Goal: Task Accomplishment & Management: Complete application form

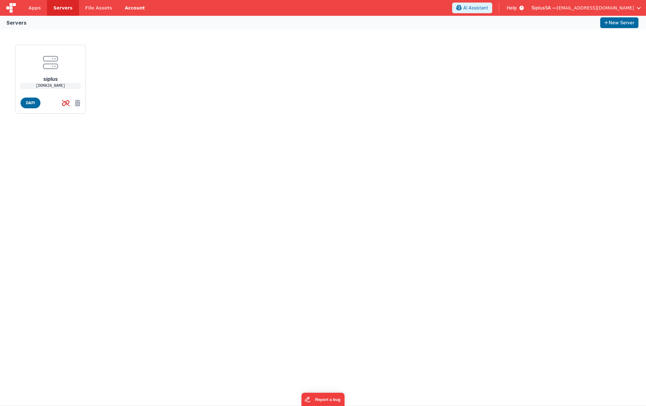
click at [132, 6] on link "Account" at bounding box center [134, 8] width 33 height 16
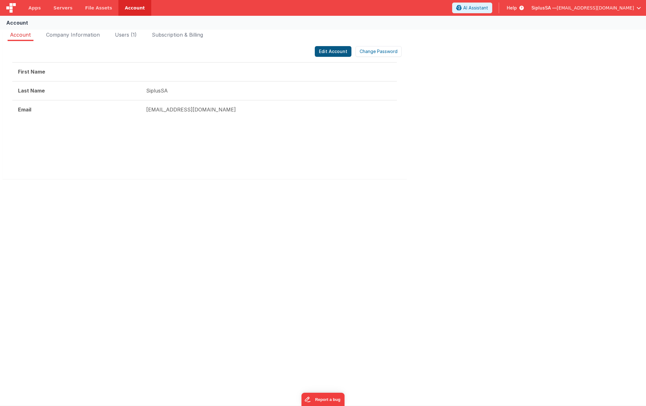
click at [326, 50] on button "Edit Account" at bounding box center [333, 51] width 37 height 11
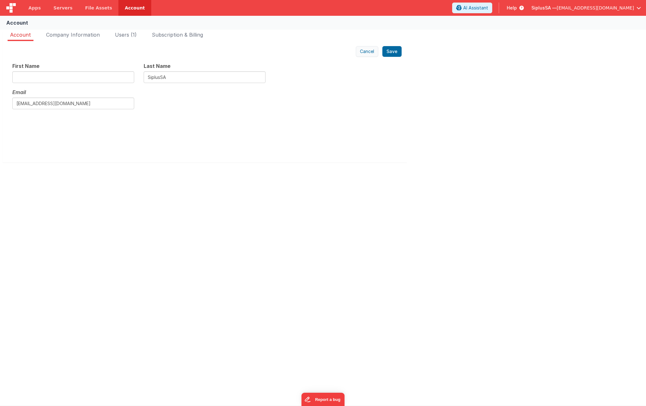
click at [373, 53] on button "Cancel" at bounding box center [367, 51] width 22 height 11
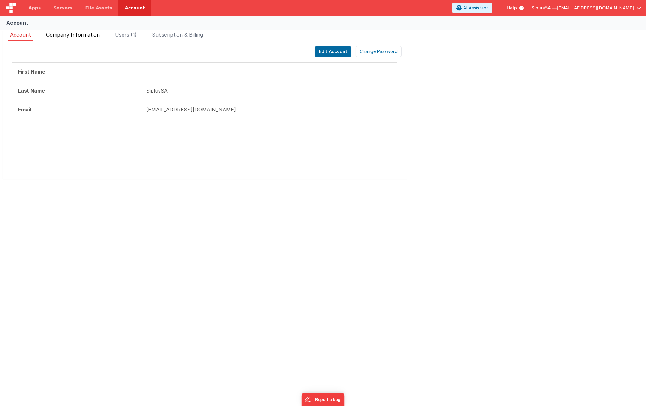
click at [61, 36] on span "Company Information" at bounding box center [73, 35] width 54 height 6
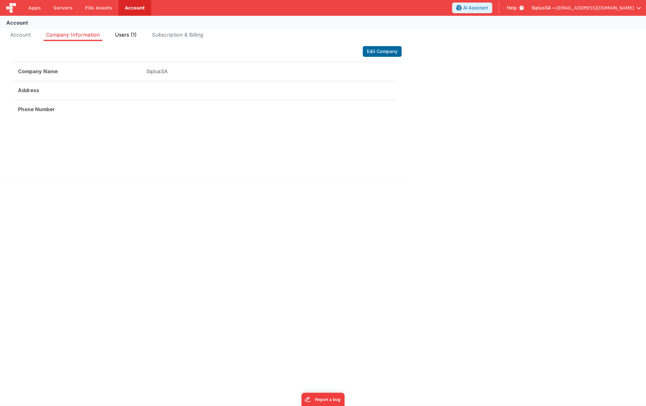
click at [130, 33] on span "Users (1)" at bounding box center [126, 35] width 22 height 6
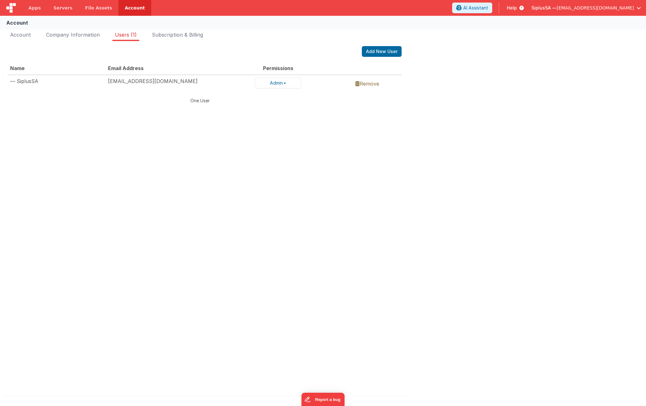
click at [140, 83] on td "[EMAIL_ADDRESS][DOMAIN_NAME]" at bounding box center [178, 83] width 147 height 16
click at [506, 14] on header "Apps Servers File Assets Account Some FUTURE Slot AI Assistant Help SiplusSA — …" at bounding box center [323, 8] width 646 height 16
click at [488, 11] on span "AI Assistant" at bounding box center [475, 8] width 25 height 6
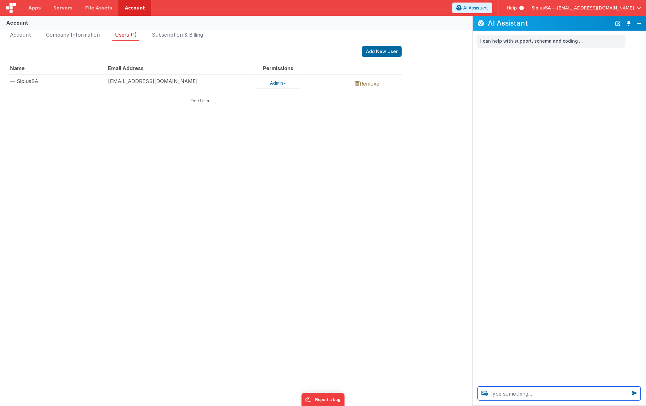
paste textarea "{"messages":[{"code":"9","message":"Insufficient privileges"}],"response":{}}"
type textarea "{"messages":[{"code":"9","message":"Insufficient privileges"}],"response":{}}"
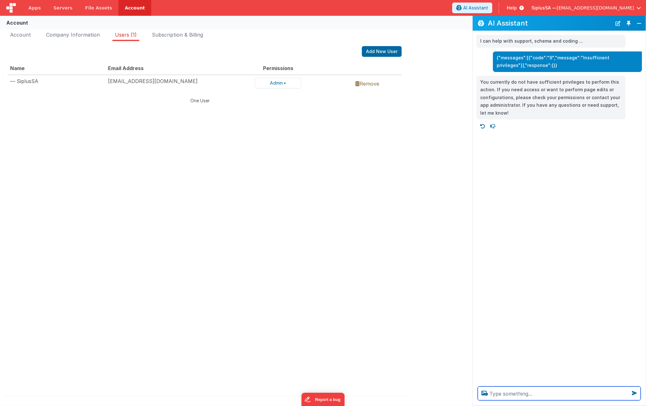
click at [503, 394] on textarea at bounding box center [558, 393] width 163 height 14
type textarea "w"
type textarea "dove setto in permessi"
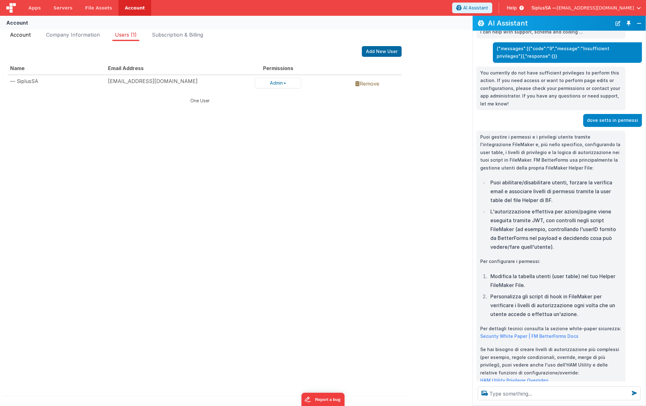
scroll to position [23, 0]
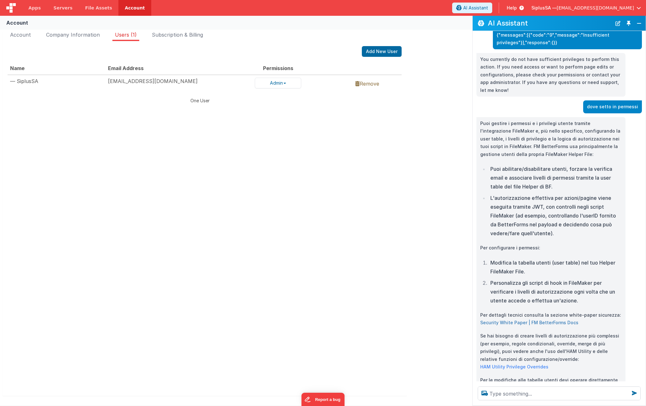
click at [533, 321] on link "Security White Paper | FM BetterForms Docs" at bounding box center [529, 322] width 98 height 5
click at [23, 36] on span "Account" at bounding box center [20, 35] width 21 height 6
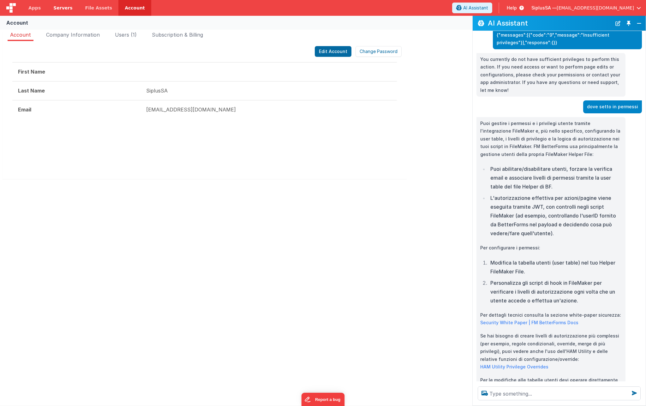
click at [47, 6] on link "Servers" at bounding box center [63, 8] width 32 height 16
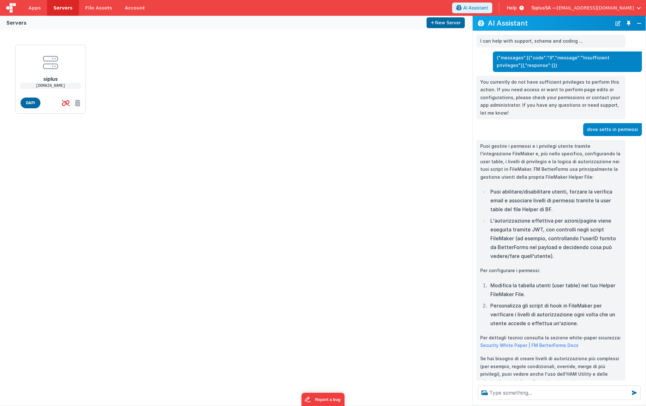
click at [61, 7] on span "Servers" at bounding box center [62, 8] width 19 height 6
click at [535, 395] on textarea at bounding box center [558, 393] width 163 height 14
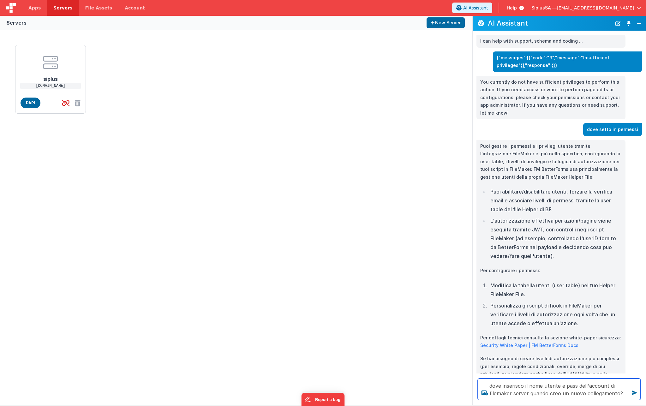
type textarea "dove inserisco il nome utente e pass dell'account di filemaker server quando cr…"
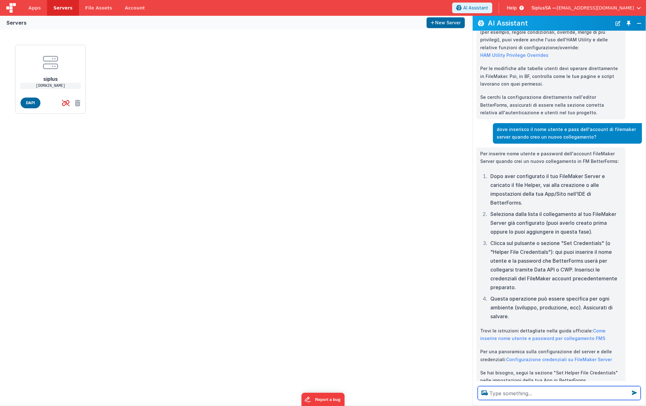
scroll to position [346, 0]
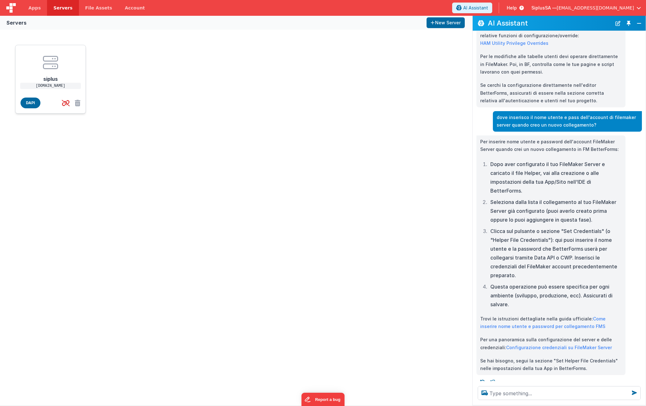
click at [40, 75] on h1 "siplus" at bounding box center [50, 76] width 50 height 13
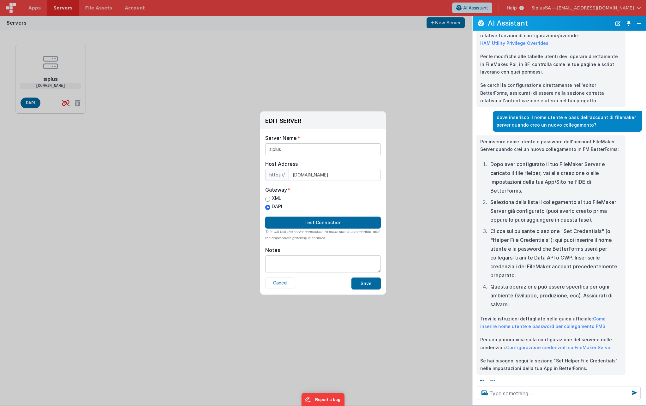
scroll to position [0, 0]
click at [288, 281] on button "Cancel" at bounding box center [280, 282] width 30 height 11
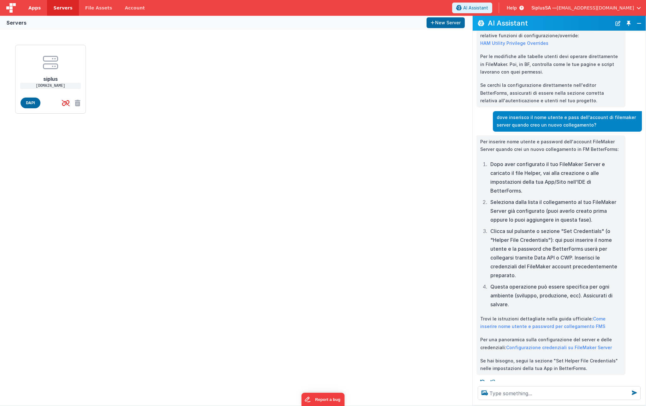
click at [41, 10] on link "Apps" at bounding box center [34, 8] width 25 height 16
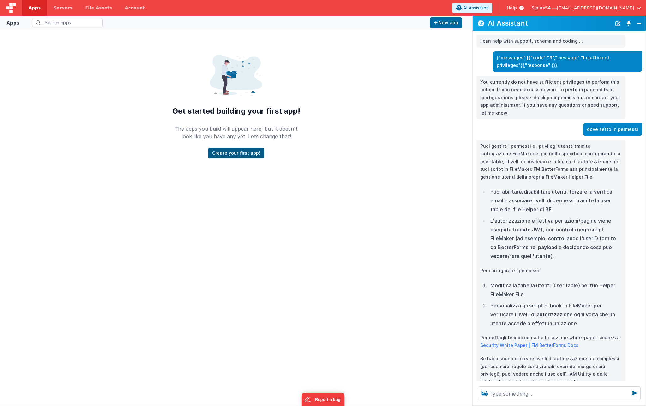
click at [251, 149] on button "Create your first app!" at bounding box center [236, 153] width 56 height 11
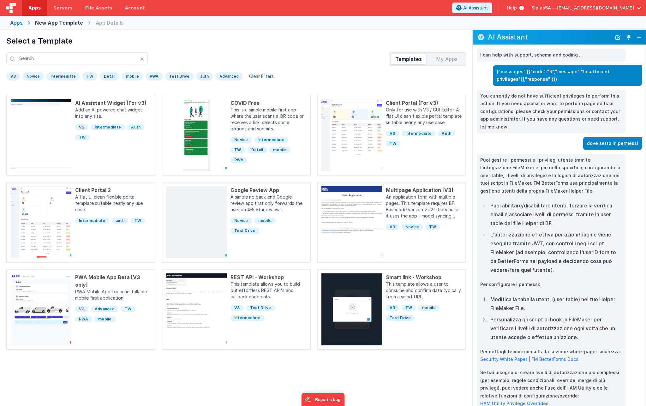
click at [21, 22] on div "Apps" at bounding box center [16, 23] width 12 height 8
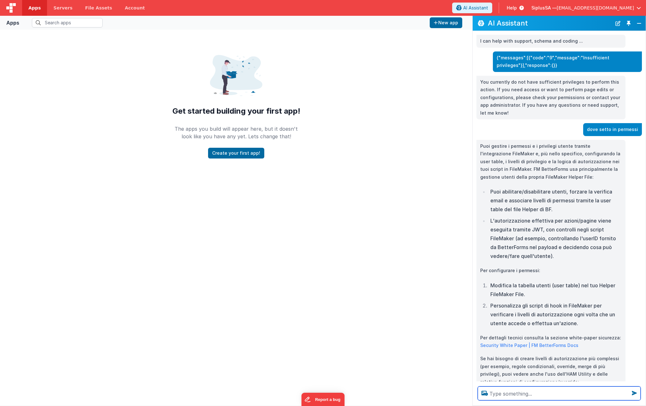
click at [543, 392] on textarea at bounding box center [558, 393] width 163 height 14
type textarea "ma dove nell'IDE?"
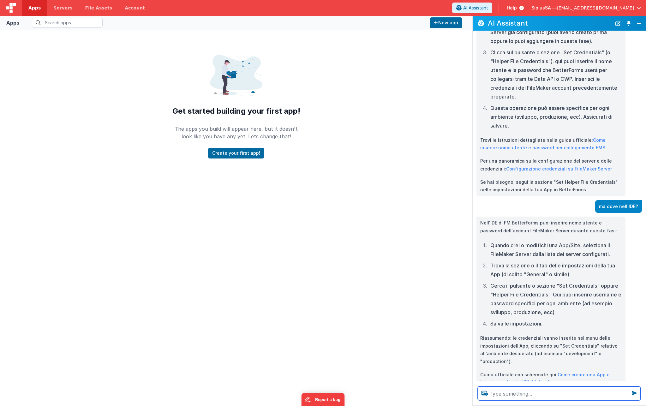
scroll to position [537, 0]
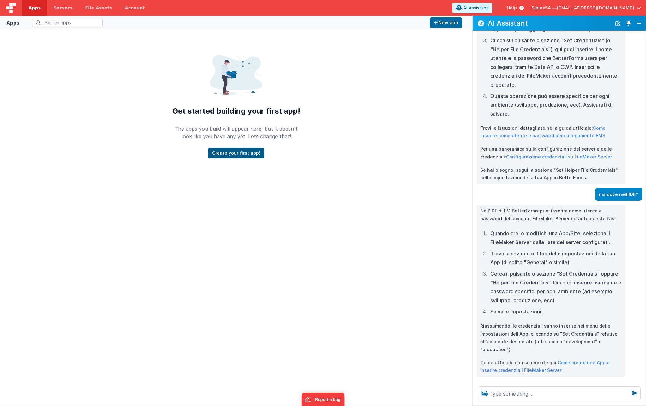
click at [240, 149] on button "Create your first app!" at bounding box center [236, 153] width 56 height 11
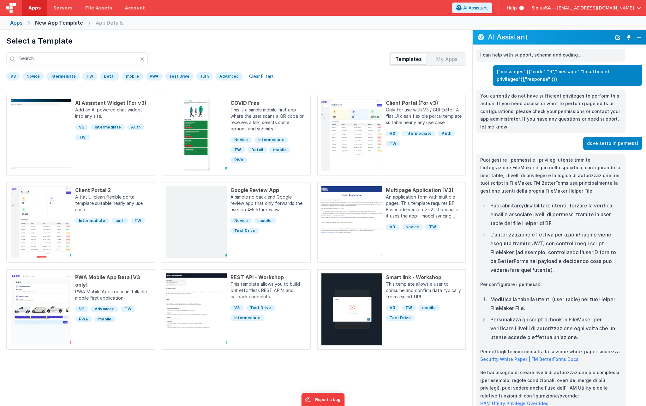
click at [30, 76] on div "Novice" at bounding box center [32, 76] width 21 height 8
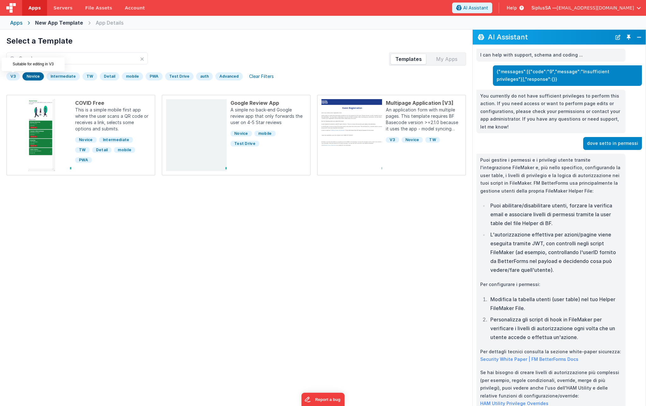
click at [17, 77] on div "V3" at bounding box center [13, 76] width 14 height 8
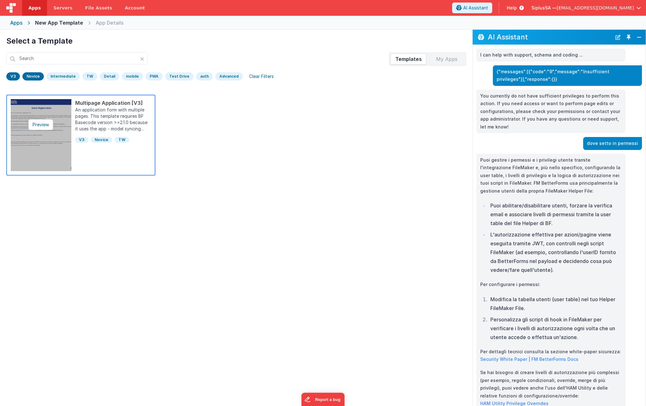
click at [32, 115] on img at bounding box center [41, 135] width 61 height 72
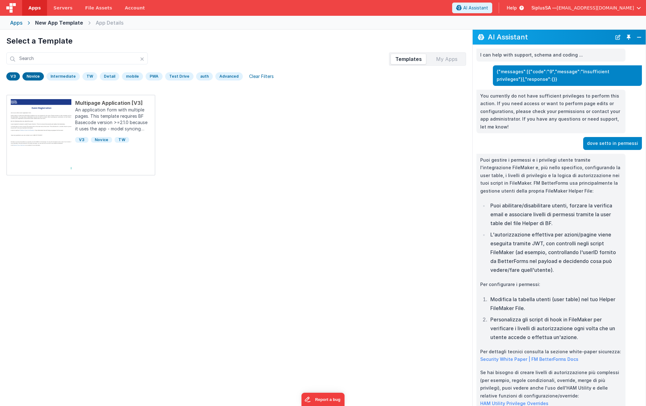
click at [450, 62] on div "My Apps" at bounding box center [447, 59] width 36 height 10
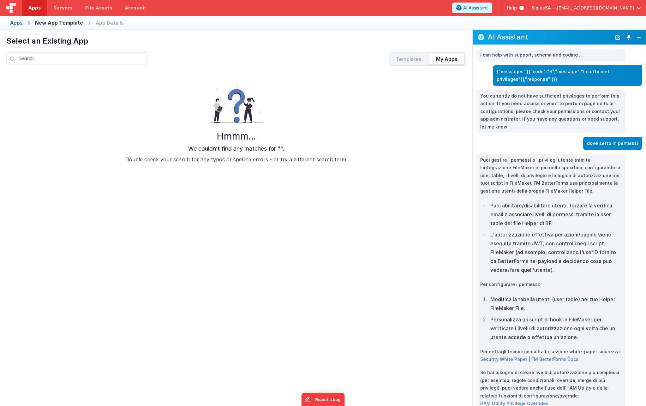
click at [418, 59] on div "Templates" at bounding box center [408, 59] width 36 height 10
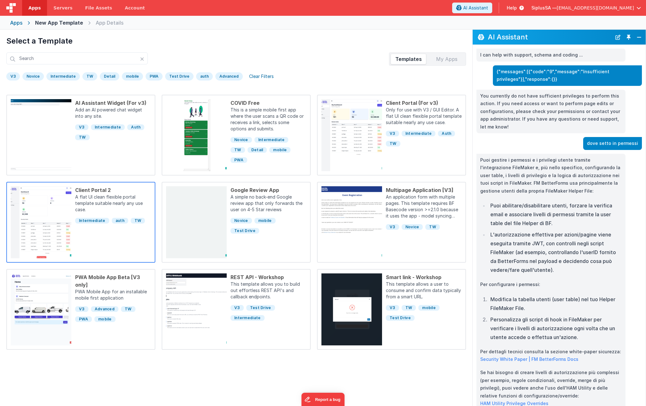
click at [109, 234] on div "Client Portal 2 A flat UI clean flexible portal template suitable nearly any us…" at bounding box center [111, 222] width 80 height 72
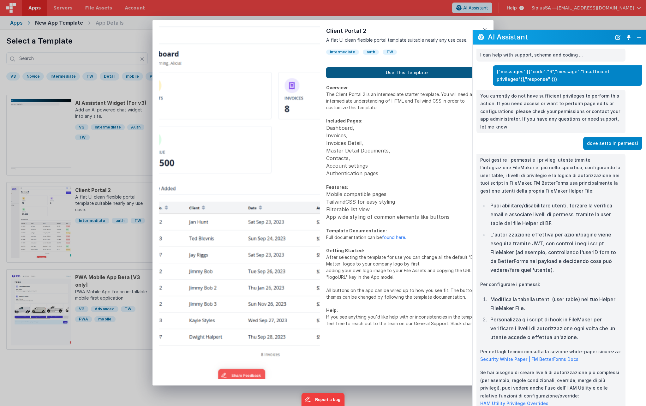
click at [374, 75] on button "Use This Template" at bounding box center [406, 72] width 161 height 11
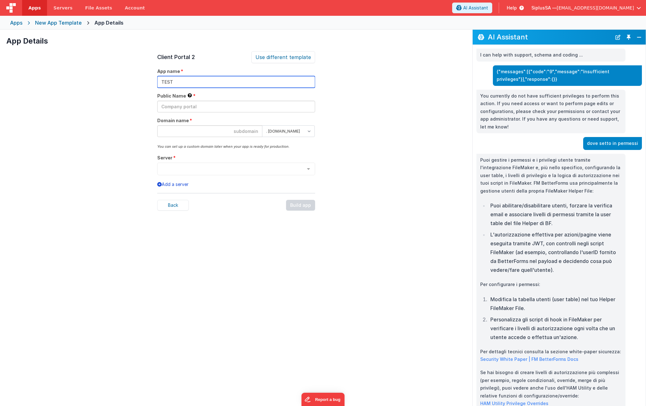
type input "TEST"
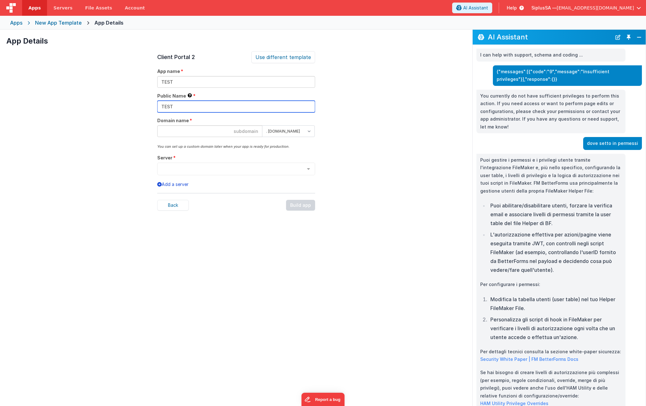
type input "TEST"
click at [308, 169] on div at bounding box center [308, 169] width 13 height 12
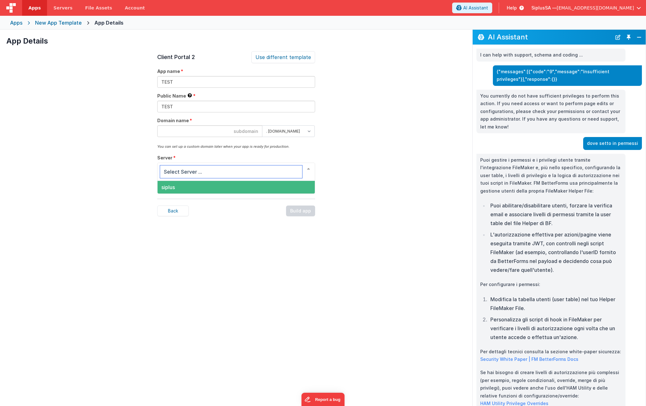
click at [269, 192] on span "siplus" at bounding box center [235, 187] width 157 height 13
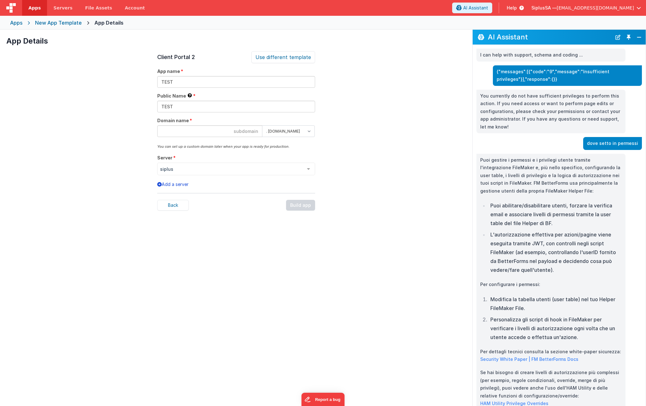
click at [185, 184] on button "Add a server" at bounding box center [172, 184] width 31 height 6
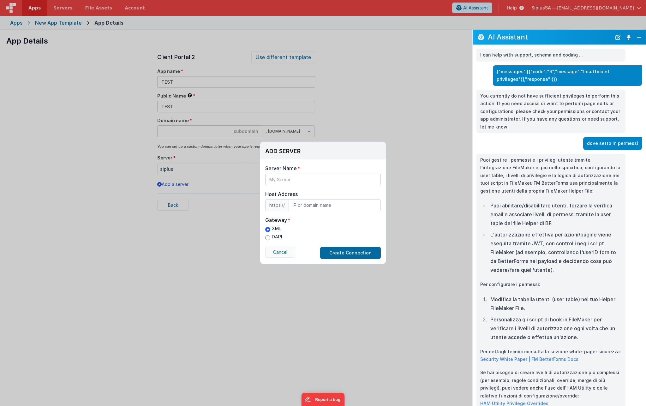
click at [287, 251] on button "Cancel" at bounding box center [280, 252] width 30 height 11
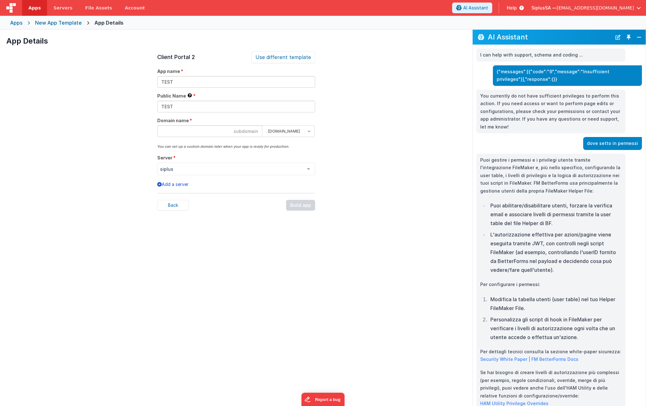
click at [251, 131] on input at bounding box center [209, 131] width 105 height 12
type input "test"
click at [219, 141] on div "Valid Domain" at bounding box center [209, 141] width 105 height 5
click at [300, 205] on div "Build app" at bounding box center [300, 205] width 29 height 11
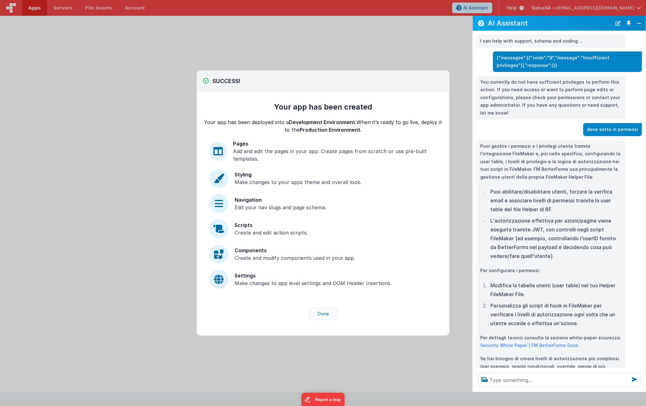
click at [332, 315] on button "Done" at bounding box center [322, 314] width 29 height 12
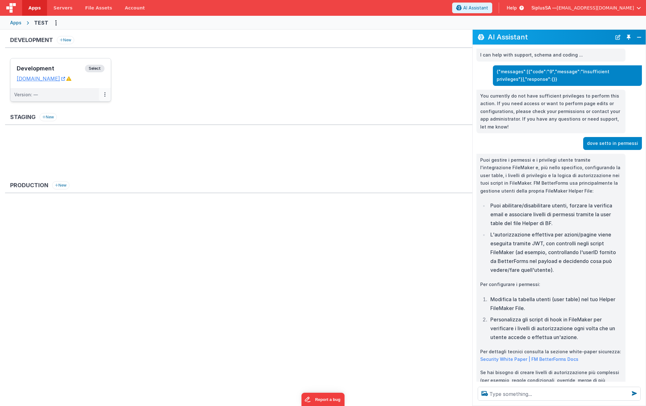
click at [106, 96] on button at bounding box center [105, 94] width 12 height 13
click at [84, 107] on link "Edit" at bounding box center [83, 108] width 56 height 11
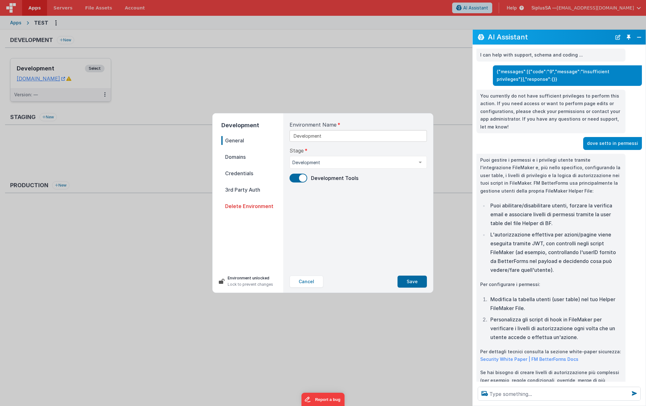
click at [251, 173] on span "Credentials" at bounding box center [252, 173] width 62 height 9
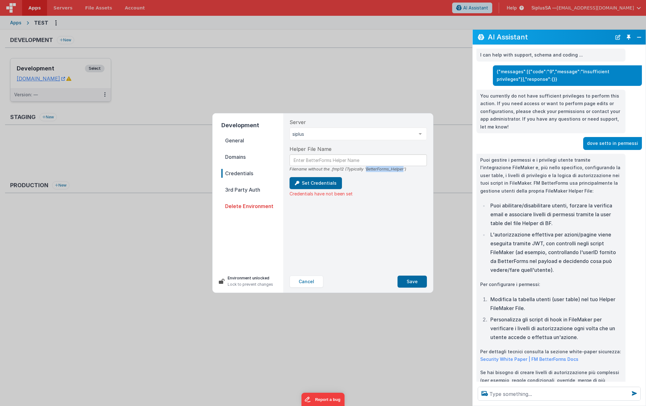
drag, startPoint x: 366, startPoint y: 169, endPoint x: 403, endPoint y: 169, distance: 37.6
click at [403, 169] on div "Filename without the .fmp12 (Typically 'BetterForms_Helper')" at bounding box center [357, 169] width 137 height 6
copy div "BetterForms_Helper"
click at [317, 154] on div "Helper File Name Filename without the .fmp12 (Typically 'BetterForms_Helper')" at bounding box center [357, 158] width 137 height 27
click at [317, 160] on input "text" at bounding box center [357, 160] width 137 height 12
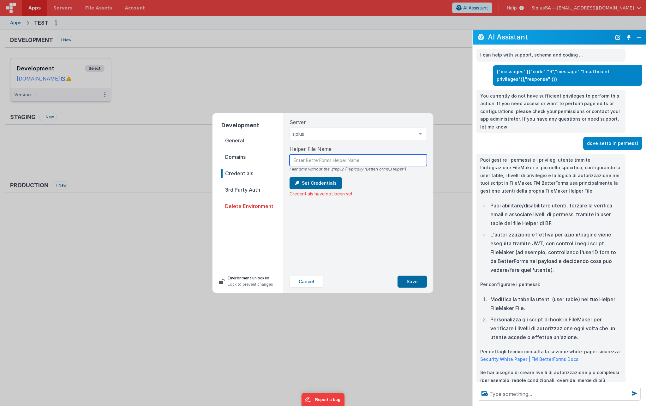
paste input "BetterForms_Helper"
type input "BetterForms_Helper"
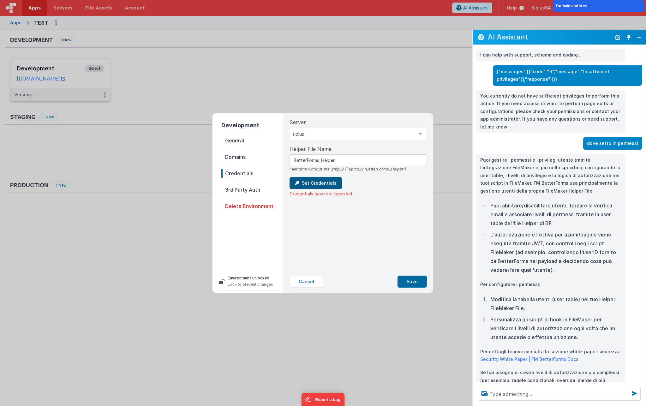
click at [323, 181] on button "Set Credentials" at bounding box center [315, 183] width 52 height 12
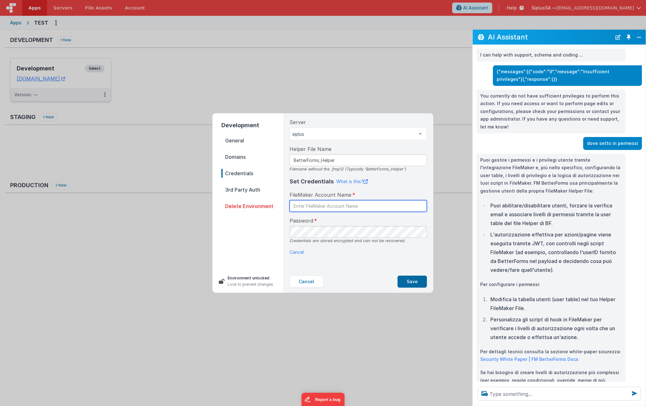
paste input "BetterForms_Helper"
drag, startPoint x: 319, startPoint y: 206, endPoint x: 356, endPoint y: 204, distance: 36.6
click at [356, 204] on input "BetterForms_Helper" at bounding box center [357, 206] width 137 height 12
type input "BetterForms"
click at [416, 284] on button "Save" at bounding box center [411, 281] width 29 height 12
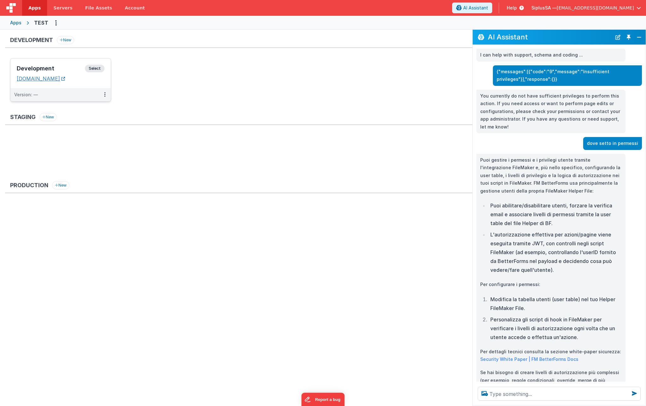
click at [59, 80] on link "[DOMAIN_NAME]" at bounding box center [41, 78] width 48 height 6
click at [195, 92] on ul "Development Select URLs [DOMAIN_NAME] Version: —" at bounding box center [241, 83] width 462 height 50
click at [87, 68] on span "Select" at bounding box center [95, 69] width 20 height 8
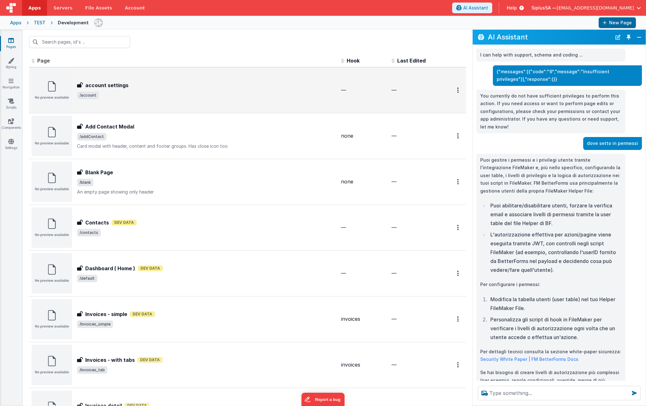
click at [112, 84] on h3 "account settings" at bounding box center [106, 85] width 43 height 8
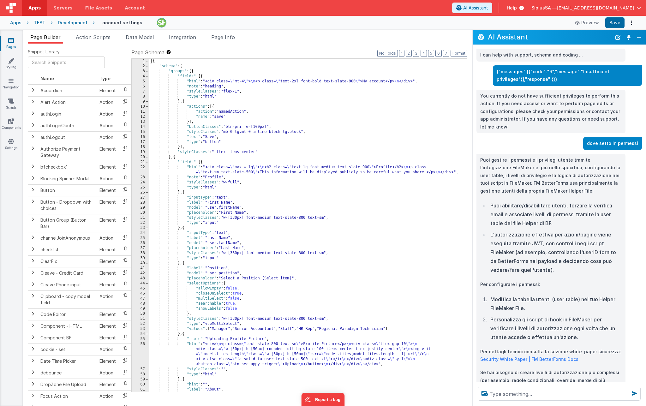
click at [23, 22] on div "Apps TEST Development account settings Preview Save" at bounding box center [323, 23] width 646 height 14
click at [64, 9] on span "Servers" at bounding box center [62, 8] width 19 height 6
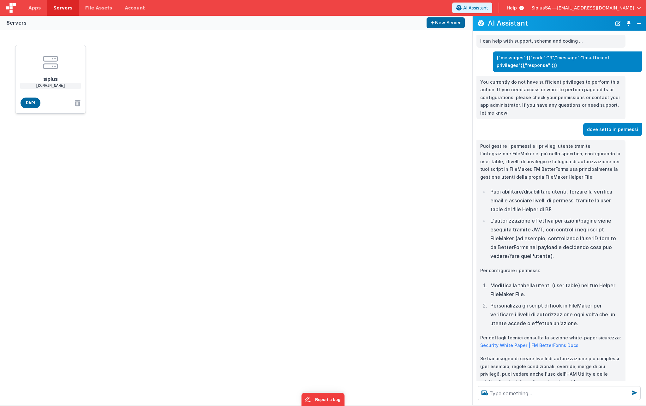
click at [57, 88] on p "[DOMAIN_NAME]" at bounding box center [50, 86] width 61 height 6
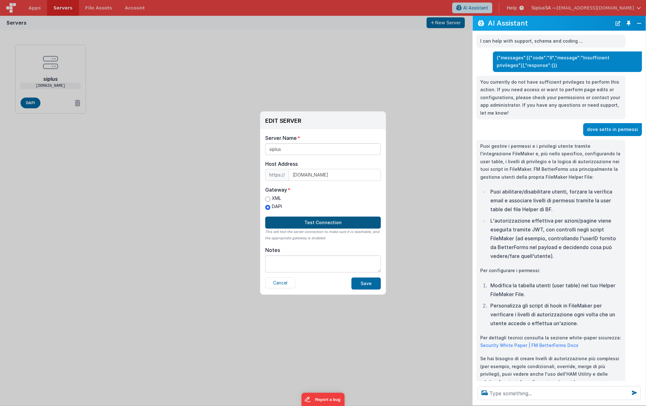
click at [296, 221] on button "Test Connection" at bounding box center [322, 222] width 115 height 12
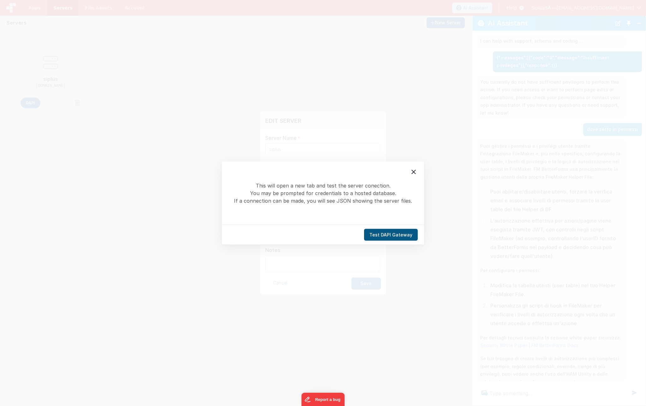
click at [390, 235] on button "Test DAPI Gateway" at bounding box center [391, 235] width 54 height 12
click at [413, 170] on icon at bounding box center [414, 172] width 8 height 8
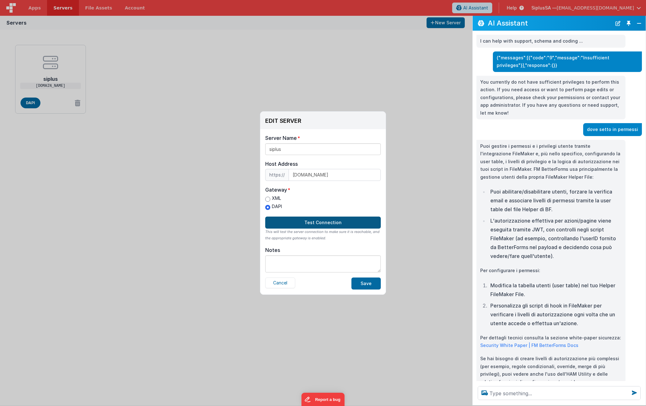
click at [324, 221] on button "Test Connection" at bounding box center [322, 222] width 115 height 12
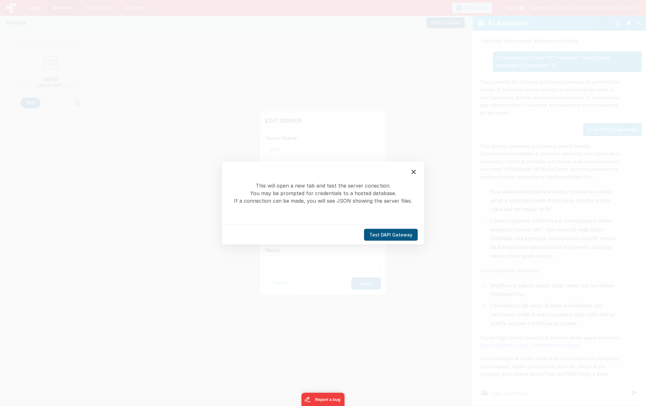
click at [402, 236] on button "Test DAPI Gateway" at bounding box center [391, 235] width 54 height 12
click at [415, 172] on icon at bounding box center [414, 172] width 8 height 8
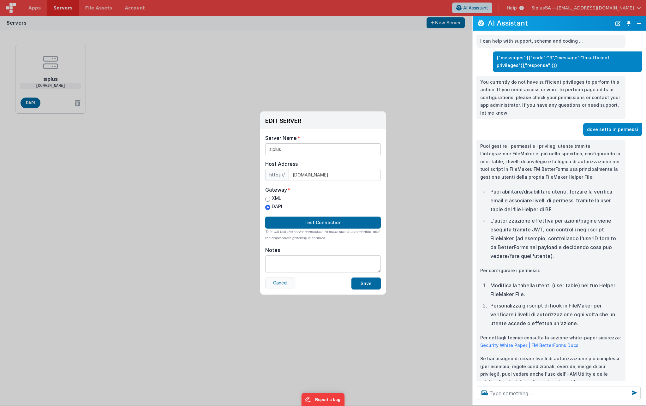
click at [283, 284] on button "Cancel" at bounding box center [280, 282] width 30 height 11
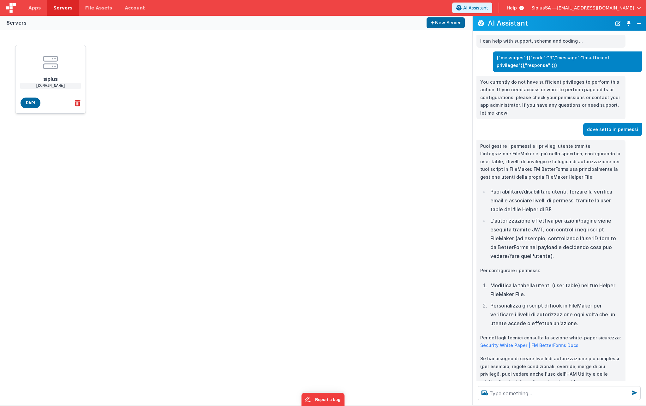
click at [77, 104] on icon at bounding box center [76, 103] width 8 height 10
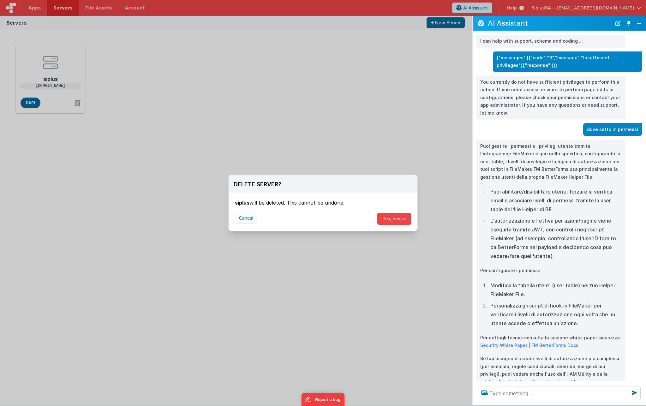
click at [252, 220] on button "Cancel" at bounding box center [246, 218] width 22 height 11
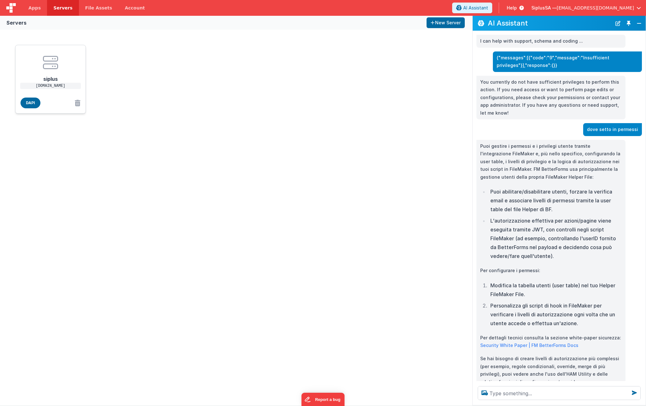
click at [78, 87] on p "[DOMAIN_NAME]" at bounding box center [50, 86] width 61 height 6
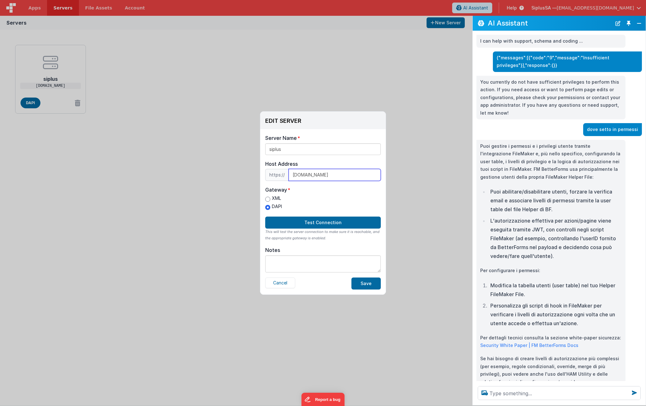
drag, startPoint x: 335, startPoint y: 175, endPoint x: 247, endPoint y: 168, distance: 88.6
click at [287, 285] on button "Cancel" at bounding box center [280, 282] width 30 height 11
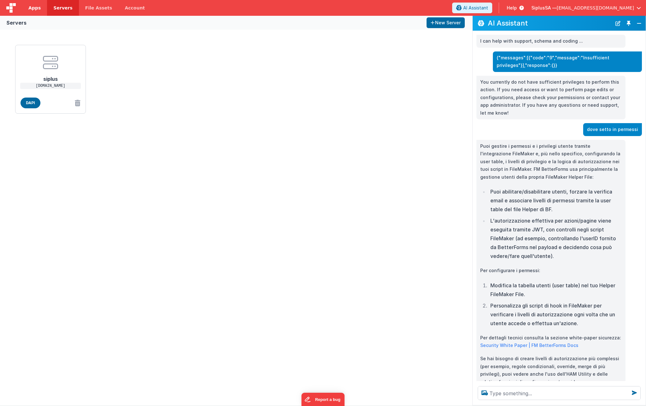
click at [38, 6] on span "Apps" at bounding box center [34, 8] width 12 height 6
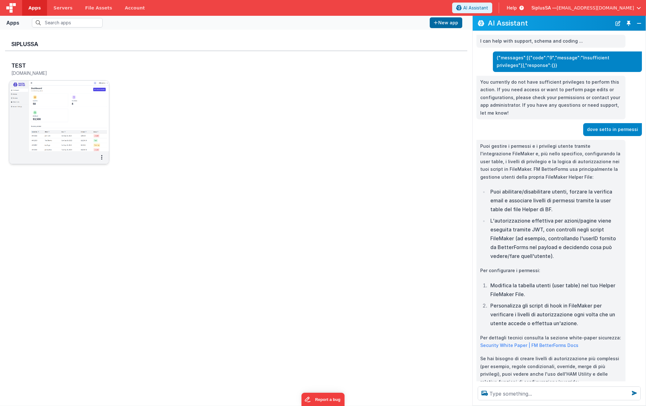
click at [60, 120] on img at bounding box center [59, 115] width 100 height 71
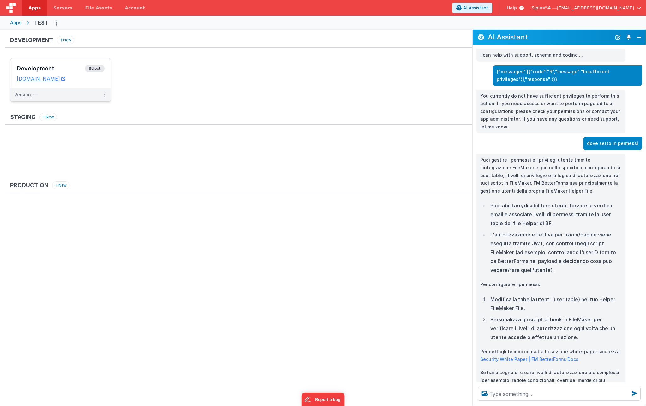
click at [99, 68] on span "Select" at bounding box center [95, 69] width 20 height 8
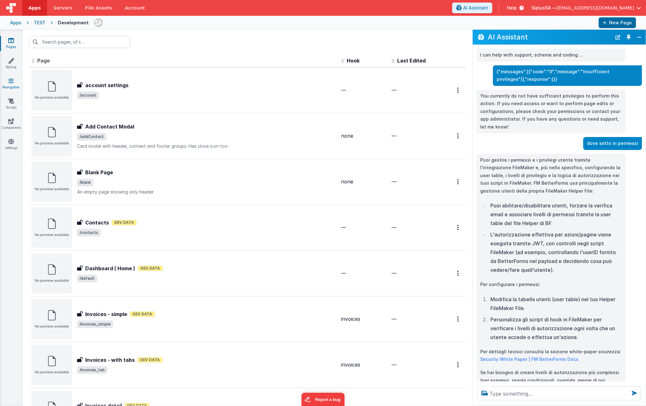
click at [11, 86] on link "Navigation" at bounding box center [11, 84] width 23 height 13
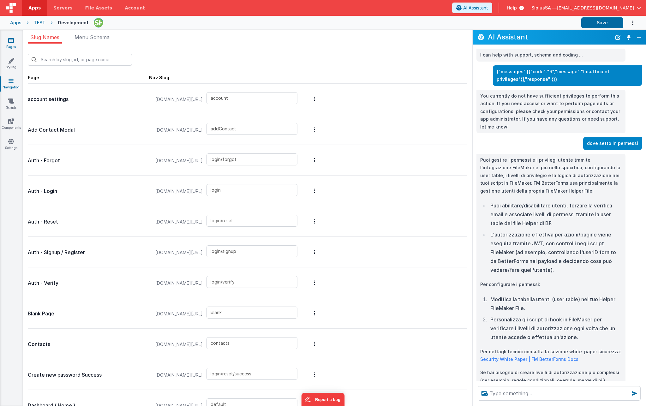
click at [9, 47] on link "Pages" at bounding box center [11, 43] width 23 height 13
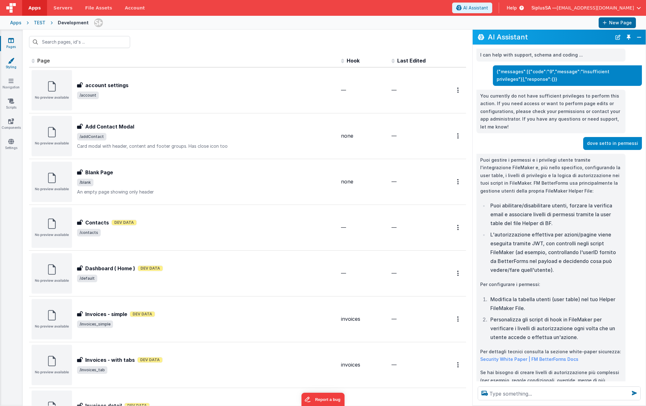
click at [9, 68] on link "Styling" at bounding box center [11, 63] width 23 height 13
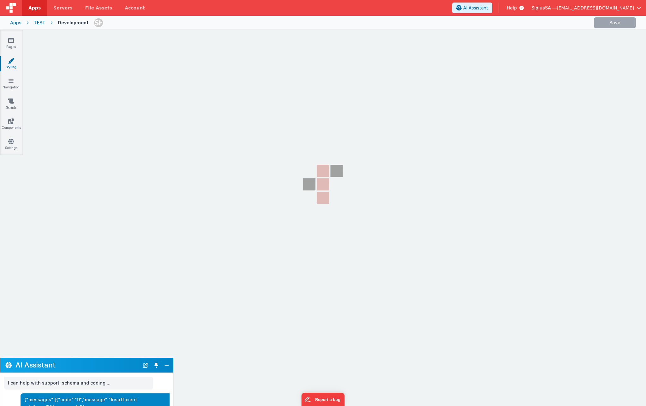
click at [6, 94] on div "Pages Styling Navigation Scripts Components Settings" at bounding box center [11, 92] width 23 height 125
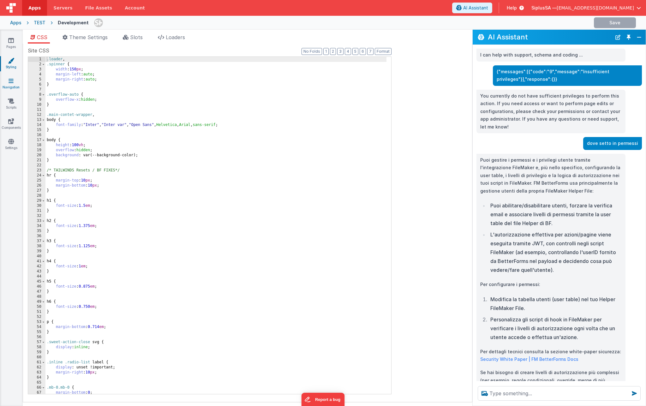
click at [10, 85] on link "Navigation" at bounding box center [11, 84] width 23 height 13
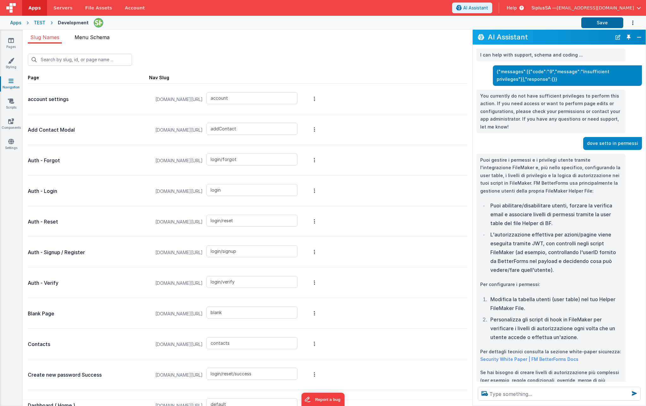
click at [96, 39] on span "Menu Schema" at bounding box center [91, 37] width 35 height 6
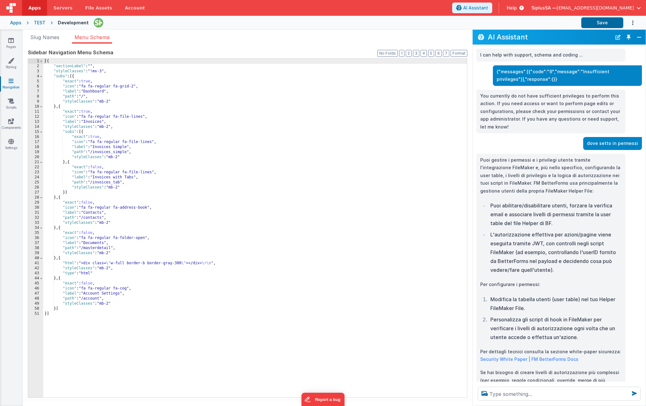
click at [95, 92] on div "[{ "sectionLabel" : "" , "styleClasses" : "!mx-3" , "subs" : [{ "exact" : true …" at bounding box center [254, 233] width 423 height 349
click at [273, 116] on div "[{ "sectionLabel" : "" , "styleClasses" : "!mx-3" , "subs" : [{ "exact" : true …" at bounding box center [254, 233] width 423 height 349
click at [592, 22] on button "Save" at bounding box center [602, 22] width 42 height 11
click at [11, 123] on icon at bounding box center [11, 121] width 6 height 6
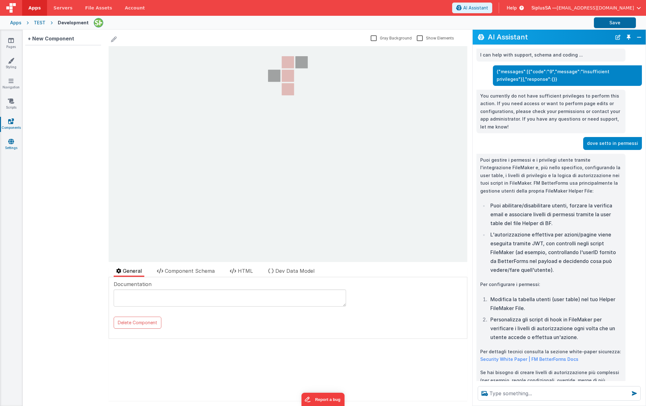
click at [11, 141] on icon at bounding box center [11, 141] width 6 height 6
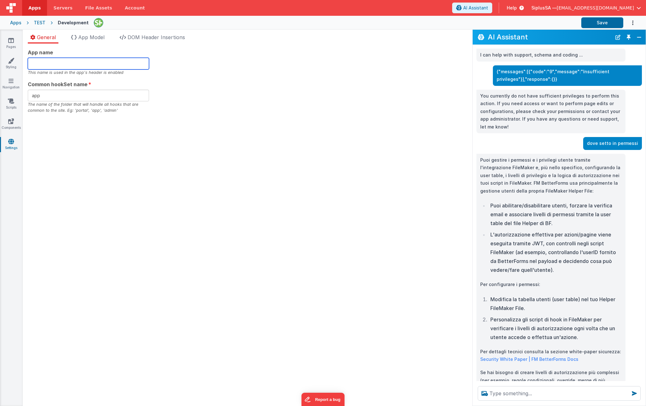
click at [73, 63] on input "text" at bounding box center [88, 64] width 121 height 12
type input "Eyesoft Online"
click at [180, 103] on div "App name Eyesoft Online This name is used in the app's header is enabled Common…" at bounding box center [247, 81] width 439 height 65
click at [606, 22] on button "Save" at bounding box center [602, 22] width 42 height 11
click at [13, 42] on icon at bounding box center [11, 40] width 6 height 6
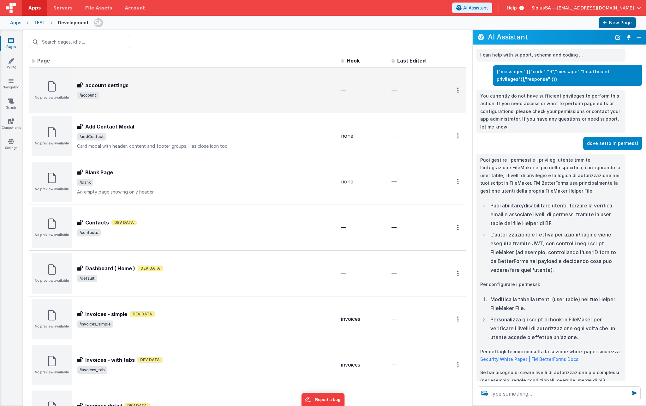
click at [179, 95] on span "/account" at bounding box center [206, 96] width 259 height 8
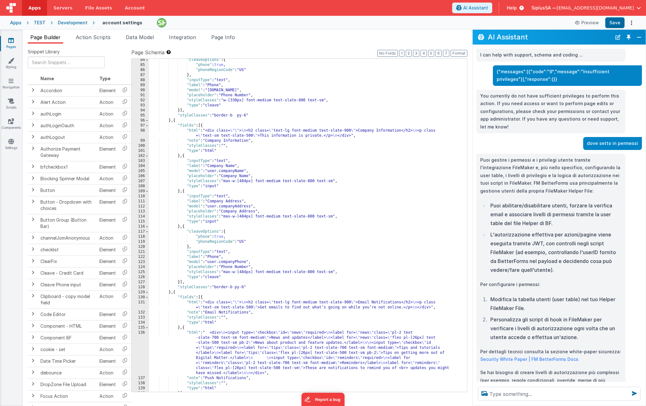
scroll to position [652, 0]
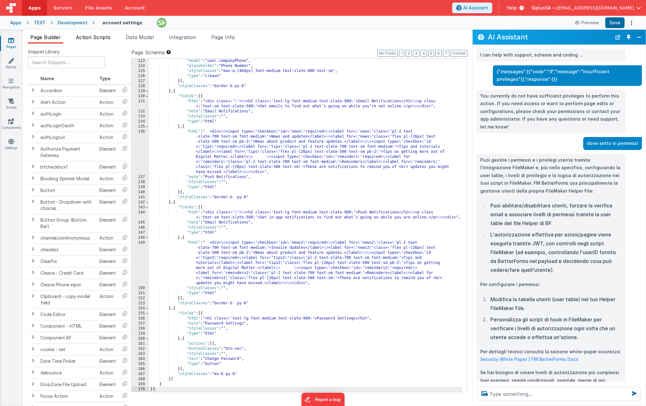
click at [110, 35] on span "Action Scripts" at bounding box center [93, 37] width 35 height 6
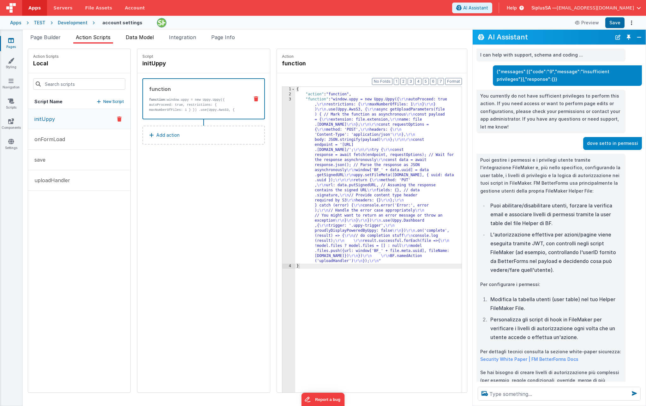
click at [144, 35] on span "Data Model" at bounding box center [140, 37] width 28 height 6
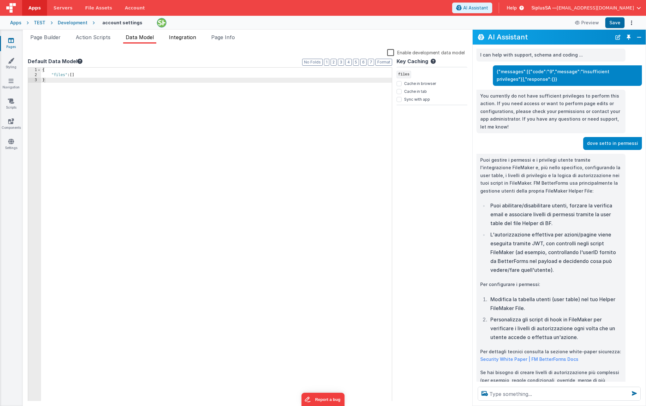
click at [176, 37] on span "Integration" at bounding box center [182, 37] width 27 height 6
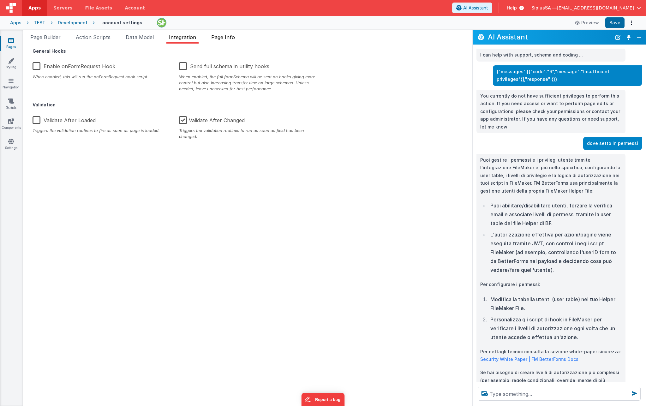
click at [219, 37] on span "Page Info" at bounding box center [223, 37] width 24 height 6
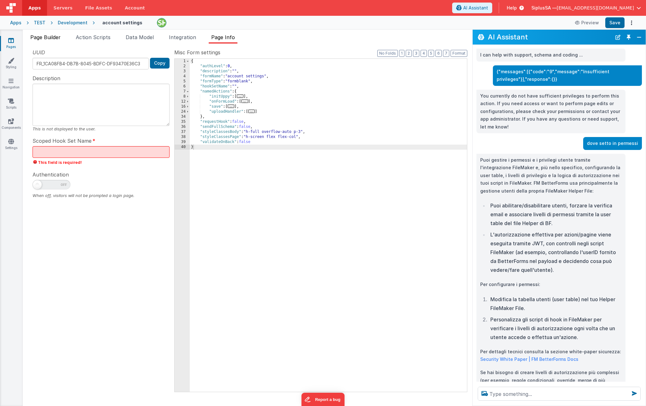
click at [48, 36] on span "Page Builder" at bounding box center [45, 37] width 30 height 6
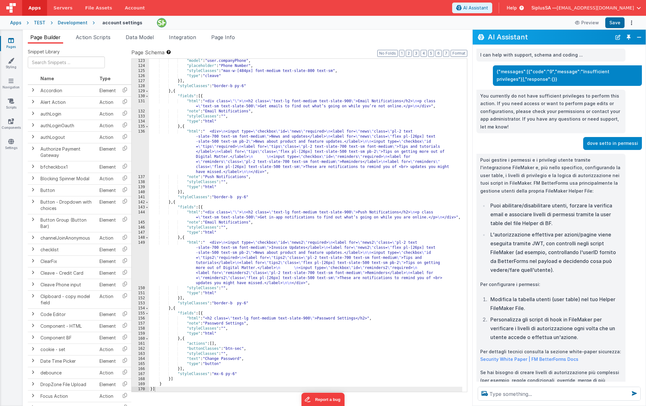
click at [21, 24] on div "Apps TEST Development account settings Preview Save" at bounding box center [323, 23] width 646 height 14
click at [17, 24] on div "Apps" at bounding box center [15, 23] width 11 height 6
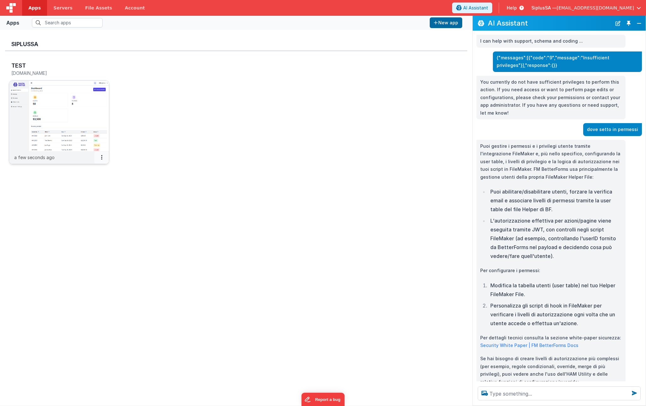
click at [102, 157] on button at bounding box center [101, 157] width 15 height 12
click at [157, 229] on div at bounding box center [323, 203] width 646 height 406
click at [90, 115] on img at bounding box center [59, 115] width 100 height 71
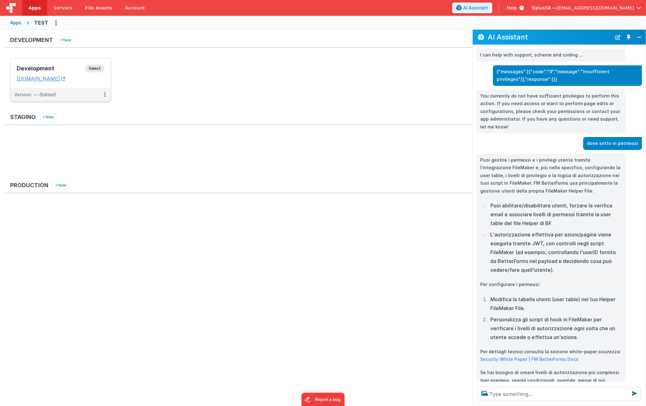
click at [102, 68] on span "Select" at bounding box center [95, 69] width 20 height 8
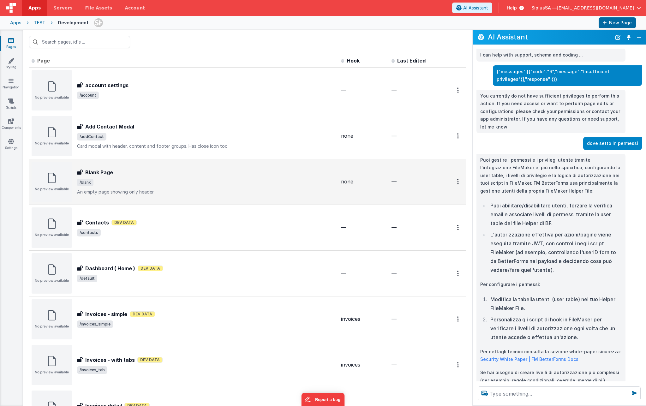
click at [184, 176] on div "Blank Page Blank Page /blank An empty page showing only header" at bounding box center [206, 182] width 259 height 27
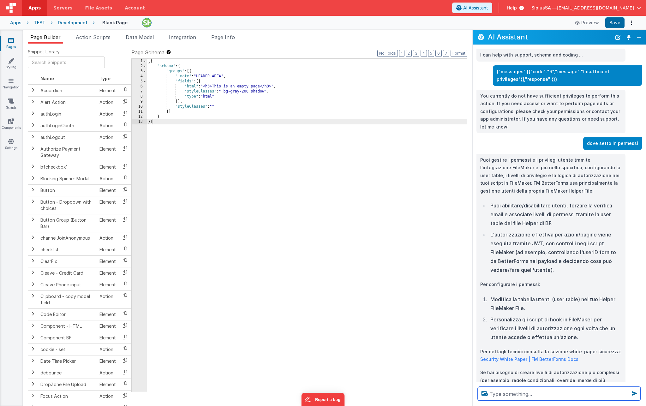
click at [550, 395] on textarea at bounding box center [558, 394] width 163 height 14
type textarea "l"
click at [15, 40] on link "Pages" at bounding box center [11, 43] width 23 height 13
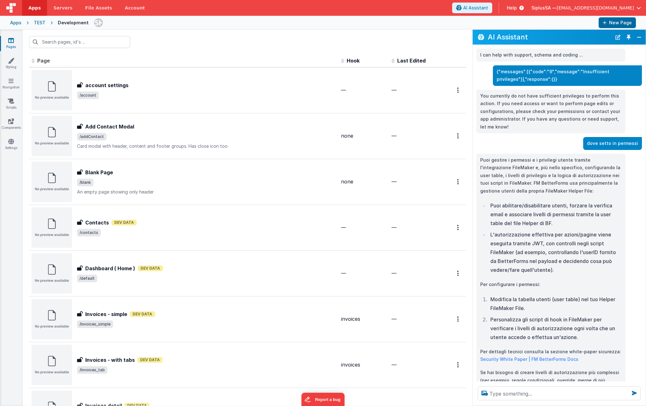
click at [21, 22] on div "Apps" at bounding box center [15, 23] width 11 height 6
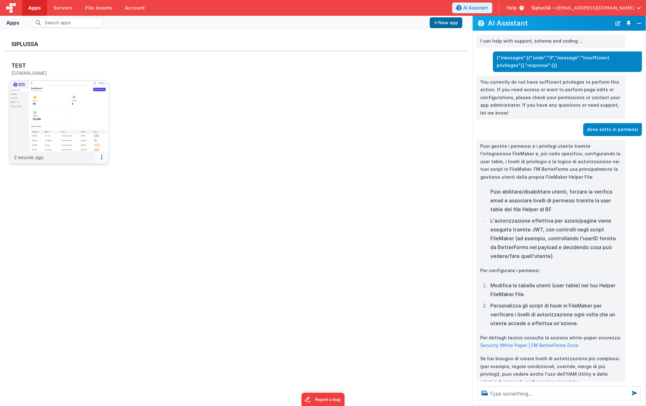
click at [103, 159] on button at bounding box center [101, 157] width 15 height 12
click at [99, 170] on link "Settings" at bounding box center [88, 169] width 44 height 11
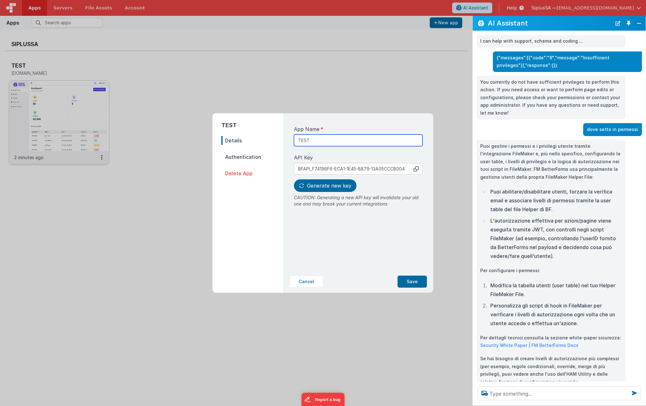
click at [323, 142] on input "TEST" at bounding box center [358, 140] width 128 height 12
drag, startPoint x: 321, startPoint y: 141, endPoint x: 268, endPoint y: 128, distance: 54.1
click at [268, 128] on div "TEST Details Authentication Delete App App Name TEST API Key copied to clipboar…" at bounding box center [322, 202] width 221 height 179
type input "Eyesoft Online"
click at [334, 187] on span "Generate new key" at bounding box center [329, 185] width 44 height 6
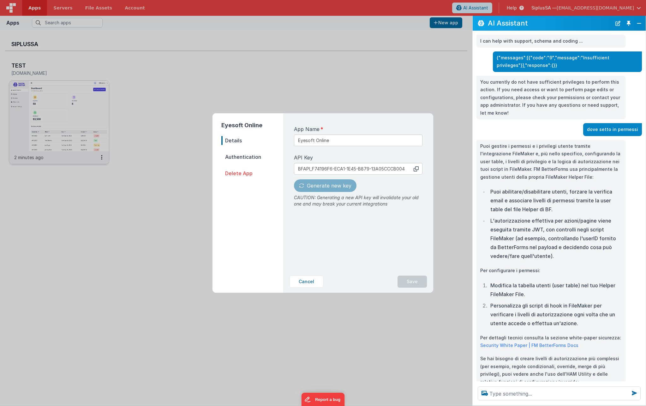
type input "BFAPI_B5FCBBF8-C237-AD49-9142-5836F79B5BF9"
click at [255, 158] on span "Authentication" at bounding box center [252, 156] width 62 height 9
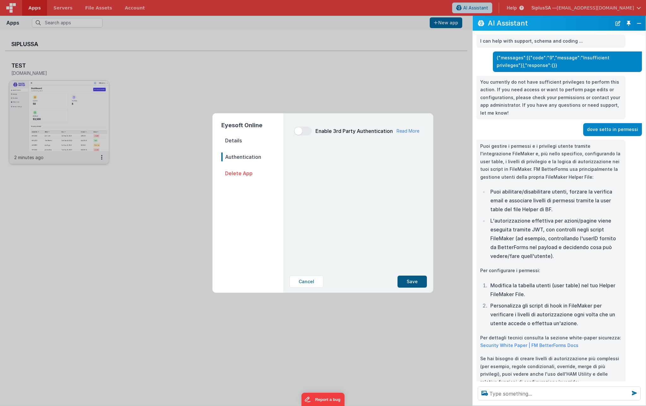
click at [417, 281] on button "Save" at bounding box center [411, 281] width 29 height 12
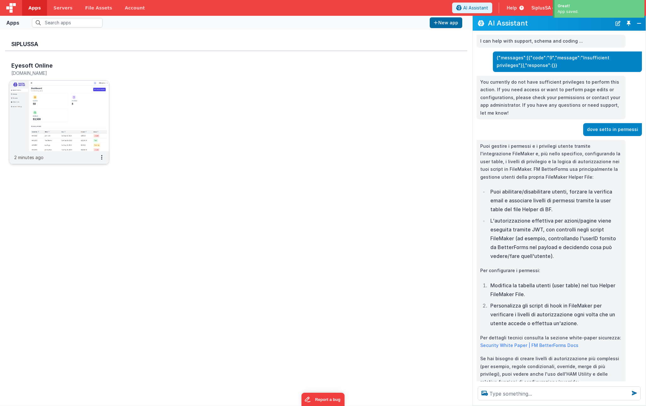
click at [55, 73] on h5 "[DOMAIN_NAME]" at bounding box center [52, 73] width 82 height 5
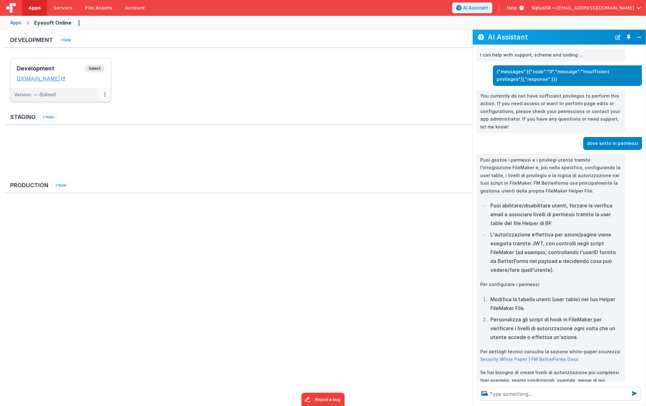
click at [107, 96] on button at bounding box center [105, 94] width 12 height 13
click at [148, 92] on div at bounding box center [323, 203] width 646 height 406
click at [98, 70] on span "Select" at bounding box center [95, 69] width 20 height 8
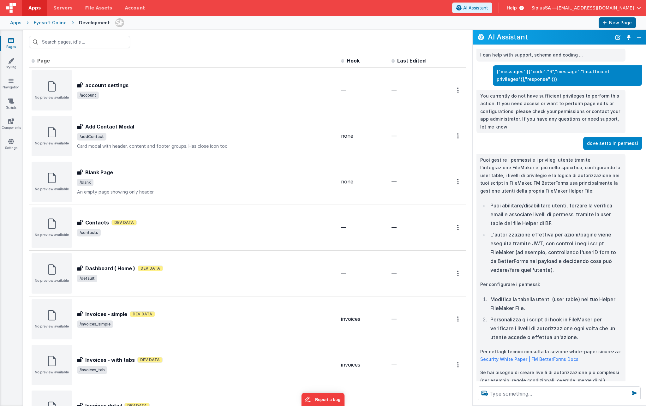
click at [18, 22] on div "Apps" at bounding box center [15, 23] width 11 height 6
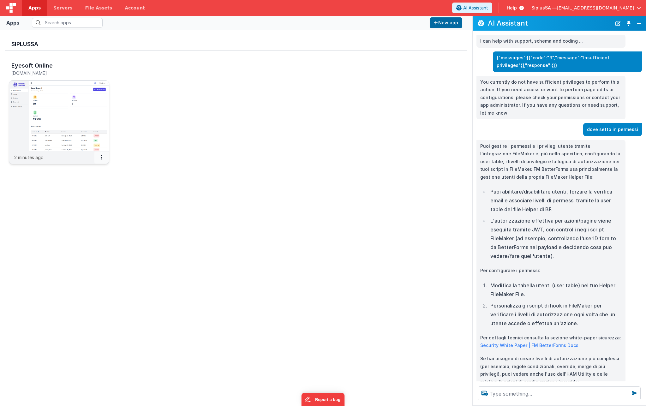
click at [101, 157] on icon at bounding box center [101, 157] width 1 height 0
click at [77, 206] on link "Delete App" at bounding box center [88, 205] width 44 height 12
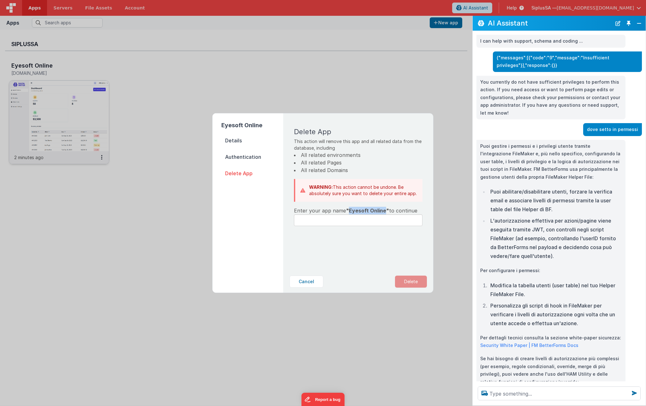
drag, startPoint x: 348, startPoint y: 210, endPoint x: 383, endPoint y: 210, distance: 34.7
click at [383, 210] on span ""Eyesoft Online"" at bounding box center [367, 210] width 43 height 6
copy span "Eyesoft Online"
click at [358, 222] on input "text" at bounding box center [358, 220] width 128 height 12
paste input "Eyesoft Online"
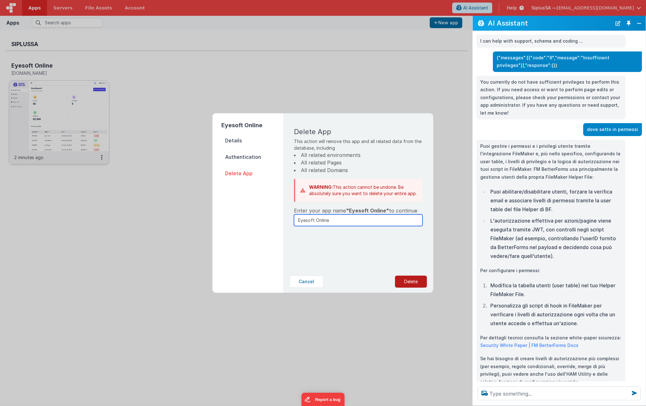
type input "Eyesoft Online"
click at [412, 283] on button "Delete" at bounding box center [411, 281] width 32 height 12
click at [382, 280] on button "Yes, Delete" at bounding box center [379, 281] width 42 height 12
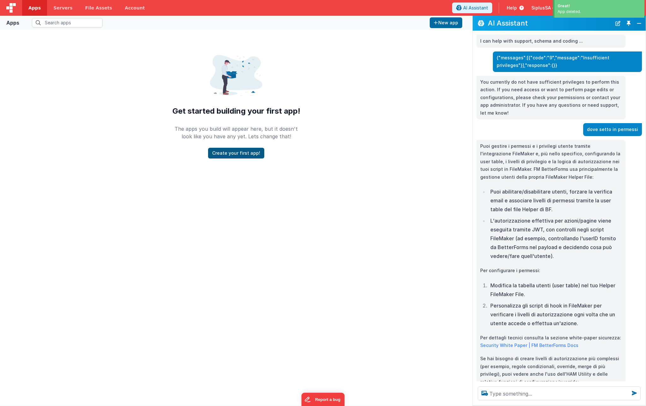
click at [243, 153] on button "Create your first app!" at bounding box center [236, 153] width 56 height 11
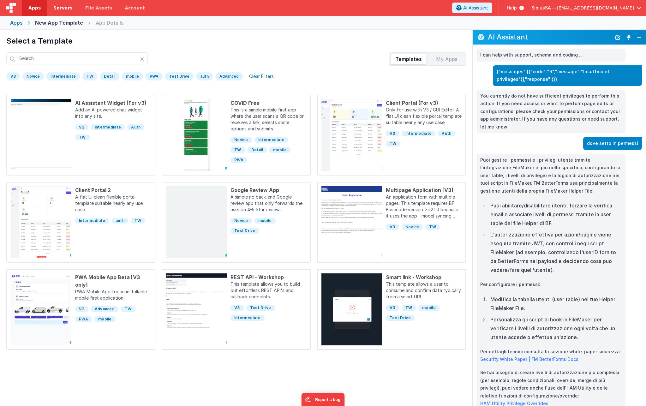
click at [65, 3] on link "Servers" at bounding box center [63, 8] width 32 height 16
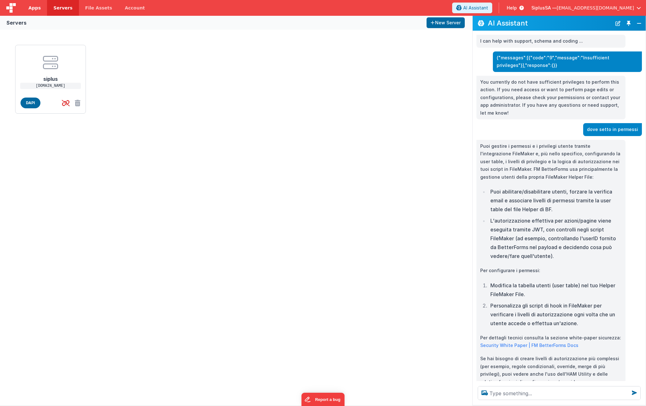
click at [37, 7] on span "Apps" at bounding box center [34, 8] width 12 height 6
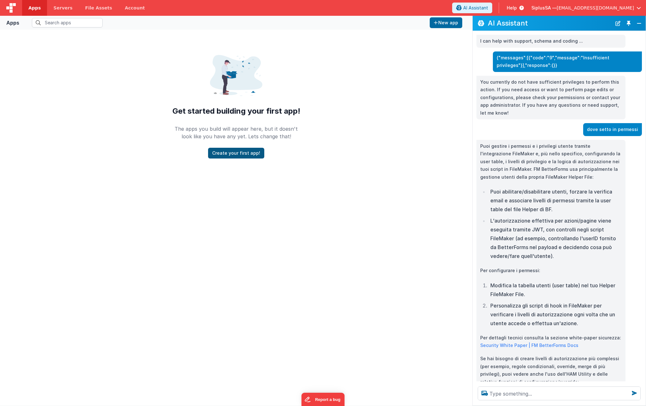
click at [239, 155] on button "Create your first app!" at bounding box center [236, 153] width 56 height 11
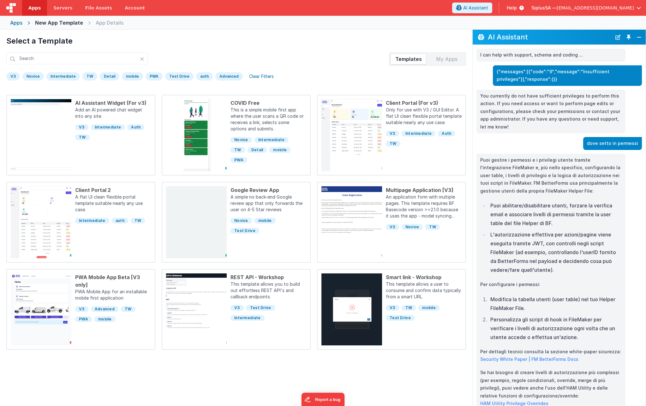
click at [263, 79] on div "Clear Filters" at bounding box center [261, 76] width 32 height 9
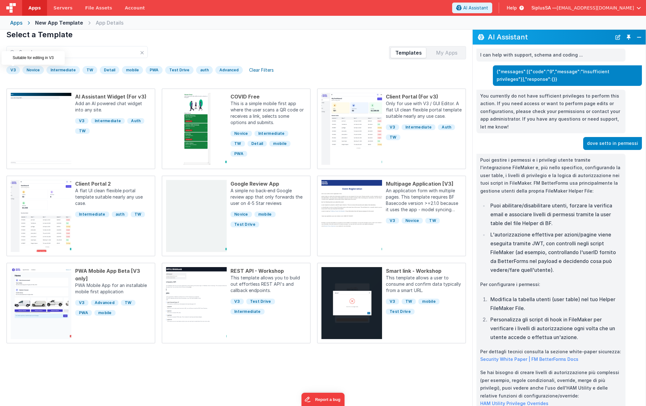
click at [14, 71] on div "V3" at bounding box center [13, 70] width 14 height 8
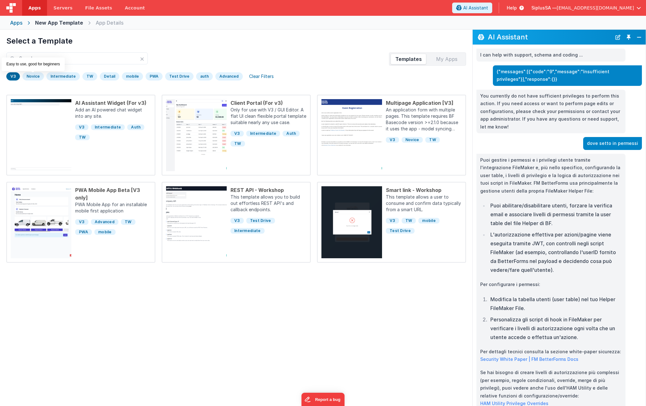
click at [35, 76] on div "Novice" at bounding box center [32, 76] width 21 height 8
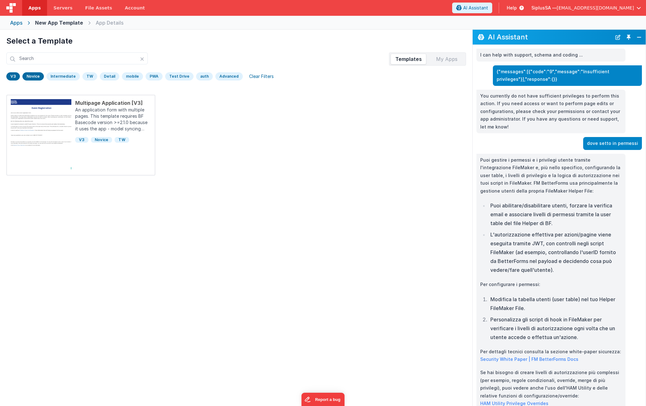
click at [85, 77] on div "TW" at bounding box center [89, 76] width 15 height 8
click at [107, 77] on div "Detail" at bounding box center [110, 76] width 20 height 8
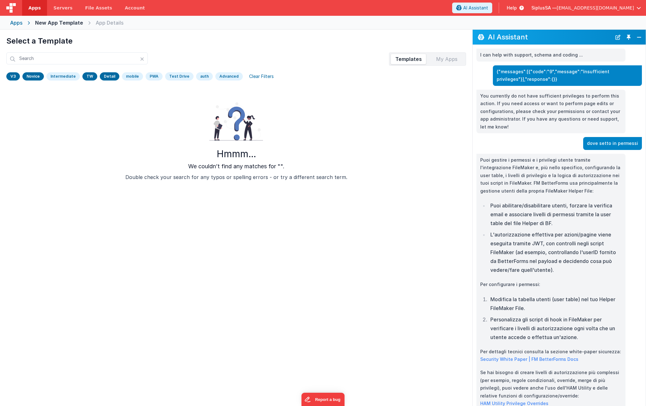
click at [130, 76] on div "mobile" at bounding box center [132, 76] width 21 height 8
click at [153, 76] on div "PWA" at bounding box center [153, 76] width 17 height 8
click at [184, 77] on div "Test Drive" at bounding box center [179, 76] width 28 height 8
click at [201, 77] on div "auth" at bounding box center [204, 76] width 17 height 8
click at [231, 77] on div "Advanced" at bounding box center [228, 76] width 27 height 8
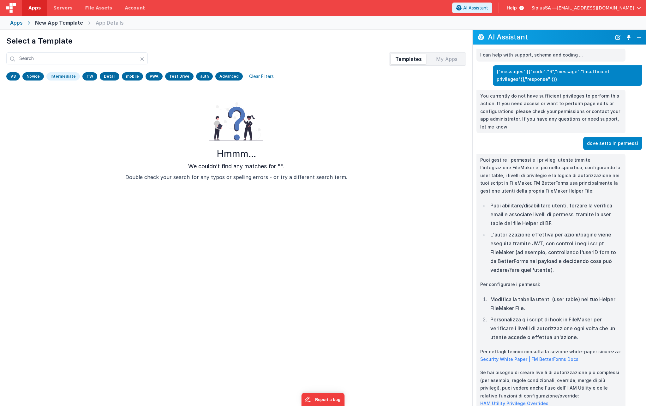
click at [231, 77] on div "Advanced" at bounding box center [228, 76] width 27 height 8
click at [197, 78] on div "auth" at bounding box center [204, 76] width 17 height 8
click at [179, 76] on div "Test Drive" at bounding box center [179, 76] width 28 height 8
click at [145, 78] on div "PWA" at bounding box center [153, 76] width 17 height 8
click at [129, 77] on div "mobile" at bounding box center [132, 76] width 21 height 8
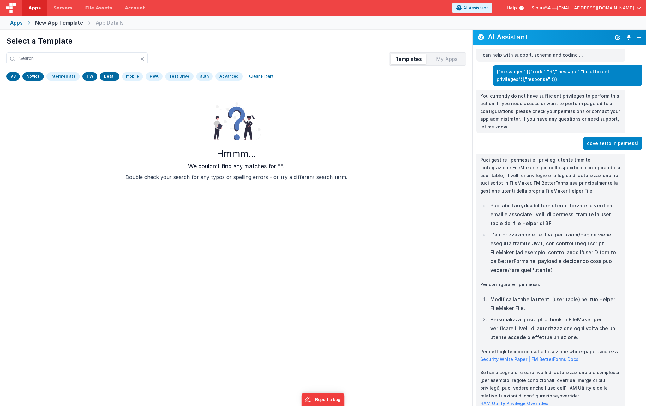
click at [104, 77] on div "Detail" at bounding box center [110, 76] width 20 height 8
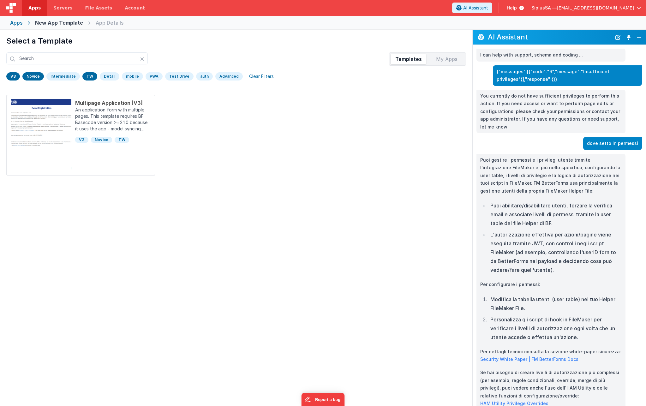
click at [87, 75] on div "TW" at bounding box center [89, 76] width 15 height 8
click at [33, 76] on div "Novice" at bounding box center [32, 76] width 21 height 8
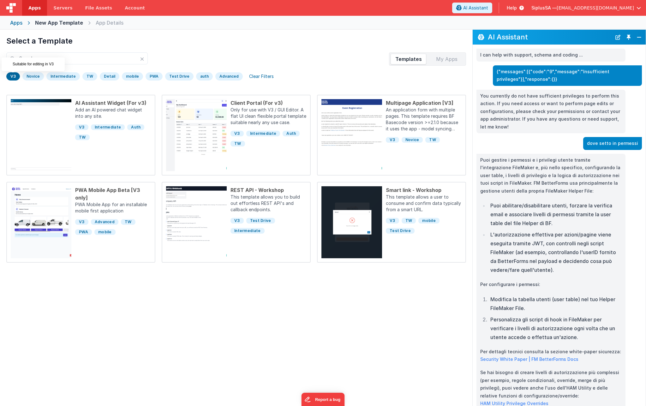
click at [9, 74] on div "V3" at bounding box center [13, 76] width 14 height 8
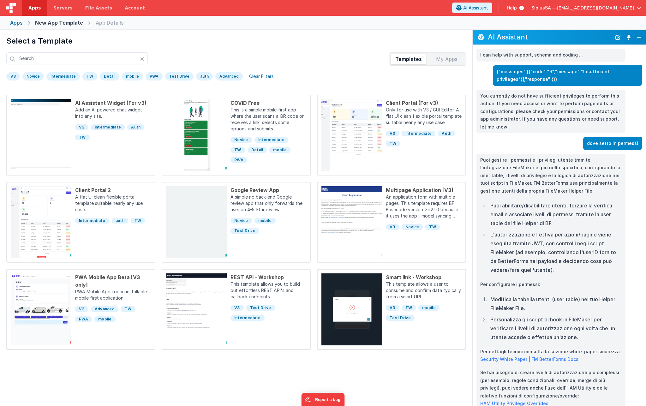
click at [225, 77] on div "Advanced" at bounding box center [228, 76] width 27 height 8
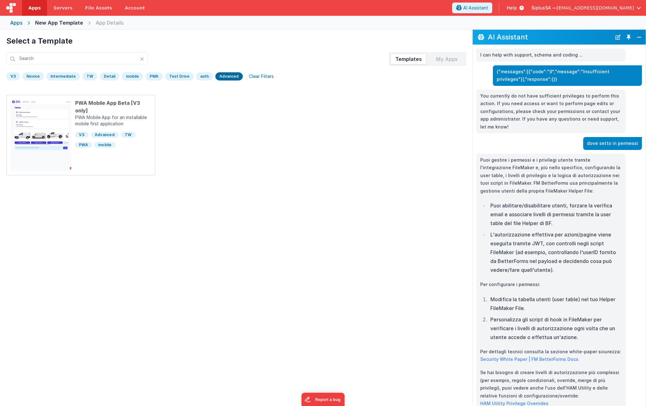
click at [226, 75] on div "Advanced" at bounding box center [228, 76] width 27 height 8
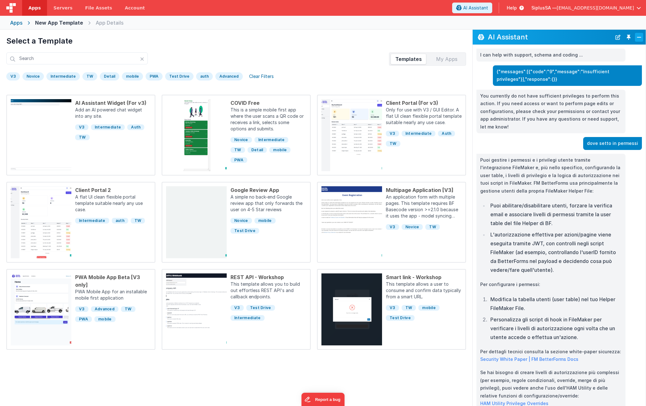
click at [640, 39] on button "Close" at bounding box center [639, 37] width 8 height 9
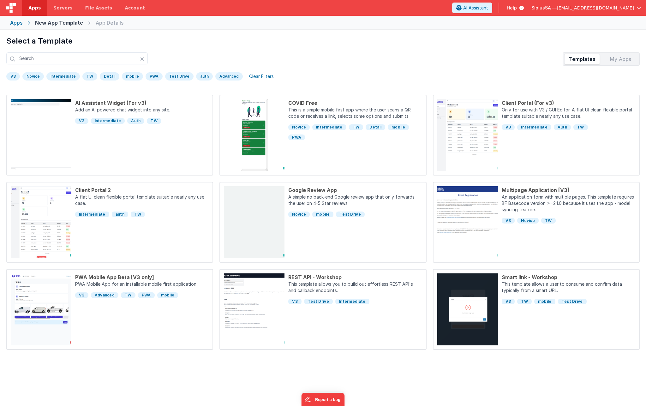
click at [617, 64] on div "Templates My Apps" at bounding box center [600, 58] width 77 height 13
click at [618, 61] on div "My Apps" at bounding box center [620, 59] width 36 height 10
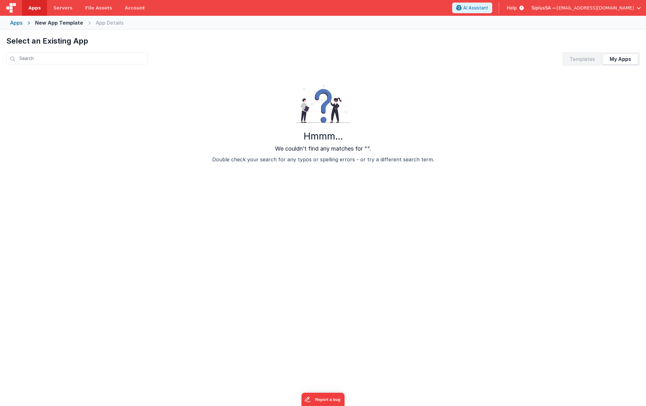
click at [401, 147] on div "Hmmm... We couldn’t find any matches for "". Double check your search for any t…" at bounding box center [322, 124] width 623 height 94
drag, startPoint x: 401, startPoint y: 147, endPoint x: 351, endPoint y: 132, distance: 51.7
click at [400, 147] on div "Hmmm... We couldn’t find any matches for "". Double check your search for any t…" at bounding box center [322, 124] width 623 height 94
click at [17, 25] on div "Apps" at bounding box center [16, 23] width 12 height 8
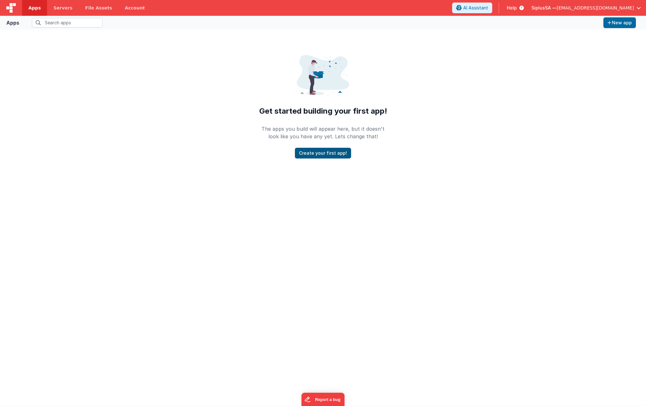
click at [333, 155] on button "Create your first app!" at bounding box center [323, 153] width 56 height 11
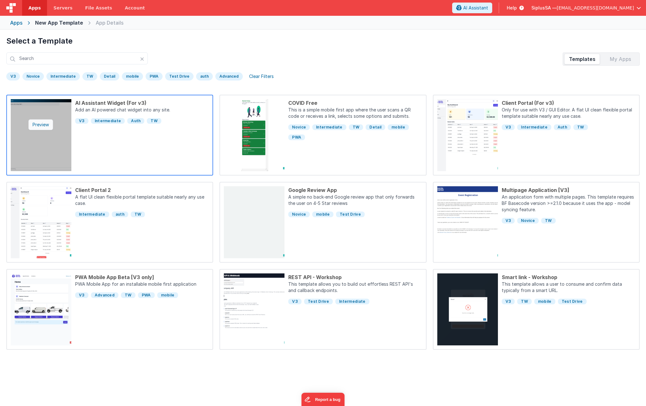
click at [47, 125] on div "Preview" at bounding box center [40, 124] width 25 height 11
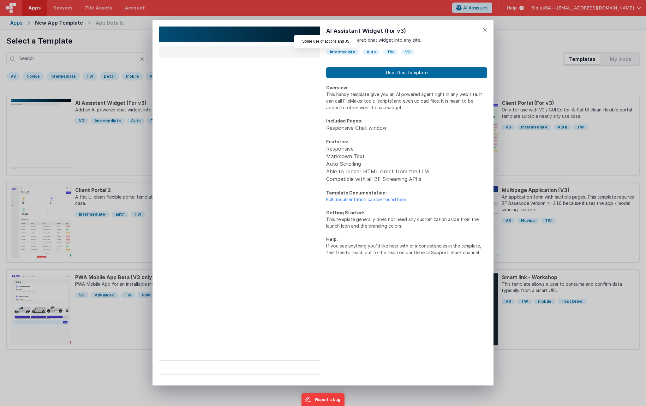
click at [344, 50] on div "Intermediate" at bounding box center [342, 52] width 33 height 5
click at [370, 53] on div "Auth" at bounding box center [371, 52] width 17 height 5
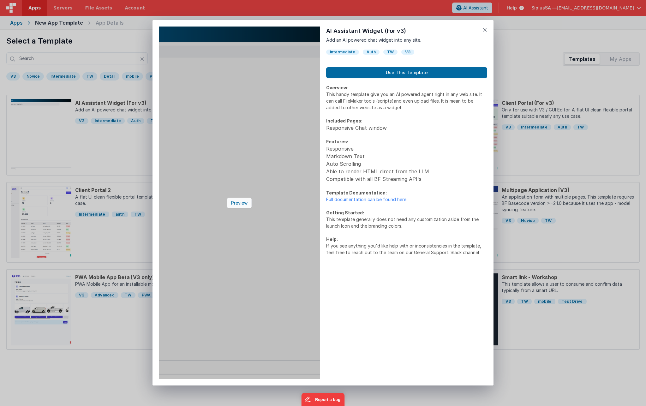
click at [236, 201] on div "Preview" at bounding box center [239, 203] width 25 height 11
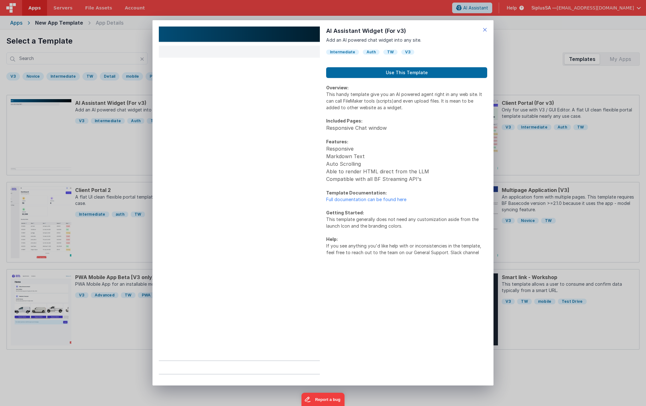
click at [484, 30] on icon at bounding box center [484, 29] width 4 height 9
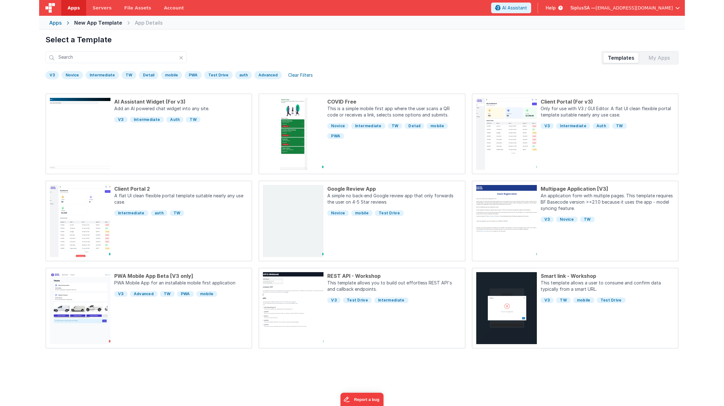
scroll to position [6, 0]
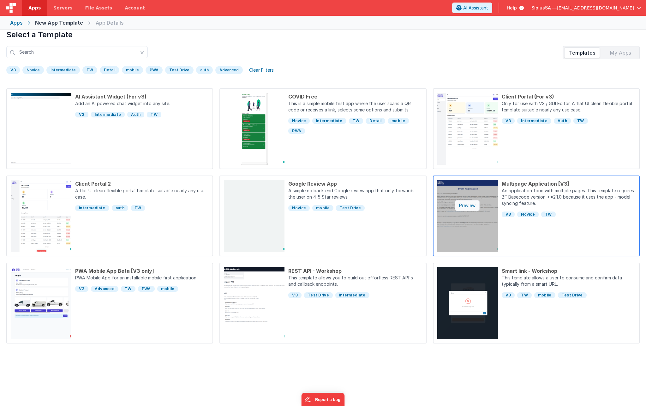
click at [466, 208] on div "Preview" at bounding box center [467, 205] width 25 height 11
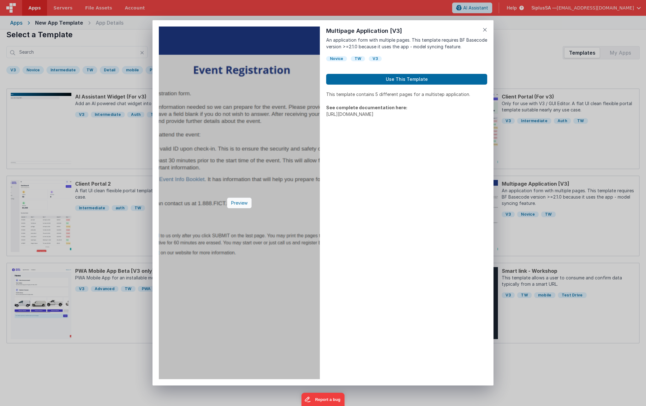
click at [240, 203] on div "Preview" at bounding box center [239, 203] width 25 height 11
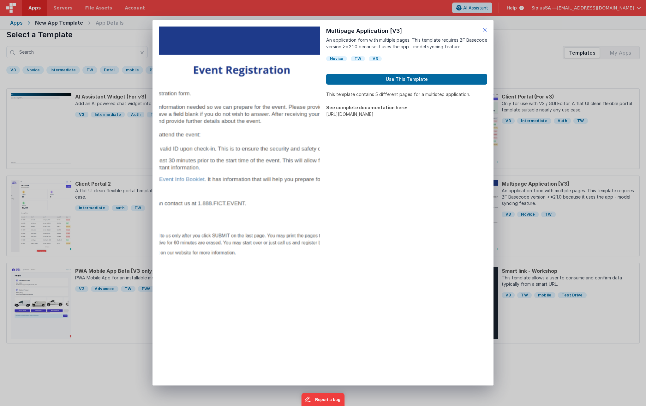
click at [485, 29] on icon at bounding box center [484, 29] width 4 height 9
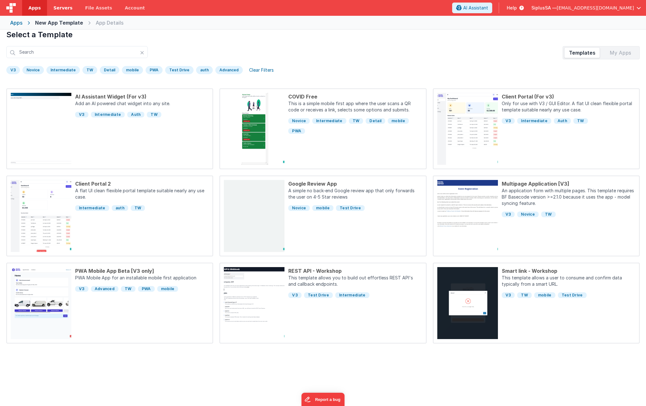
click at [63, 11] on link "Servers" at bounding box center [63, 8] width 32 height 16
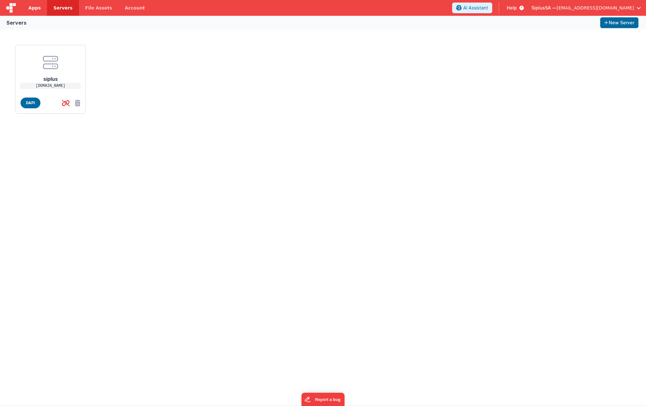
click at [23, 8] on link "Apps" at bounding box center [34, 8] width 25 height 16
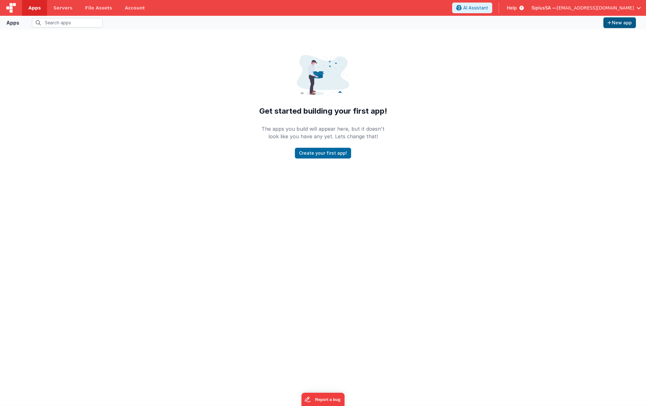
click at [629, 22] on button "New app" at bounding box center [619, 22] width 33 height 11
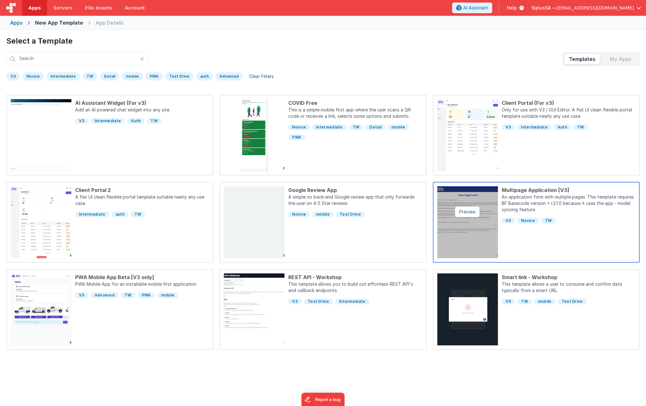
click at [467, 236] on img at bounding box center [467, 222] width 61 height 72
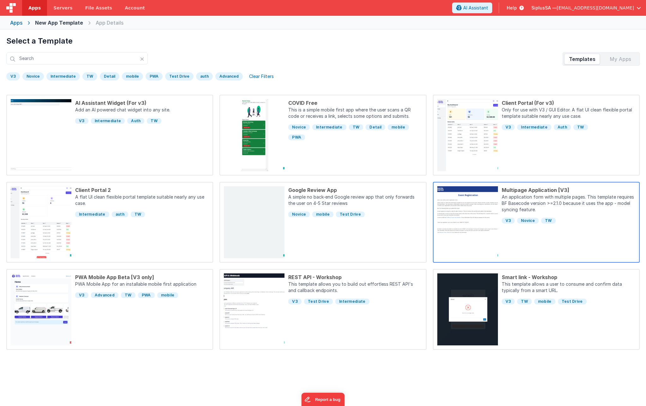
click at [528, 196] on p "An application form with multiple pages.This template requires BF Basecode ver…" at bounding box center [567, 204] width 133 height 20
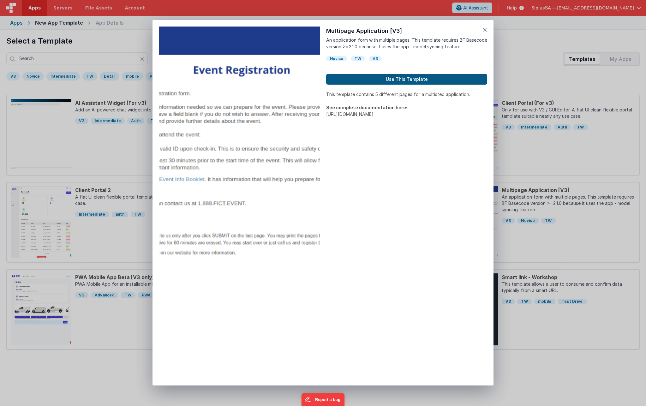
click at [435, 81] on button "Use This Template" at bounding box center [406, 79] width 161 height 11
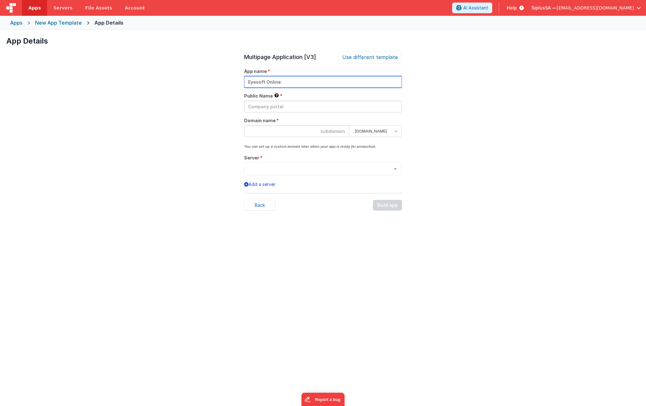
click at [262, 79] on input "Eyesoft Online" at bounding box center [323, 82] width 158 height 12
type input "Eyesoft Online"
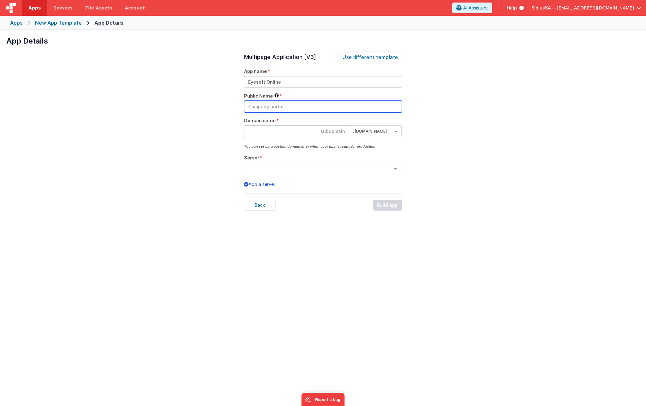
paste input "Eyesoft Online"
type input "Eyesoft Online"
click at [323, 131] on input at bounding box center [296, 131] width 105 height 12
paste input "Eyesoft Online"
type input "eyesoftonline"
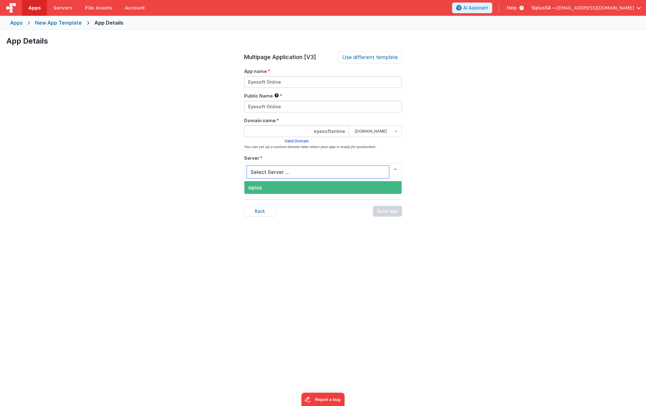
click at [341, 190] on span "siplus" at bounding box center [322, 187] width 157 height 13
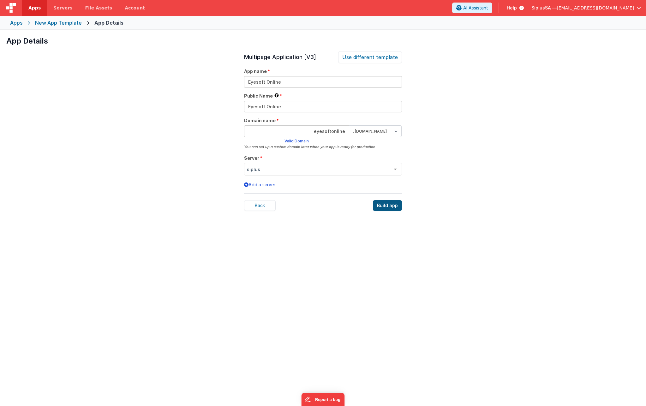
click at [385, 206] on div "Build app" at bounding box center [387, 205] width 29 height 11
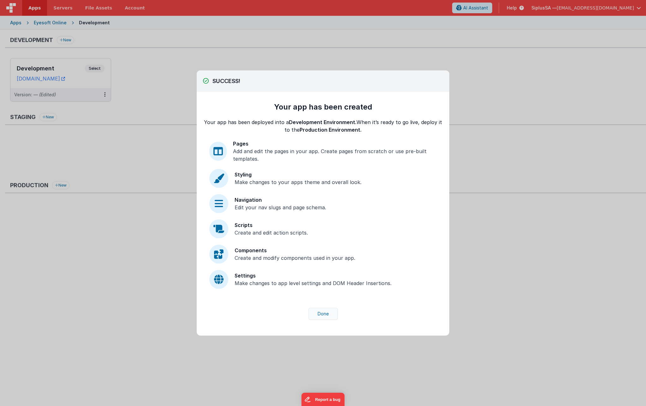
click at [320, 314] on button "Done" at bounding box center [322, 314] width 29 height 12
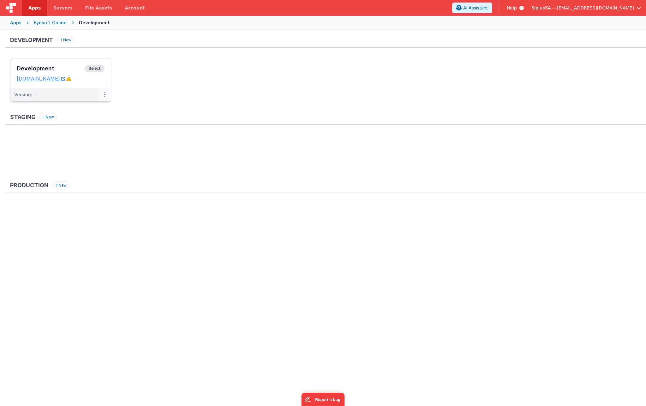
click at [105, 95] on icon at bounding box center [104, 94] width 1 height 0
click at [97, 107] on link "Edit" at bounding box center [83, 108] width 56 height 11
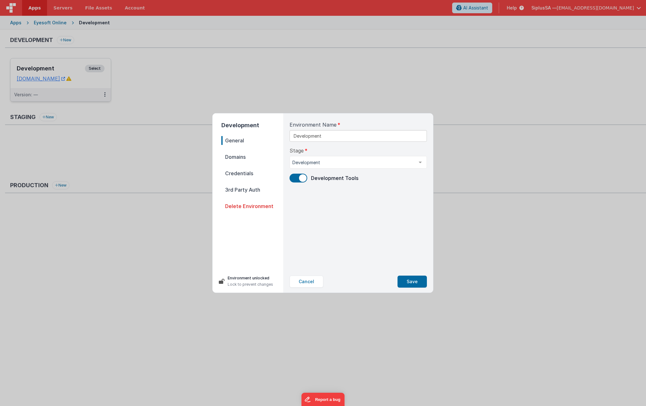
click at [243, 160] on span "Domains" at bounding box center [252, 156] width 62 height 9
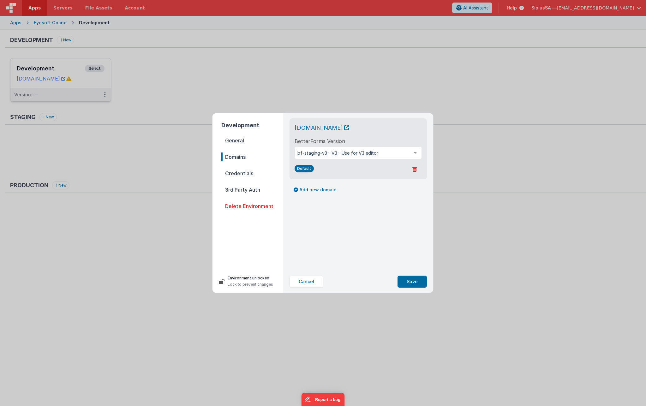
click at [239, 146] on nav "General Domains Credentials 3rd Party Auth Delete Environment" at bounding box center [252, 200] width 62 height 129
click at [250, 141] on span "General" at bounding box center [252, 140] width 62 height 9
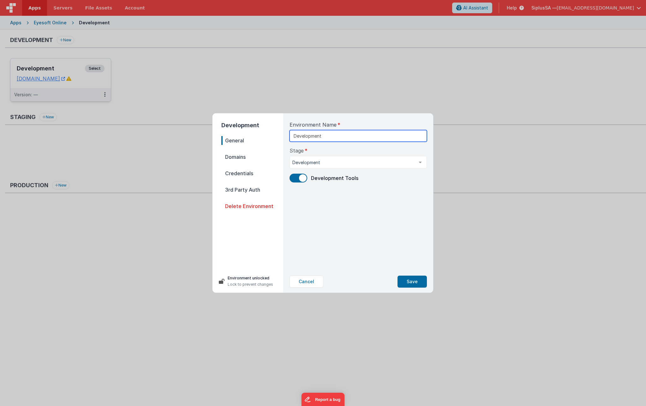
click at [312, 138] on input "Development" at bounding box center [357, 136] width 137 height 12
paste input "Eyesoft Online"
type input "Eyesoft Online"
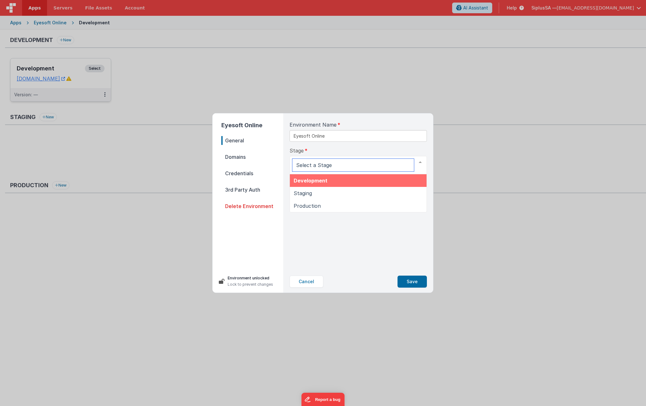
click at [319, 180] on span "Development" at bounding box center [310, 180] width 34 height 6
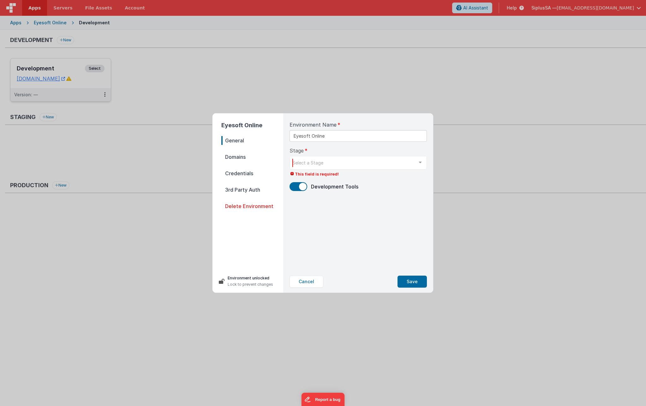
click at [251, 161] on span "Domains" at bounding box center [252, 156] width 62 height 9
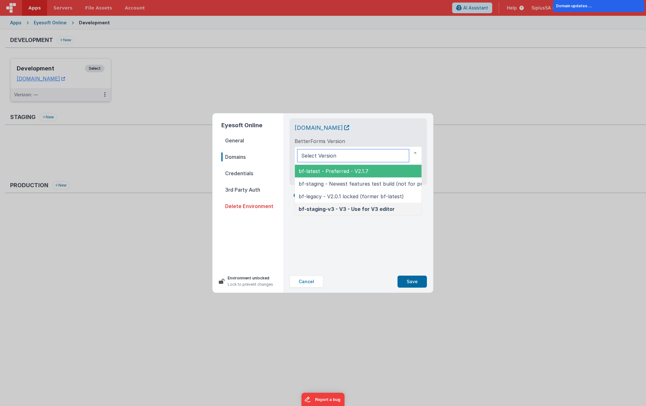
click at [333, 168] on span "bf-latest - Preferred - V2.1.7" at bounding box center [334, 171] width 70 height 6
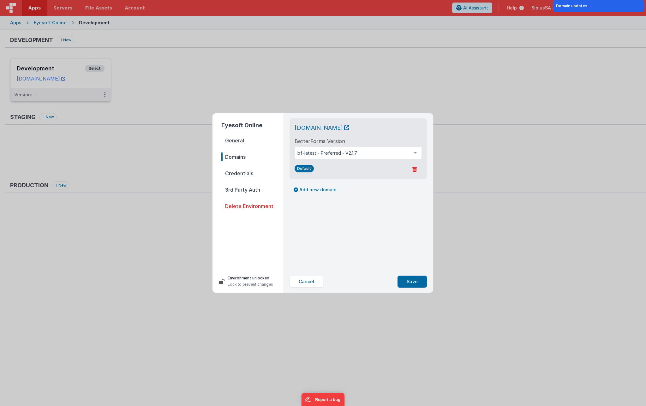
click at [242, 172] on span "Credentials" at bounding box center [252, 173] width 62 height 9
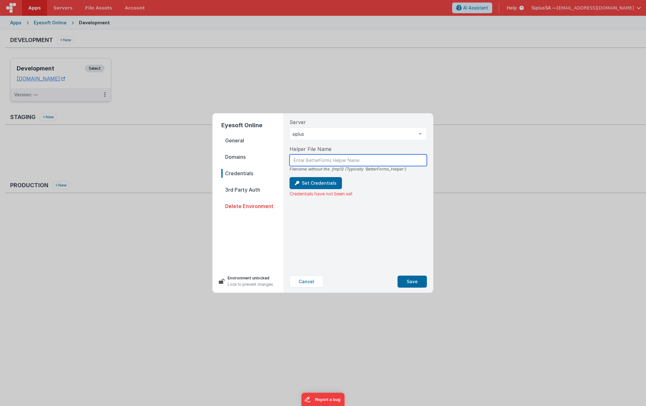
click at [317, 164] on input "text" at bounding box center [357, 160] width 137 height 12
drag, startPoint x: 365, startPoint y: 169, endPoint x: 402, endPoint y: 171, distance: 37.0
click at [402, 171] on div "Filename without the .fmp12 (Typically 'BetterForms_Helper')" at bounding box center [357, 169] width 137 height 6
copy div "BetterForms_Helper"
click at [304, 160] on input "text" at bounding box center [357, 160] width 137 height 12
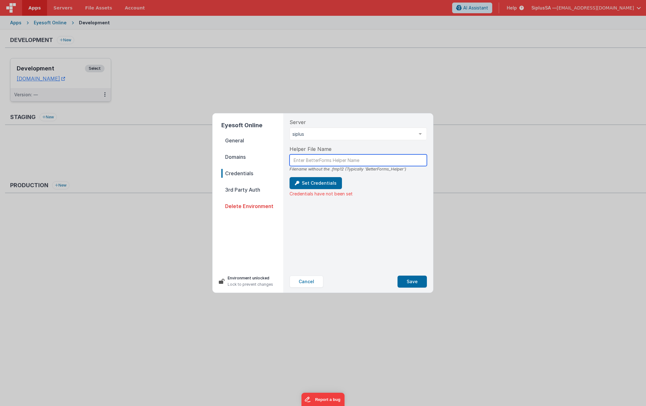
paste input "BetterForms_Helper"
type input "BetterForms_Helper"
click at [307, 181] on button "Set Credentials" at bounding box center [315, 183] width 52 height 12
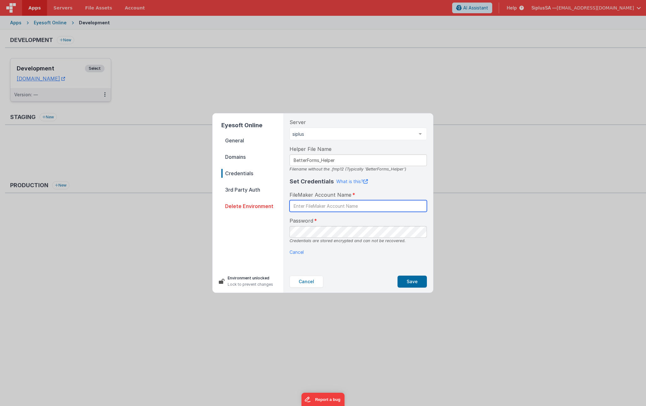
paste input "BetterForms_Helper"
drag, startPoint x: 307, startPoint y: 206, endPoint x: 348, endPoint y: 207, distance: 41.3
click at [348, 207] on input "BetterForms_Helper" at bounding box center [357, 206] width 137 height 12
type input "BetterForms"
click at [419, 281] on button "Save" at bounding box center [411, 281] width 29 height 12
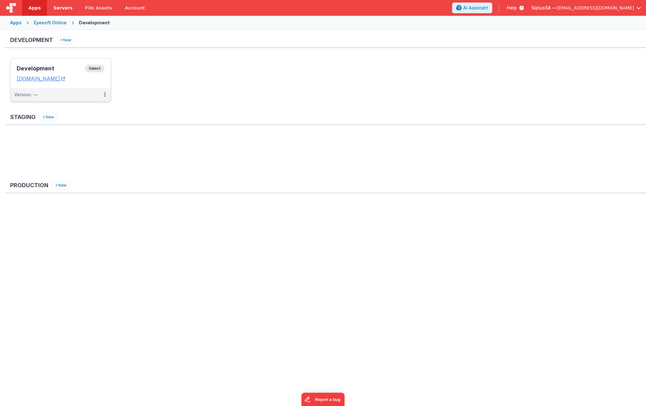
click at [64, 7] on span "Servers" at bounding box center [62, 8] width 19 height 6
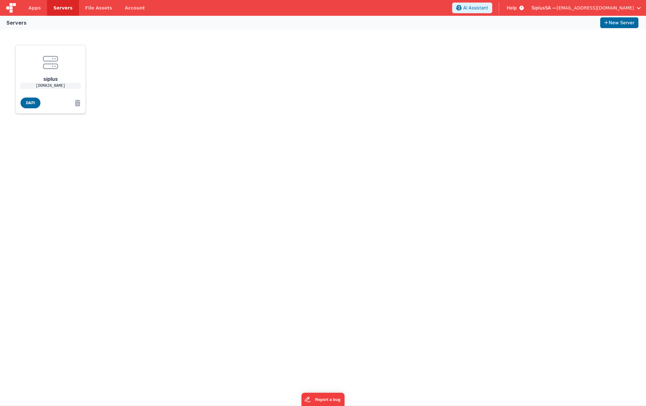
click at [68, 71] on h1 "siplus" at bounding box center [50, 76] width 50 height 13
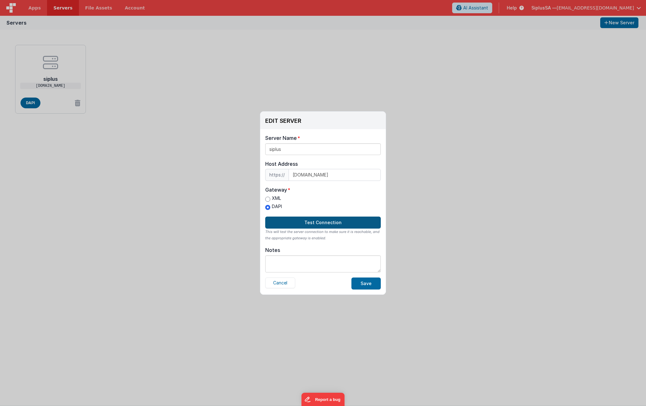
click at [324, 223] on button "Test Connection" at bounding box center [322, 222] width 115 height 12
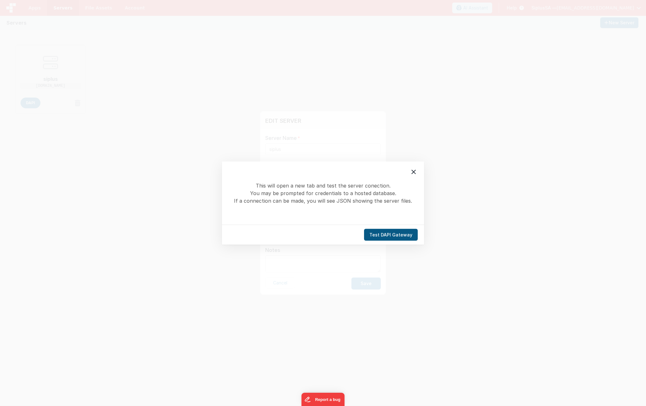
click at [397, 237] on button "Test DAPI Gateway" at bounding box center [391, 235] width 54 height 12
click at [416, 169] on icon at bounding box center [414, 172] width 8 height 8
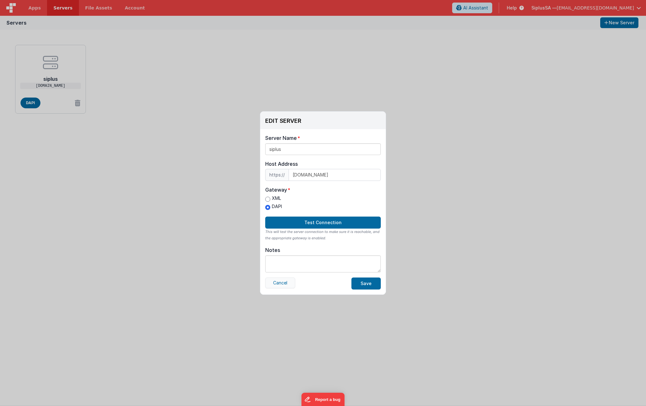
click at [289, 286] on button "Cancel" at bounding box center [280, 282] width 30 height 11
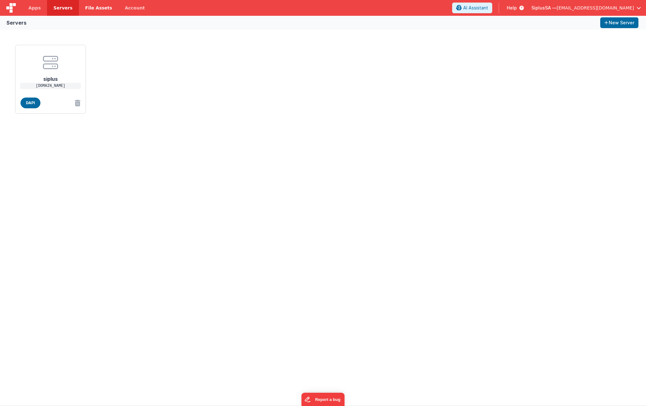
click at [90, 7] on span "File Assets" at bounding box center [98, 8] width 27 height 6
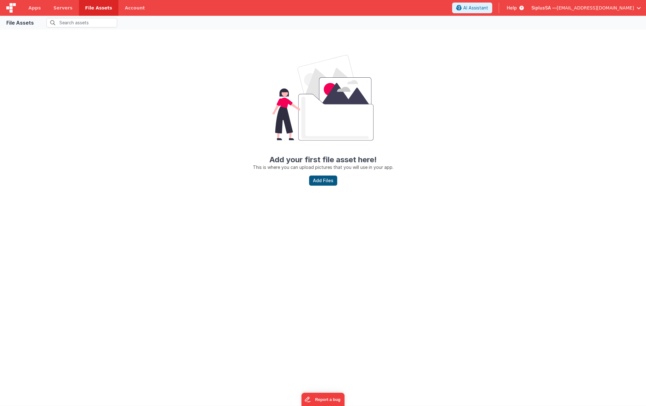
click at [331, 185] on button "Add Files" at bounding box center [323, 180] width 28 height 10
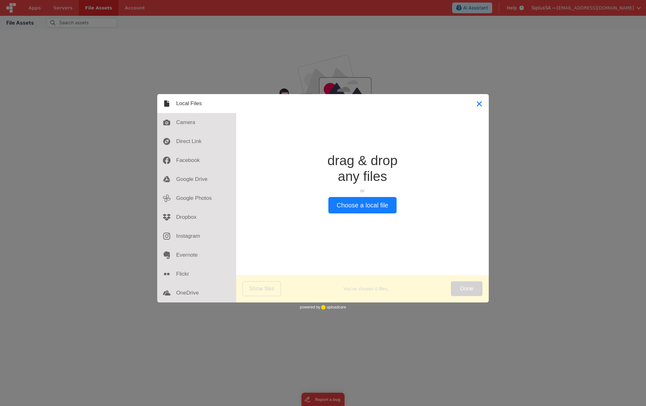
click at [484, 102] on button "Close" at bounding box center [479, 103] width 19 height 19
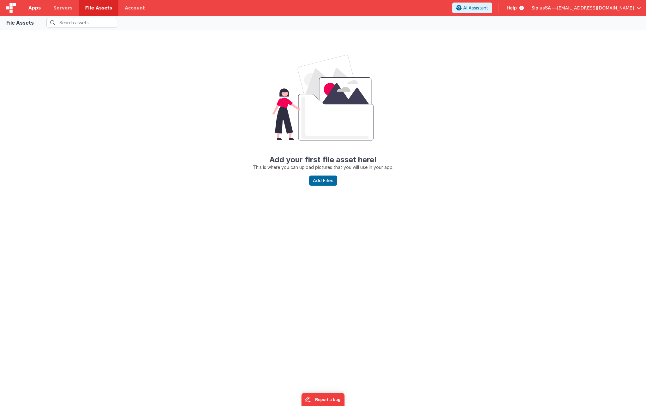
click at [35, 12] on link "Apps" at bounding box center [34, 8] width 25 height 16
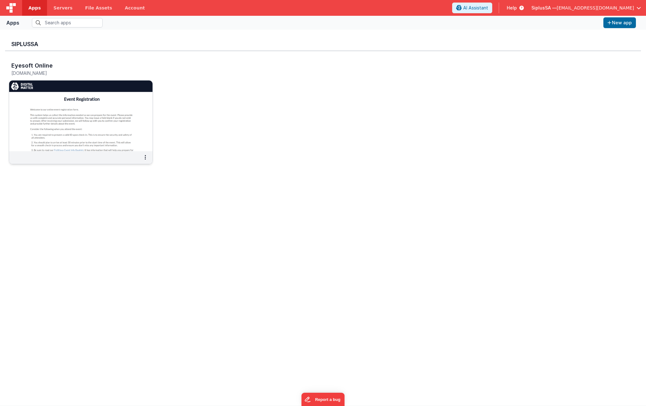
click at [76, 98] on img at bounding box center [80, 115] width 143 height 71
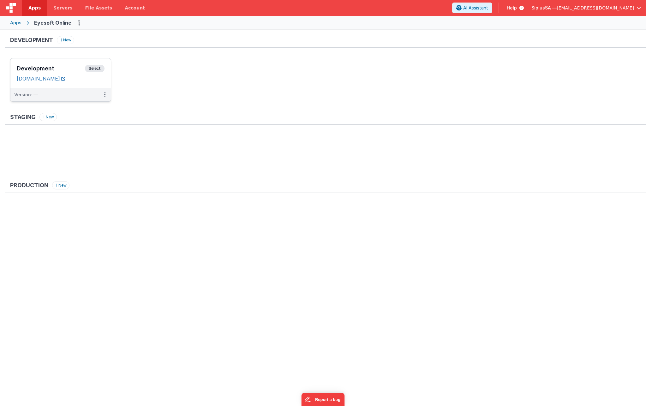
click at [65, 80] on link "[DOMAIN_NAME]" at bounding box center [41, 78] width 48 height 6
click at [100, 69] on span "Select" at bounding box center [95, 69] width 20 height 8
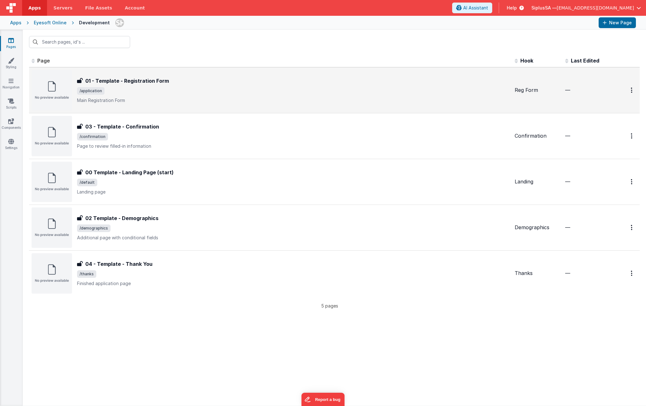
click at [141, 91] on span "/application" at bounding box center [293, 91] width 432 height 8
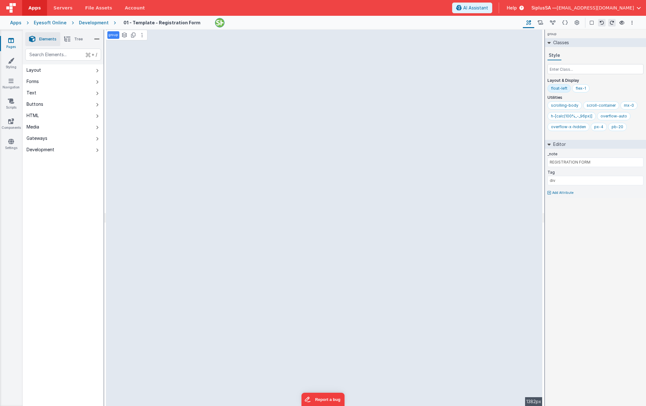
select select "string"
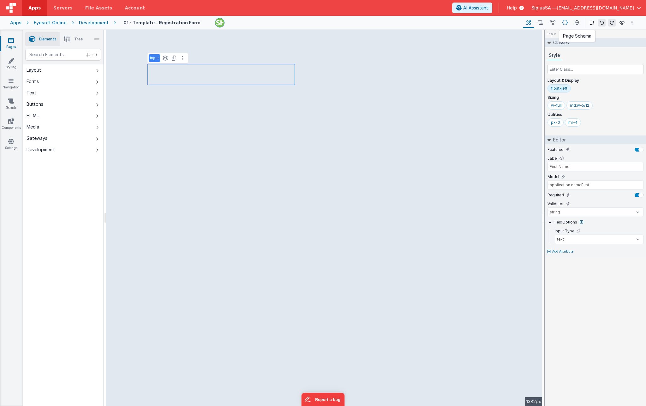
click at [567, 22] on icon at bounding box center [564, 23] width 5 height 7
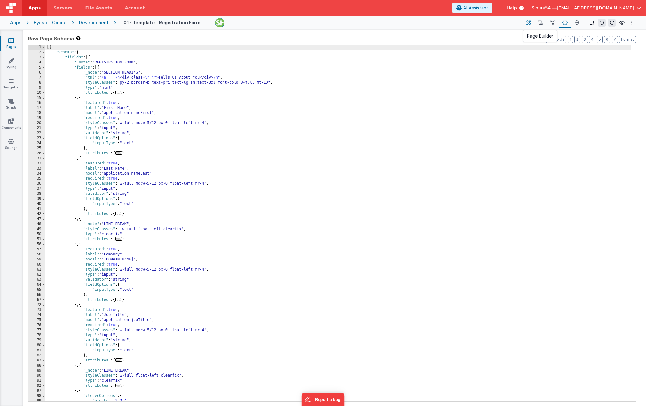
click at [531, 26] on icon at bounding box center [528, 23] width 5 height 7
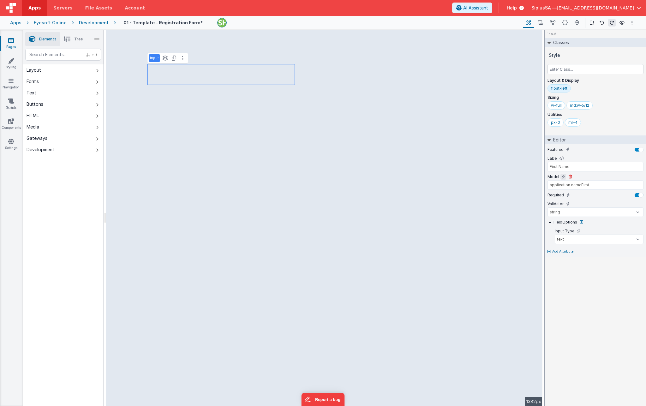
click at [562, 177] on icon at bounding box center [562, 176] width 3 height 5
click at [565, 184] on input "text" at bounding box center [595, 184] width 96 height 9
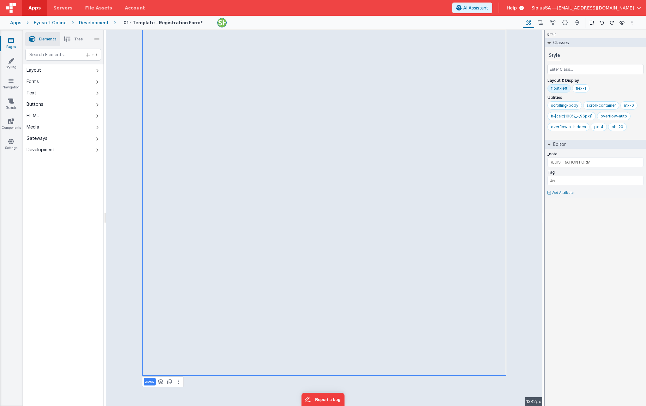
select select "string"
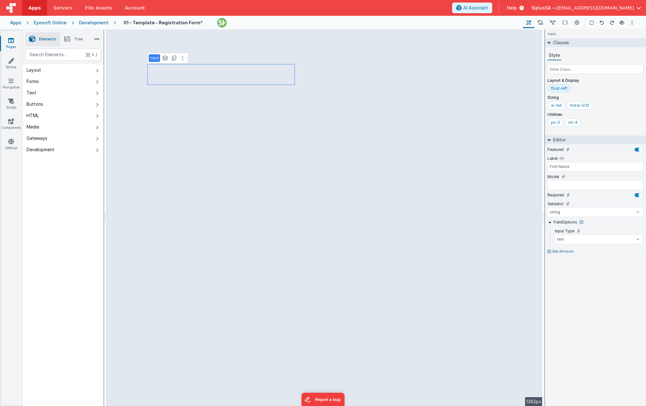
type input "Last Name"
type input "application.nameLast"
click at [612, 186] on input "application.nameLast" at bounding box center [595, 184] width 96 height 9
type input "First Name"
click at [573, 186] on input "text" at bounding box center [595, 184] width 96 height 9
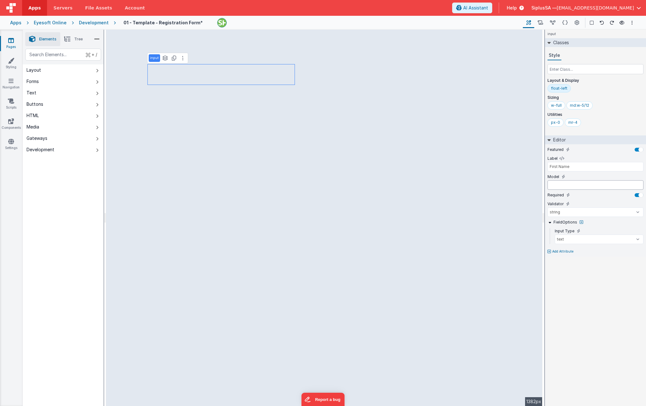
paste input "application.nameLast"
type input "[DOMAIN_NAME]"
click at [594, 278] on div "input Classes Style Layout & Display float-left Sizing w-full md:w-5/12 Utiliti…" at bounding box center [595, 218] width 101 height 376
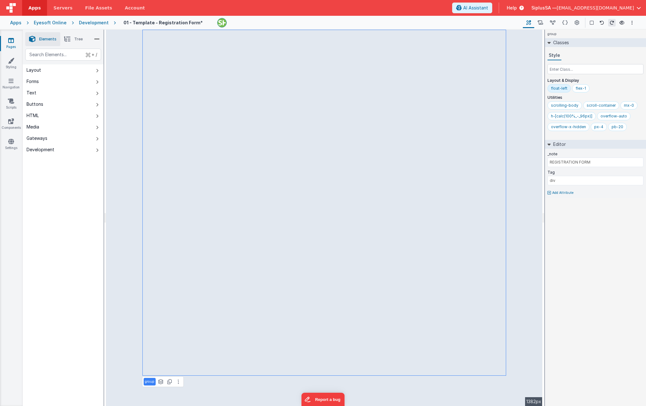
select select "string"
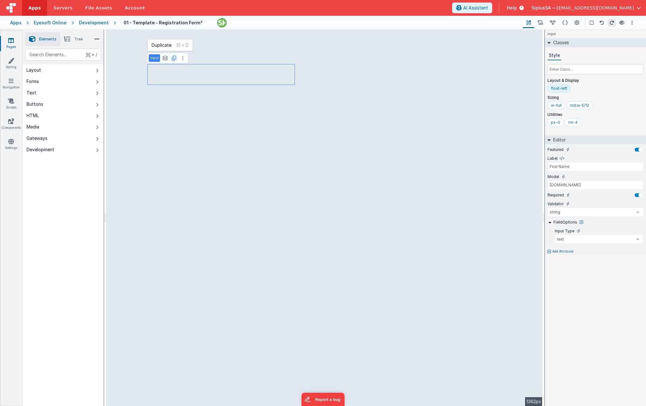
click at [172, 59] on icon at bounding box center [174, 58] width 4 height 5
click at [172, 57] on icon at bounding box center [174, 58] width 4 height 5
click at [182, 58] on icon at bounding box center [182, 58] width 1 height 5
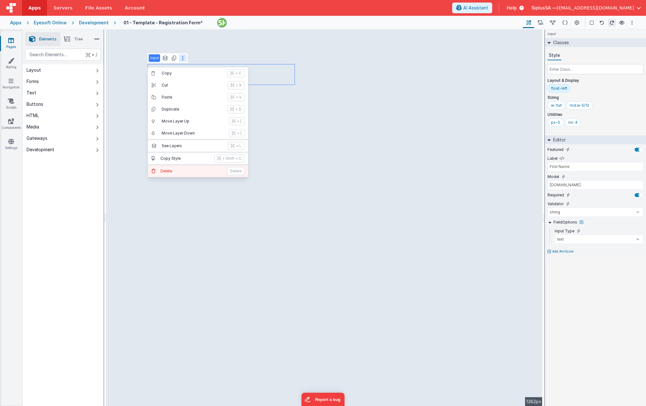
click at [167, 169] on p "Delete" at bounding box center [191, 171] width 63 height 5
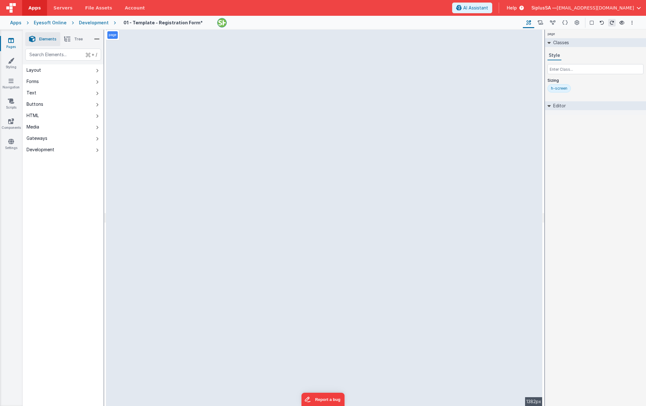
select select "string"
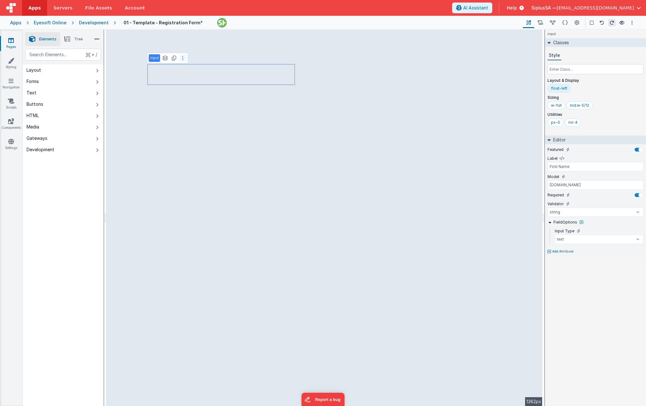
click at [183, 58] on button at bounding box center [183, 58] width 8 height 8
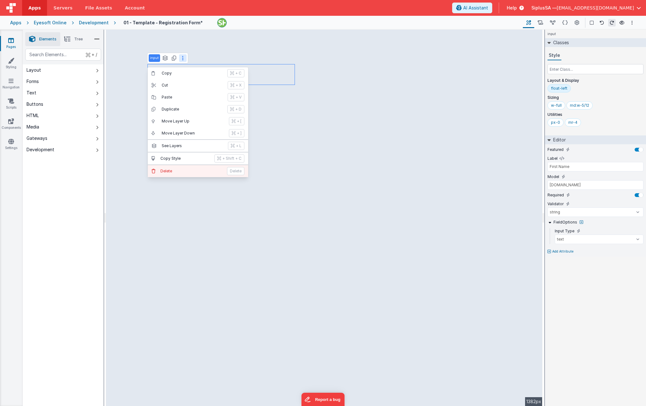
click at [181, 169] on p "Delete" at bounding box center [191, 171] width 63 height 5
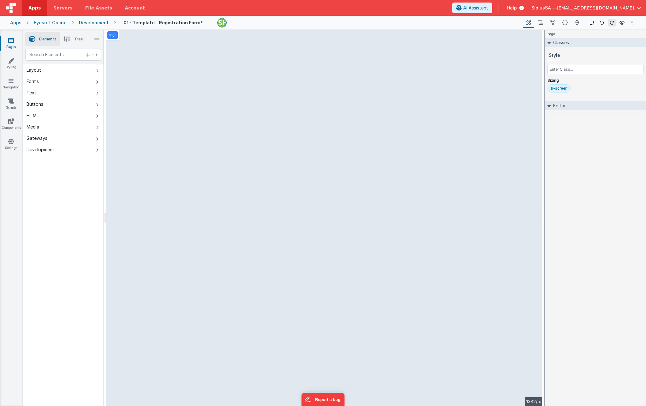
select select "string"
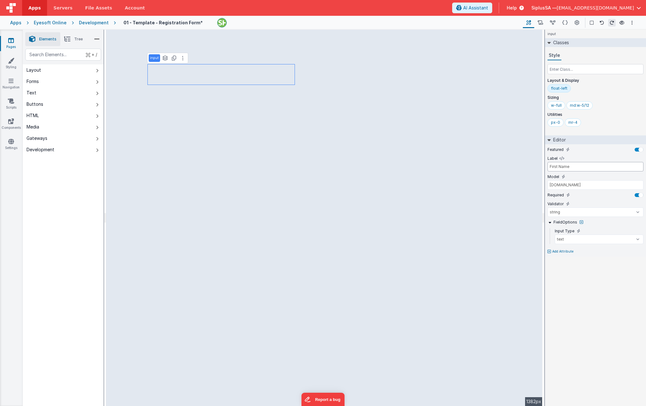
click at [573, 165] on input "First Name" at bounding box center [595, 166] width 96 height 9
type input "Patient number"
click at [577, 184] on input "[DOMAIN_NAME]" at bounding box center [595, 184] width 96 height 9
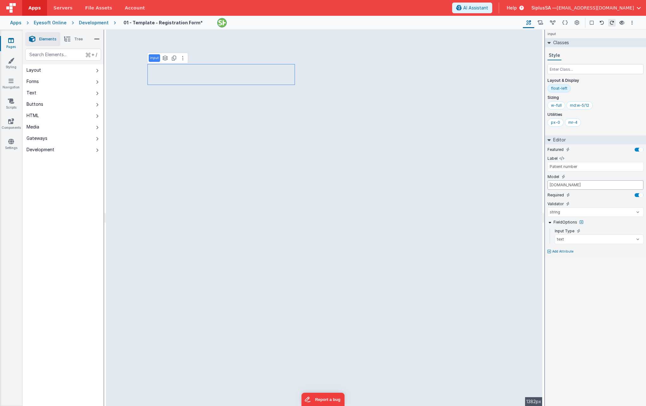
click at [596, 186] on input "[DOMAIN_NAME]" at bounding box center [595, 184] width 96 height 9
type input "application.patientnumber"
click at [601, 197] on div "Required" at bounding box center [595, 195] width 96 height 6
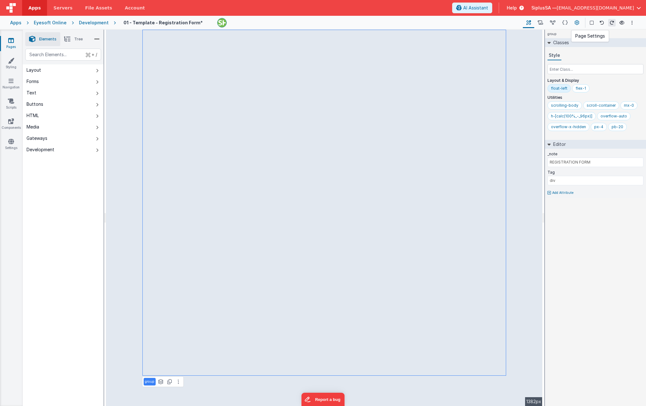
click at [577, 22] on icon at bounding box center [576, 23] width 5 height 7
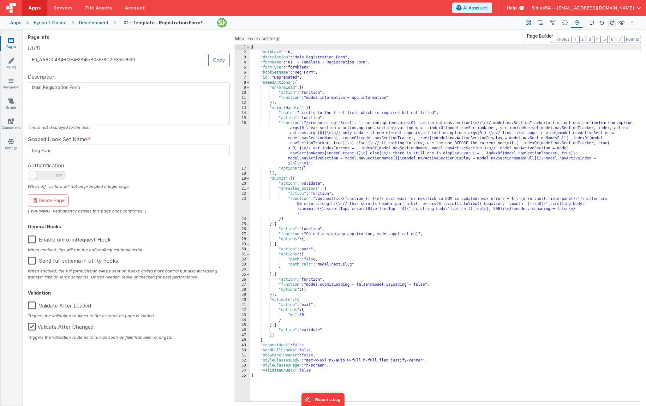
click at [530, 23] on icon at bounding box center [528, 23] width 5 height 7
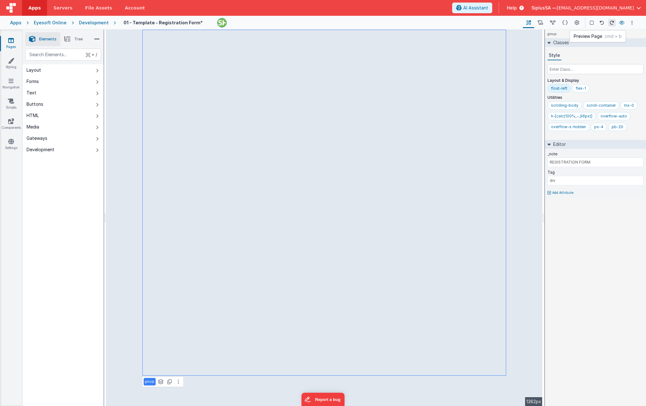
click at [621, 21] on icon at bounding box center [621, 23] width 5 height 4
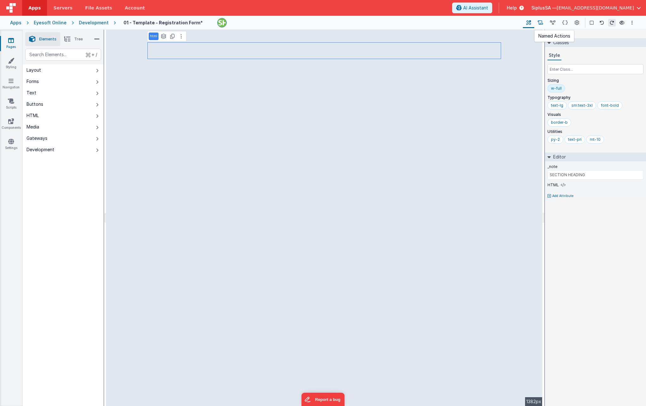
click at [541, 25] on icon at bounding box center [539, 23] width 5 height 7
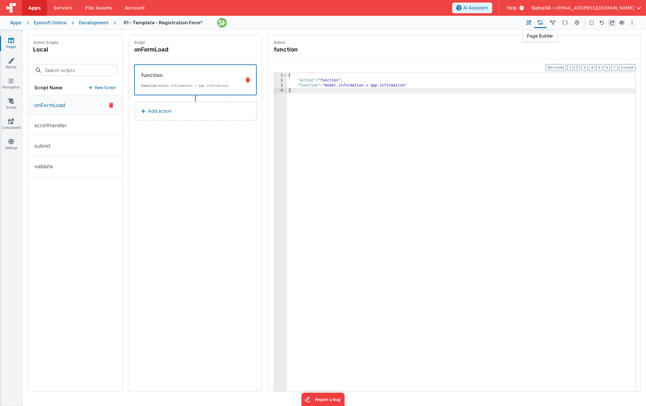
click at [530, 23] on icon at bounding box center [528, 23] width 5 height 7
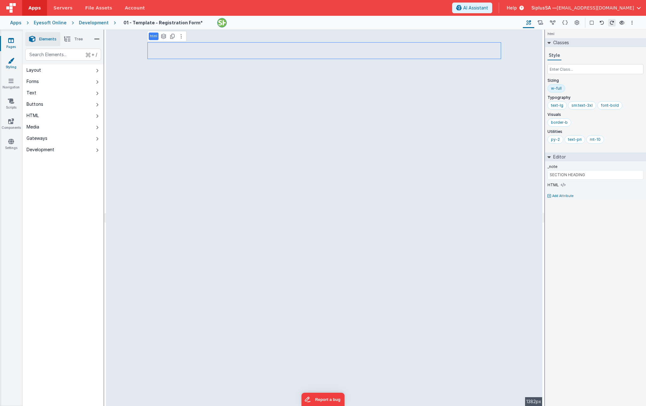
click at [13, 65] on link "Styling" at bounding box center [11, 63] width 23 height 13
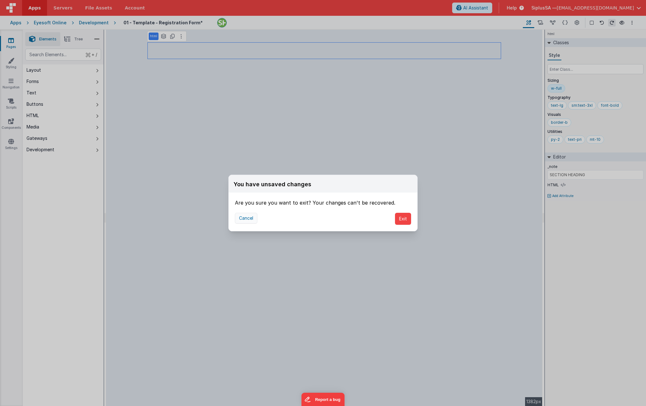
click at [246, 218] on button "Cancel" at bounding box center [246, 218] width 22 height 11
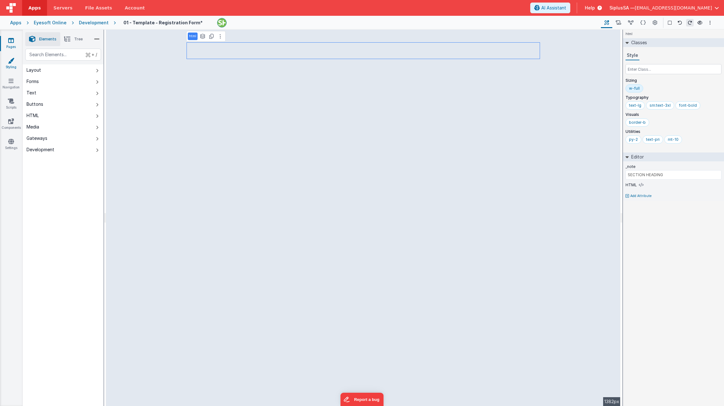
click at [15, 65] on link "Styling" at bounding box center [11, 63] width 23 height 13
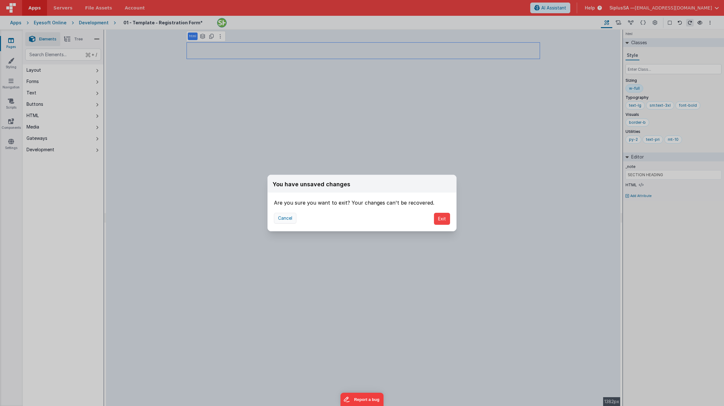
click at [285, 219] on button "Cancel" at bounding box center [285, 218] width 22 height 11
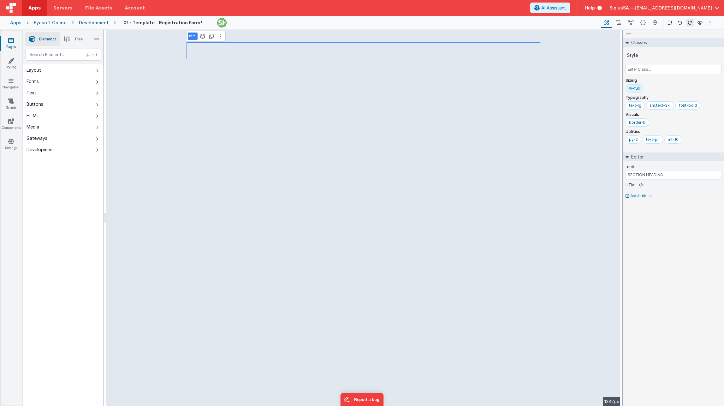
click at [645, 22] on button "Options" at bounding box center [710, 23] width 8 height 8
click at [645, 34] on p "Save" at bounding box center [674, 35] width 40 height 6
click at [201, 35] on icon at bounding box center [203, 36] width 6 height 5
click at [220, 35] on icon at bounding box center [220, 36] width 1 height 5
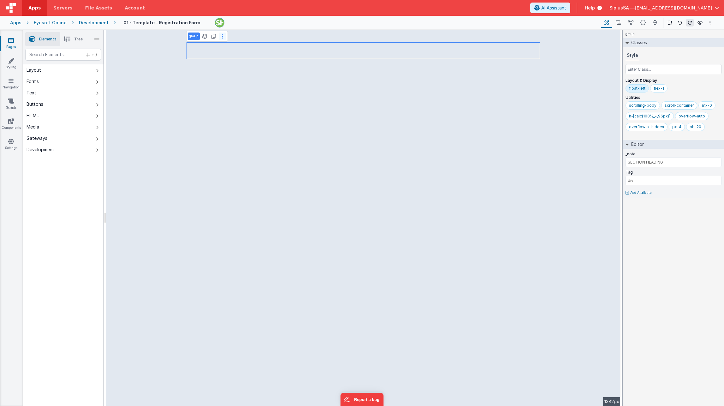
type input "REGISTRATION FORM"
select select "string"
click at [9, 38] on icon at bounding box center [11, 40] width 6 height 6
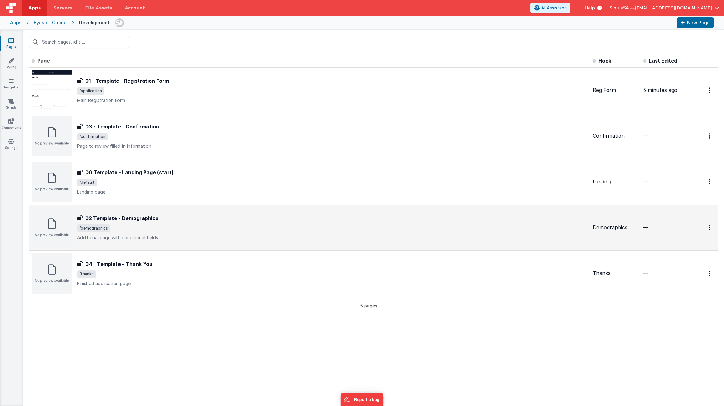
click at [171, 224] on span "/demographics" at bounding box center [332, 228] width 511 height 8
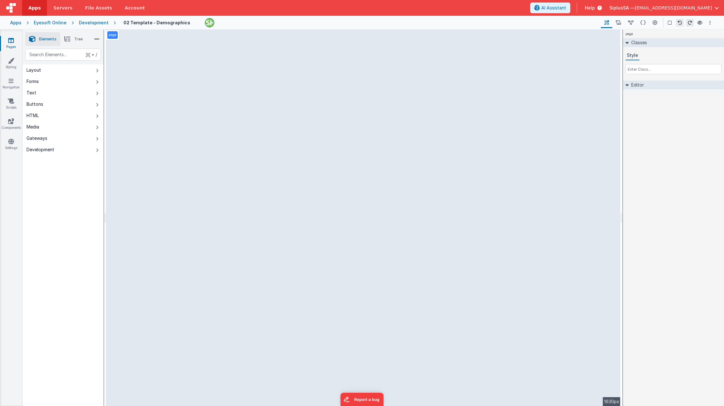
click at [13, 41] on icon at bounding box center [11, 40] width 6 height 6
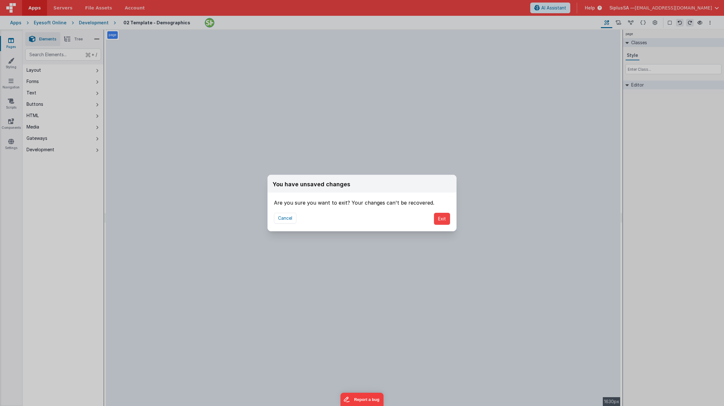
click at [451, 223] on div "Cancel Exit" at bounding box center [362, 218] width 189 height 25
click at [449, 222] on button "Exit" at bounding box center [442, 219] width 16 height 12
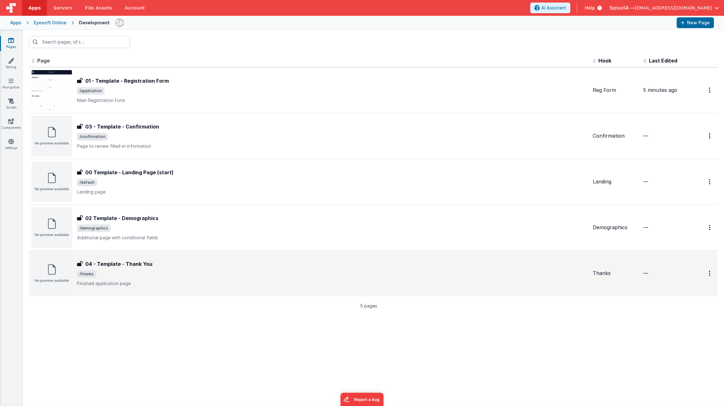
click at [257, 277] on div "04 - Template - Thank You 04 - Template - Thank You /thanks Finished applicatio…" at bounding box center [332, 273] width 511 height 27
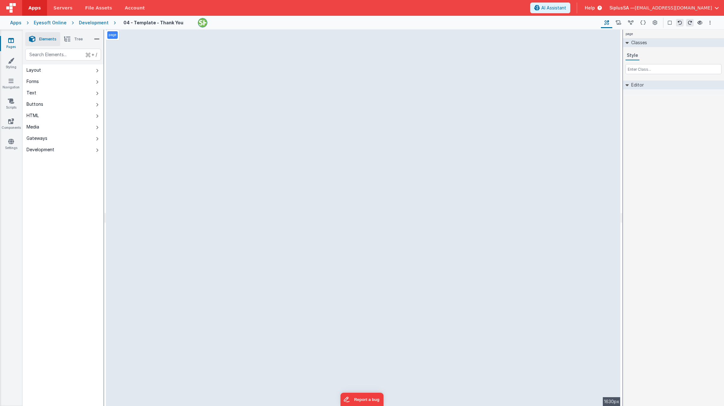
click at [9, 38] on icon at bounding box center [11, 40] width 6 height 6
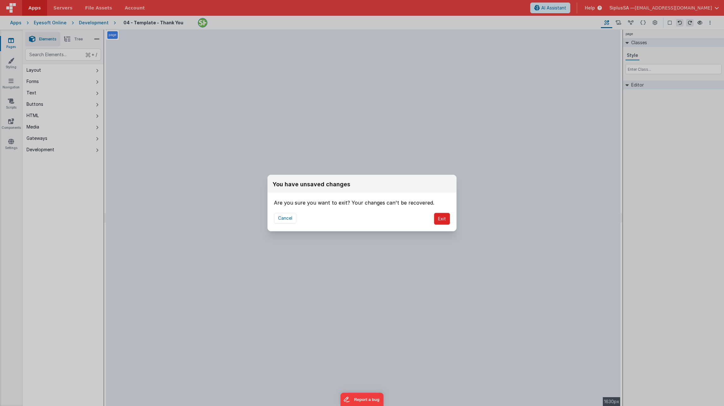
click at [447, 222] on button "Exit" at bounding box center [442, 219] width 16 height 12
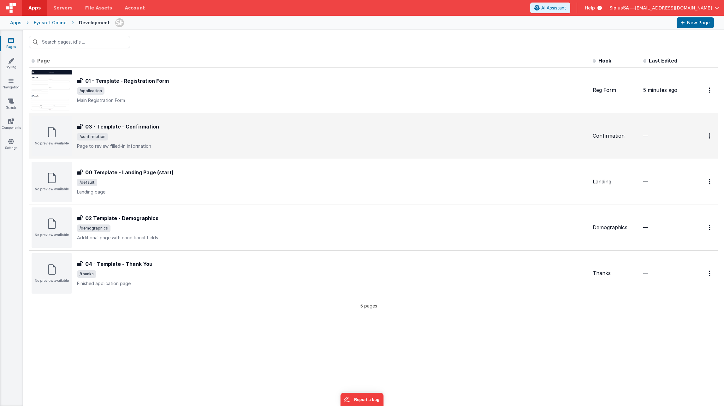
click at [209, 132] on div "03 - Template - Confirmation 03 - Template - Confirmation /confirmation Page to…" at bounding box center [332, 136] width 511 height 27
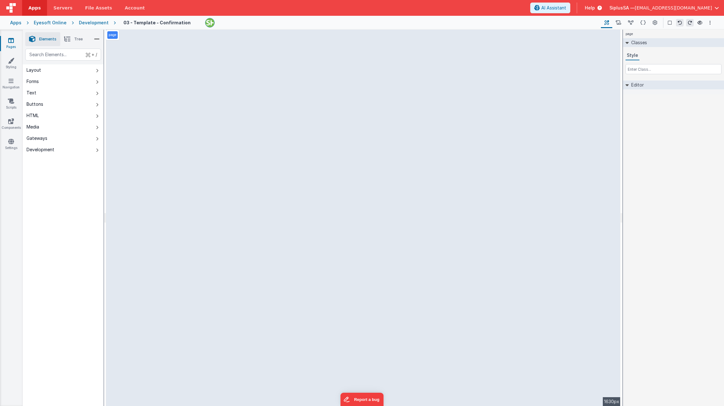
select select
select select "submit"
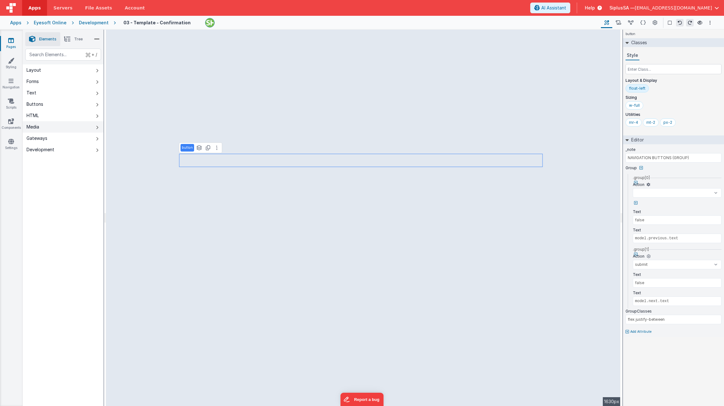
click at [62, 122] on button "Media" at bounding box center [63, 126] width 81 height 11
click at [63, 118] on button "HTML" at bounding box center [63, 115] width 81 height 11
click at [66, 125] on button "Media" at bounding box center [63, 126] width 81 height 11
click at [68, 140] on button "Gateways" at bounding box center [63, 138] width 81 height 11
click at [62, 65] on button "Layout" at bounding box center [63, 69] width 81 height 11
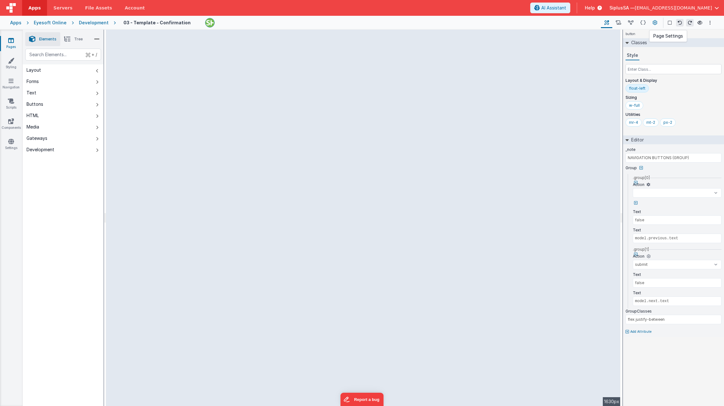
click at [645, 23] on icon at bounding box center [655, 23] width 5 height 7
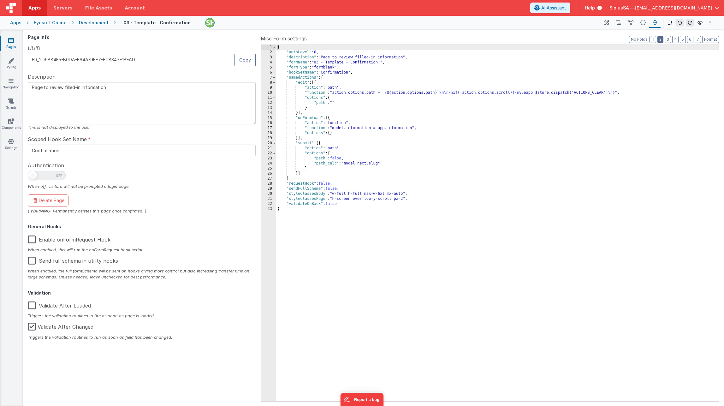
click at [645, 39] on button "2" at bounding box center [660, 39] width 6 height 7
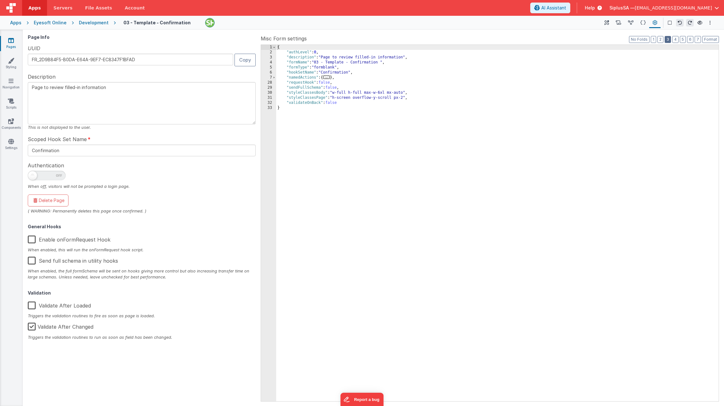
click at [645, 39] on button "3" at bounding box center [668, 39] width 6 height 7
click at [645, 38] on button "3" at bounding box center [668, 39] width 6 height 7
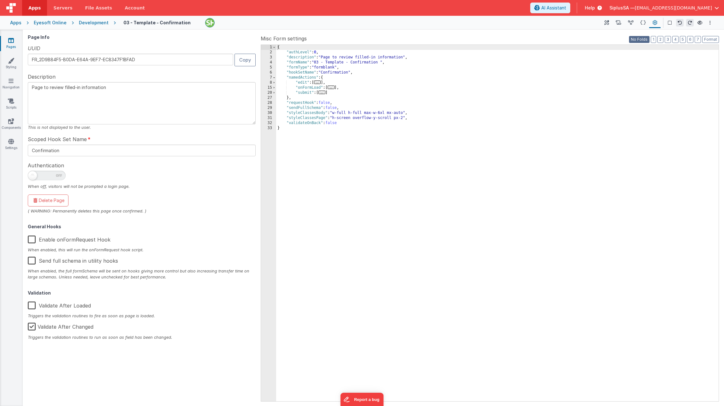
click at [645, 40] on button "No Folds" at bounding box center [639, 39] width 21 height 7
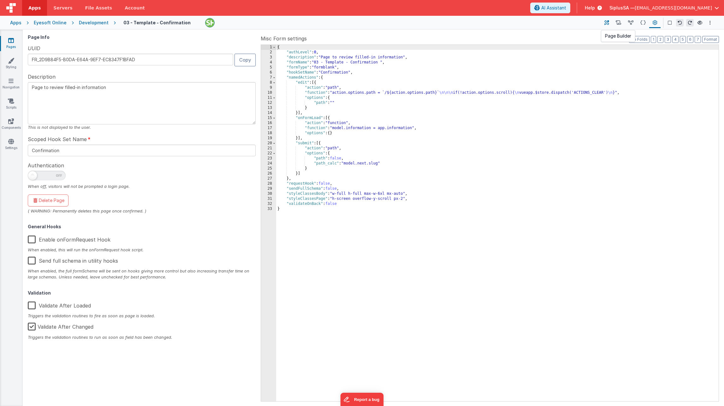
click at [607, 22] on icon at bounding box center [606, 23] width 5 height 7
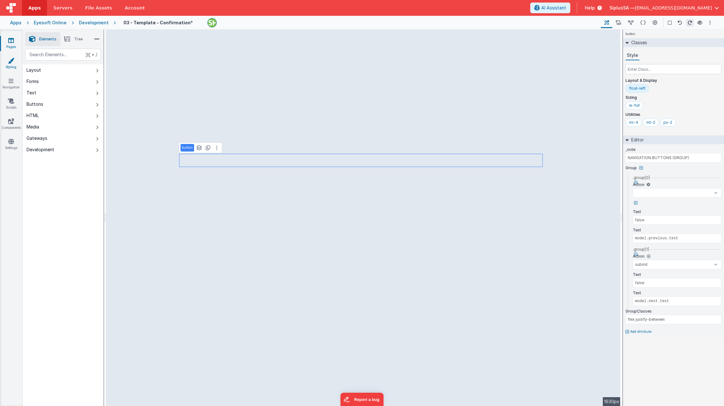
click at [13, 62] on icon at bounding box center [11, 60] width 6 height 6
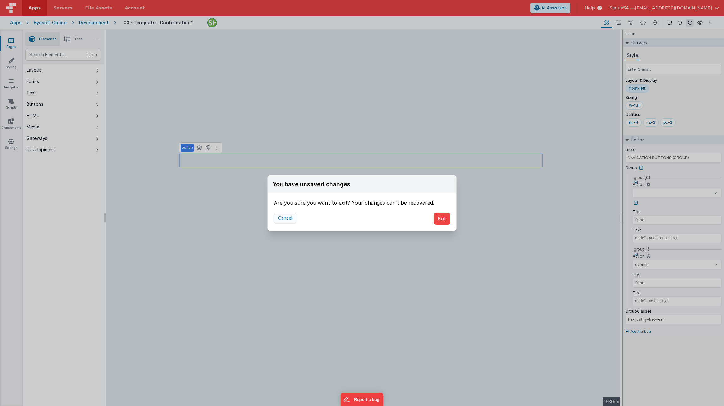
click at [285, 220] on button "Cancel" at bounding box center [285, 218] width 22 height 11
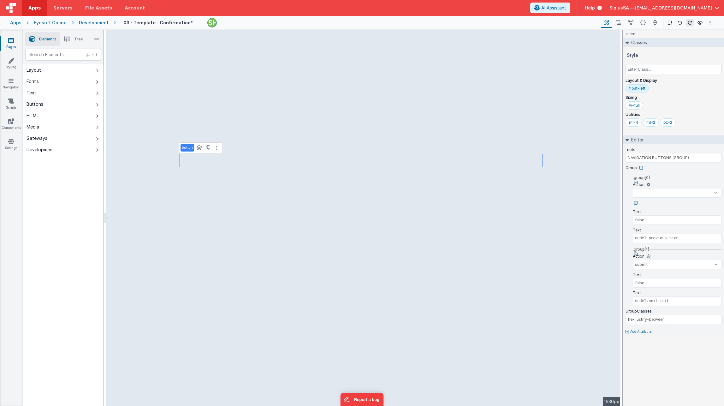
click at [11, 52] on div "Pages Styling Navigation Scripts Components Settings" at bounding box center [11, 218] width 23 height 376
click at [13, 39] on icon at bounding box center [11, 40] width 6 height 6
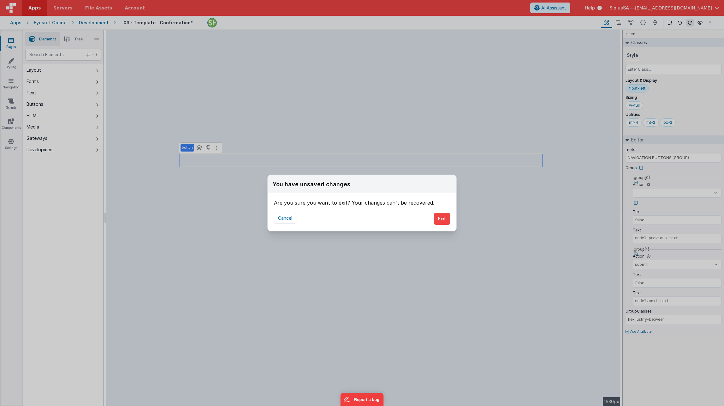
select select
click at [442, 221] on button "Exit" at bounding box center [442, 219] width 16 height 12
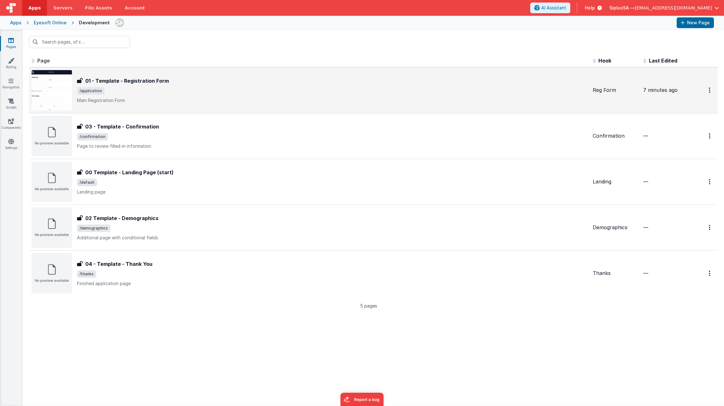
click at [234, 95] on div "01 - Template - Registration Form 01 - Template - Registration Form /applicatio…" at bounding box center [332, 90] width 511 height 27
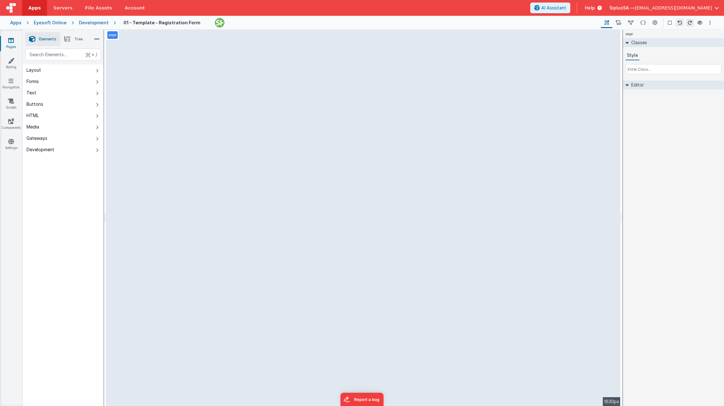
select select "string"
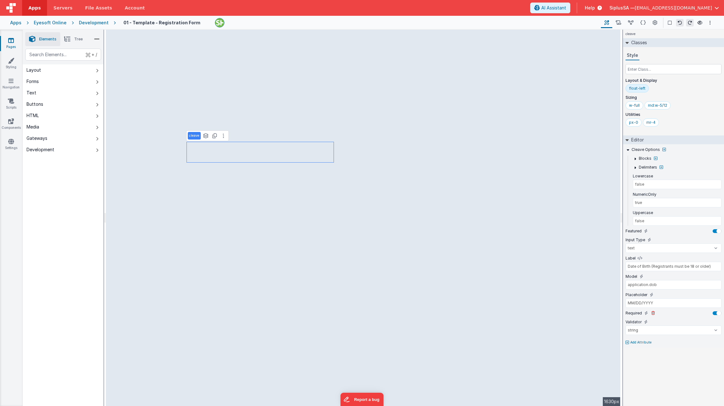
click at [645, 312] on div at bounding box center [717, 313] width 9 height 4
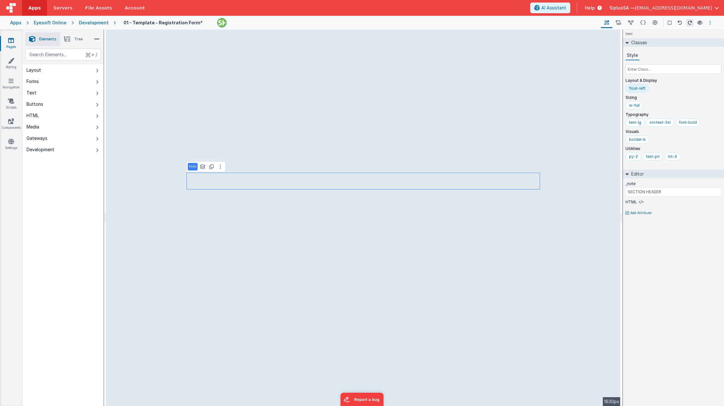
click at [645, 20] on button "Options" at bounding box center [710, 23] width 8 height 8
click at [645, 34] on p "cmd + s" at bounding box center [701, 35] width 16 height 6
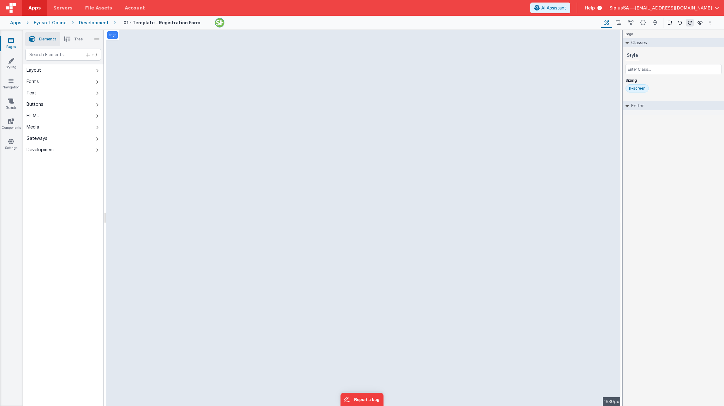
select select
select select "submit"
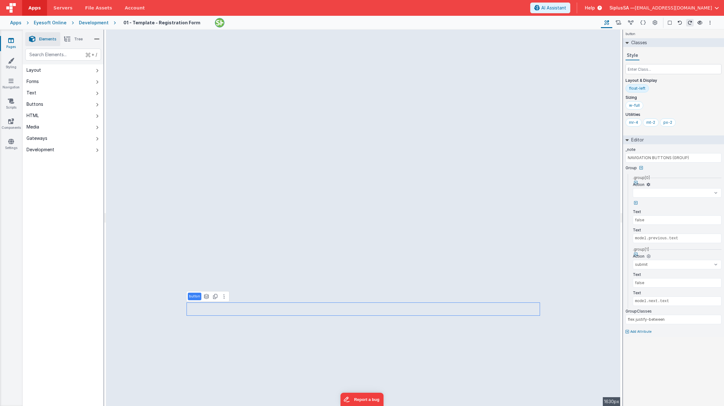
select select
type input "REGISTRATION FORM"
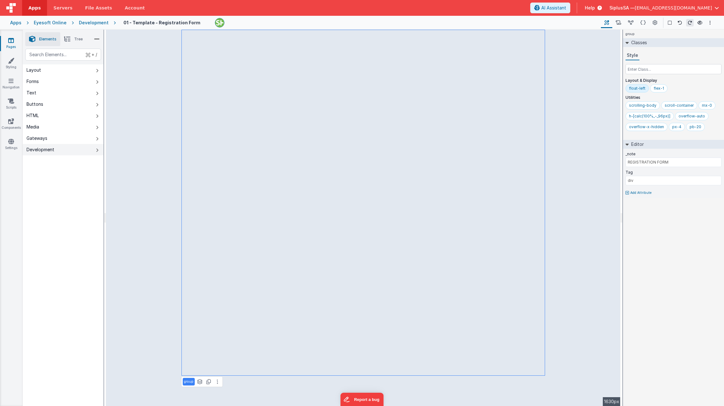
click at [97, 148] on icon at bounding box center [97, 150] width 3 height 5
click at [55, 152] on button "Development" at bounding box center [63, 149] width 81 height 11
click at [50, 137] on button "Gateways" at bounding box center [63, 138] width 81 height 11
click at [40, 69] on div "Layout" at bounding box center [34, 70] width 15 height 6
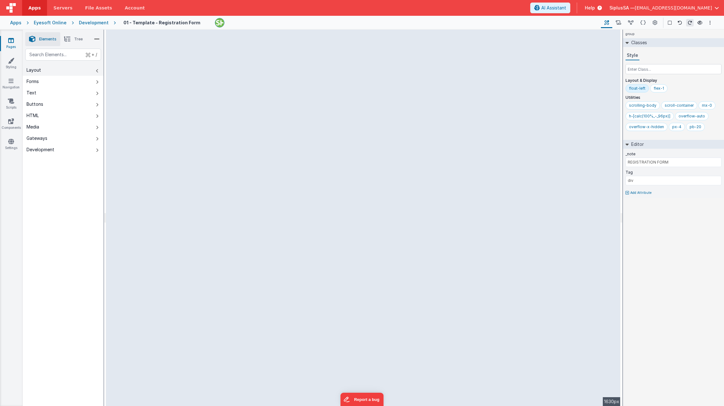
click at [47, 69] on button "Layout" at bounding box center [63, 69] width 81 height 11
click at [566, 6] on span "AI Assistant" at bounding box center [553, 8] width 25 height 6
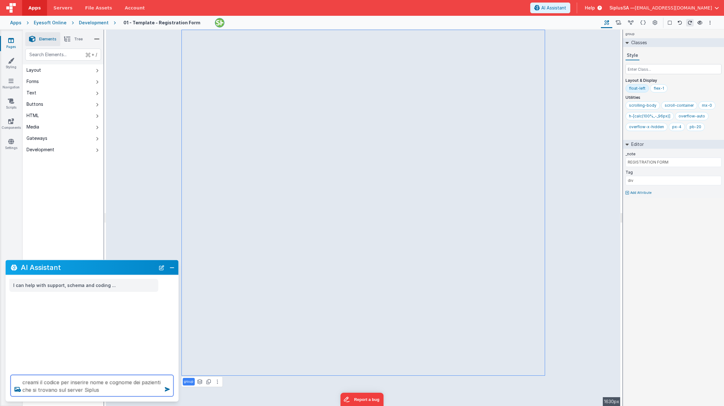
type textarea "creami il codice per inserire nome e cognome dei pazienti che si trovano sul se…"
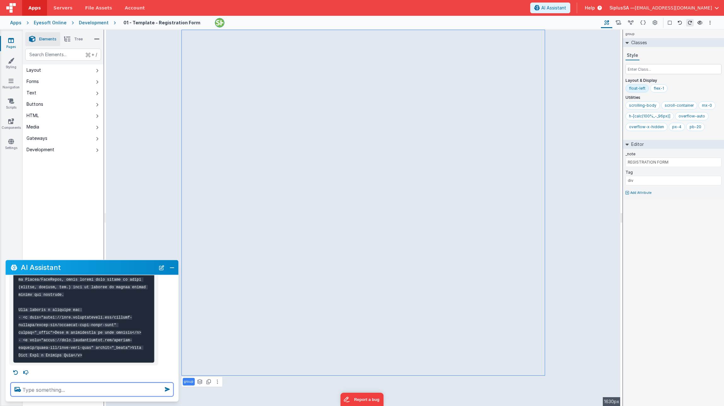
scroll to position [514, 0]
click at [175, 266] on button "Close" at bounding box center [172, 267] width 8 height 9
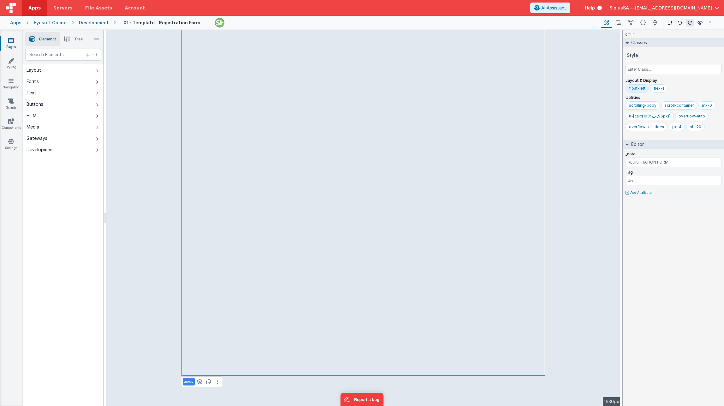
click at [49, 21] on div "Eyesoft Online" at bounding box center [50, 23] width 33 height 6
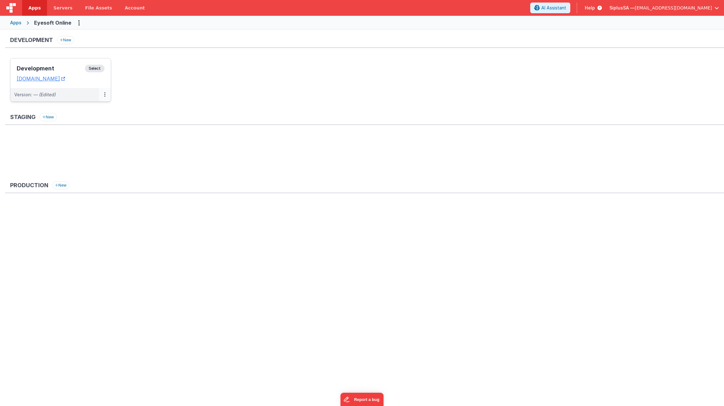
click at [104, 96] on button at bounding box center [105, 94] width 12 height 13
click at [93, 107] on link "Edit" at bounding box center [83, 108] width 56 height 11
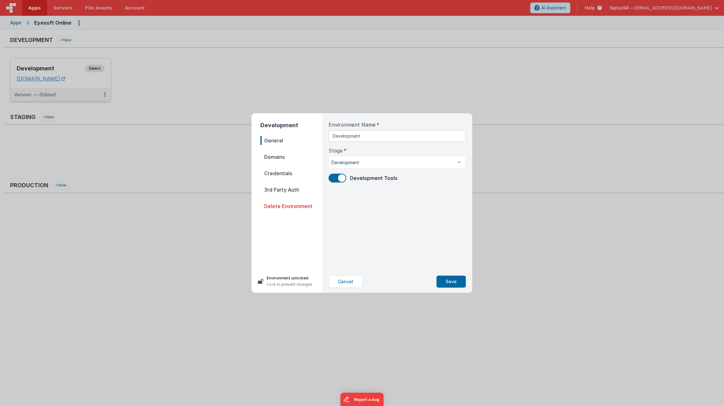
click at [314, 155] on span "Domains" at bounding box center [291, 156] width 62 height 9
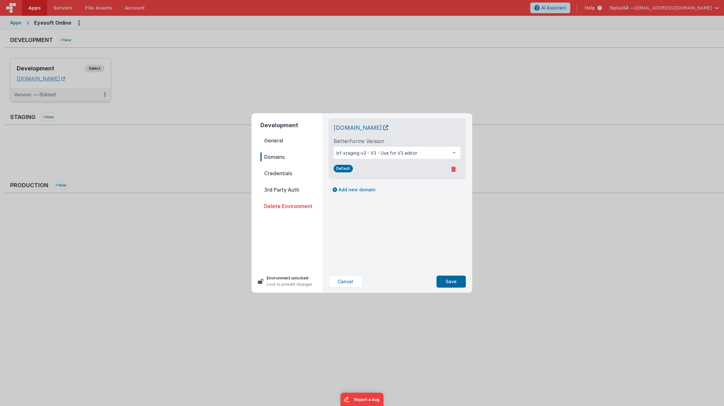
click at [289, 189] on span "3rd Party Auth" at bounding box center [291, 189] width 62 height 9
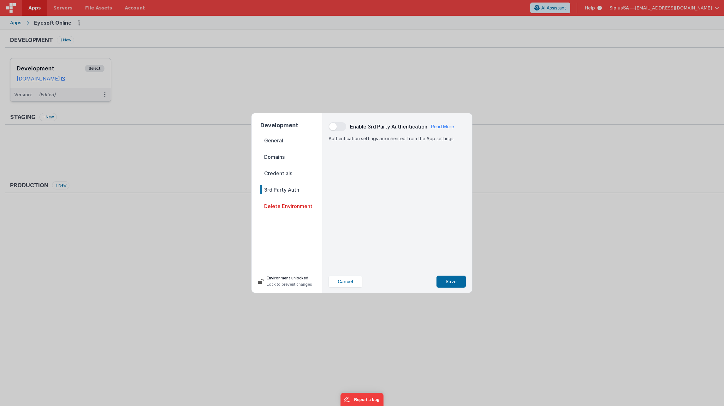
click at [287, 168] on nav "General Domains Credentials 3rd Party Auth Delete Environment" at bounding box center [291, 200] width 62 height 129
click at [286, 170] on span "Credentials" at bounding box center [291, 173] width 62 height 9
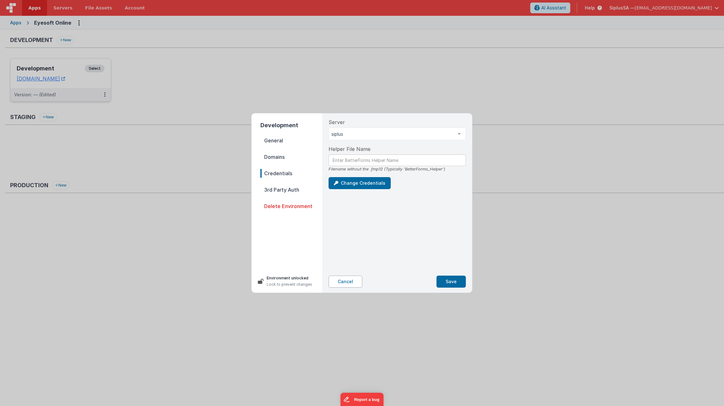
click at [354, 284] on button "Cancel" at bounding box center [345, 281] width 34 height 12
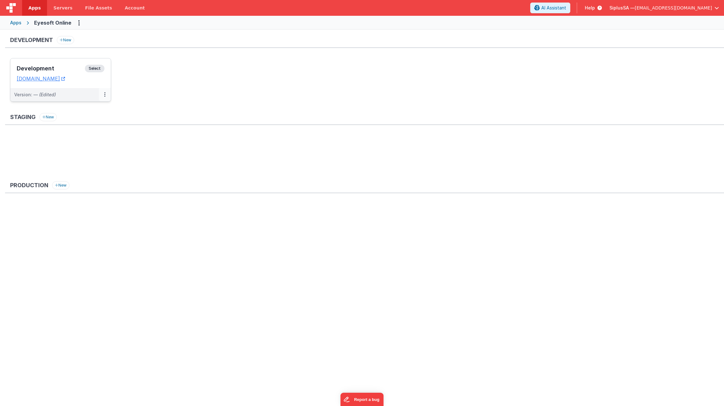
click at [110, 100] on button at bounding box center [105, 94] width 12 height 13
click at [86, 110] on link "Edit" at bounding box center [83, 108] width 56 height 11
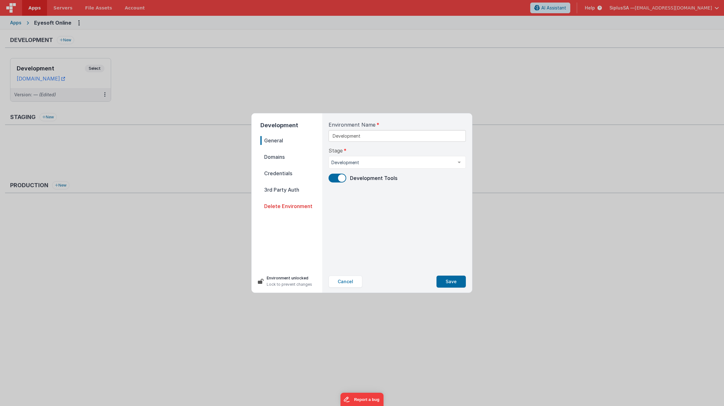
click at [286, 173] on span "Credentials" at bounding box center [291, 173] width 62 height 9
click at [360, 185] on button "Change Credentials" at bounding box center [359, 183] width 62 height 12
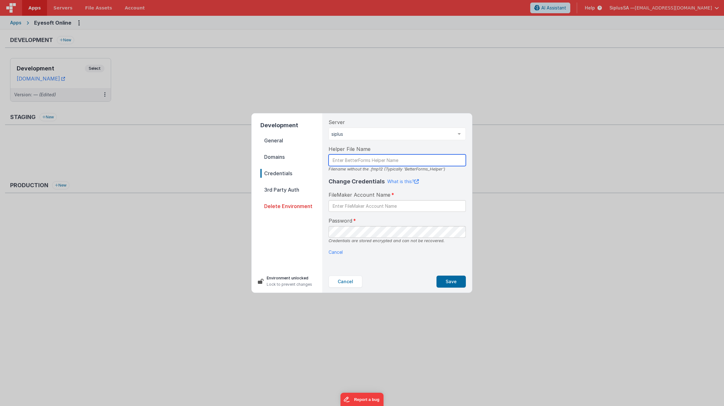
click at [347, 158] on input "text" at bounding box center [396, 160] width 137 height 12
drag, startPoint x: 405, startPoint y: 169, endPoint x: 427, endPoint y: 169, distance: 22.4
click at [427, 169] on div "Filename without the .fmp12 (Typically 'BetterForms_Helper')" at bounding box center [396, 169] width 137 height 6
copy div "BetterForms"
click at [340, 156] on input "text" at bounding box center [396, 160] width 137 height 12
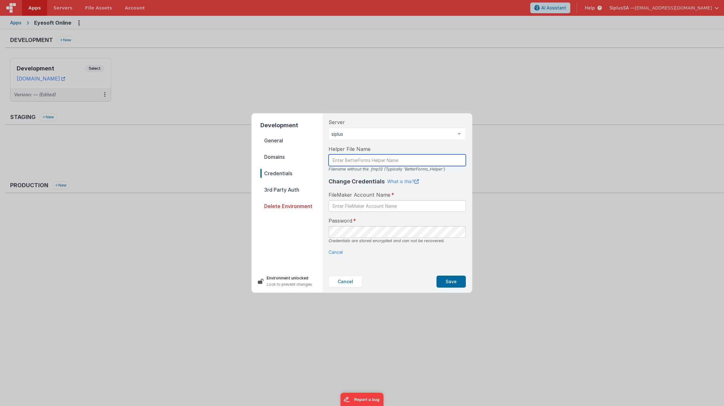
paste input "BetterForms"
type input "BetterForms"
click at [359, 208] on input "text" at bounding box center [396, 206] width 137 height 12
click at [463, 208] on input "text" at bounding box center [396, 206] width 137 height 12
click at [461, 205] on input "text" at bounding box center [396, 206] width 137 height 12
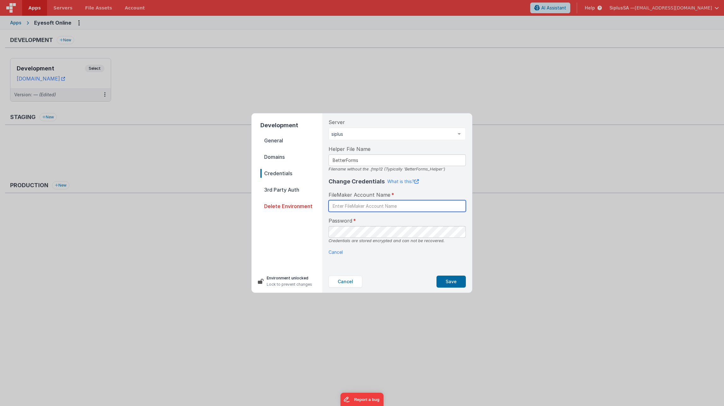
paste input "BetterForms"
type input "BetterForms"
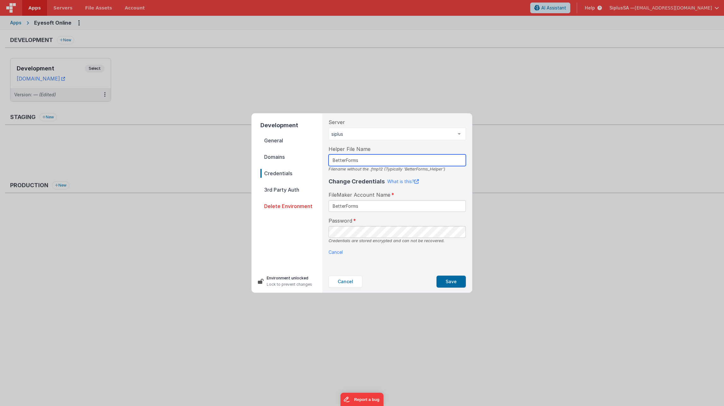
click at [371, 158] on input "BetterForms" at bounding box center [396, 160] width 137 height 12
type input "BetterForms_Helper"
click at [453, 281] on button "Save" at bounding box center [450, 281] width 29 height 12
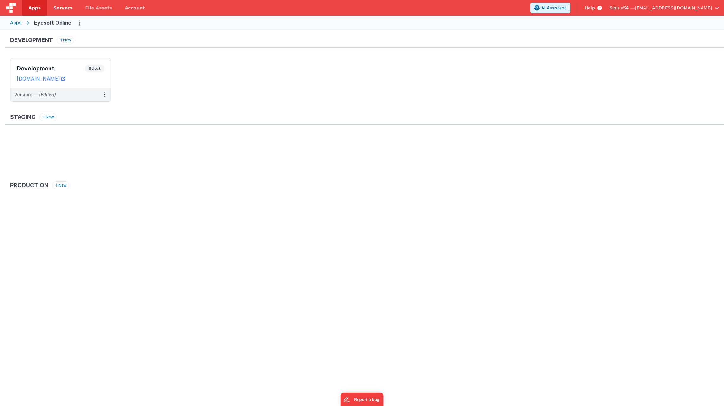
click at [56, 9] on span "Servers" at bounding box center [62, 8] width 19 height 6
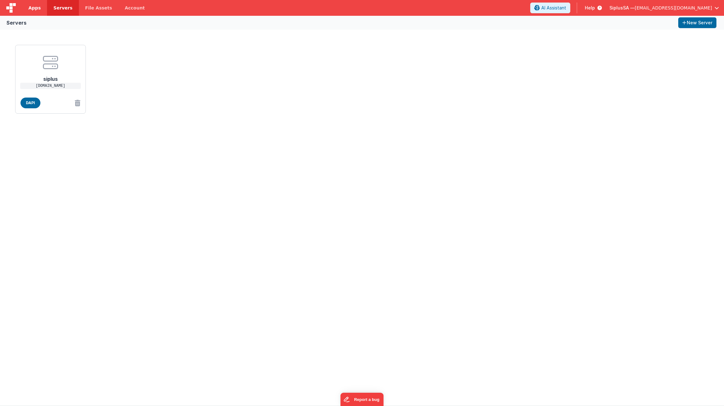
click at [38, 4] on link "Apps" at bounding box center [34, 8] width 25 height 16
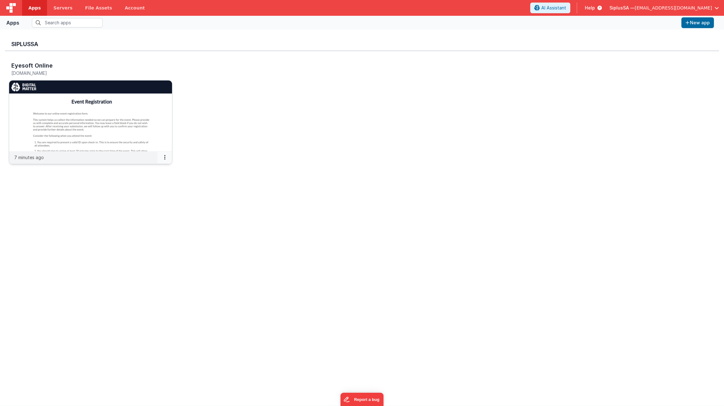
click at [166, 158] on button at bounding box center [164, 157] width 15 height 12
click at [163, 167] on link "Settings" at bounding box center [151, 169] width 44 height 11
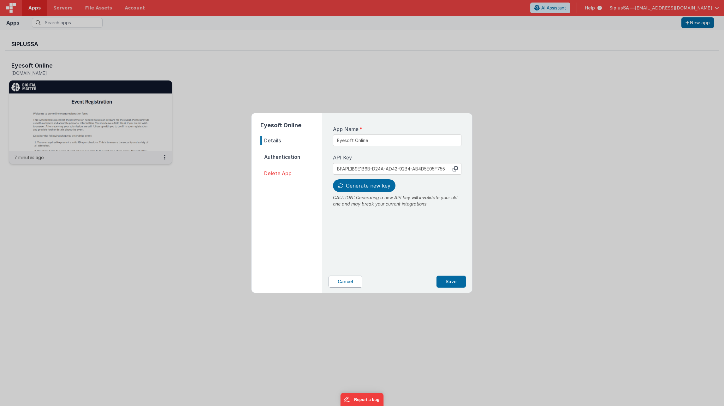
click at [346, 282] on button "Cancel" at bounding box center [345, 281] width 34 height 12
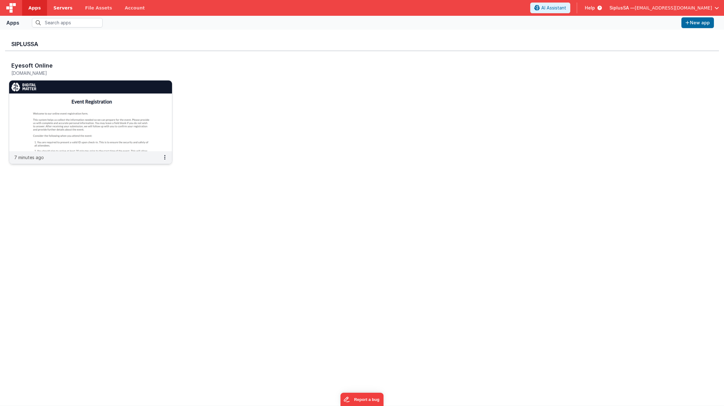
click at [62, 6] on span "Servers" at bounding box center [62, 8] width 19 height 6
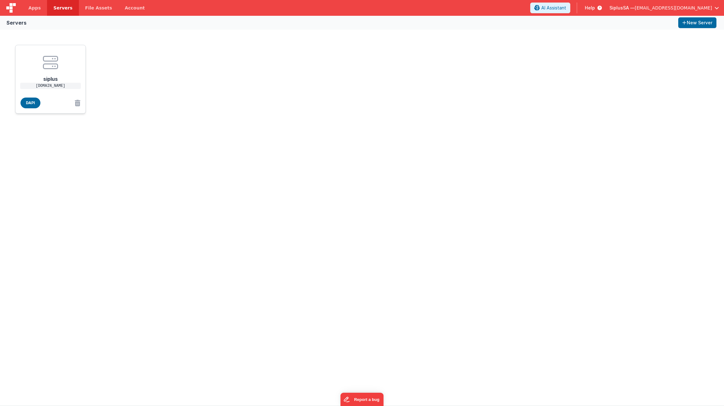
click at [63, 74] on h1 "siplus" at bounding box center [50, 76] width 50 height 13
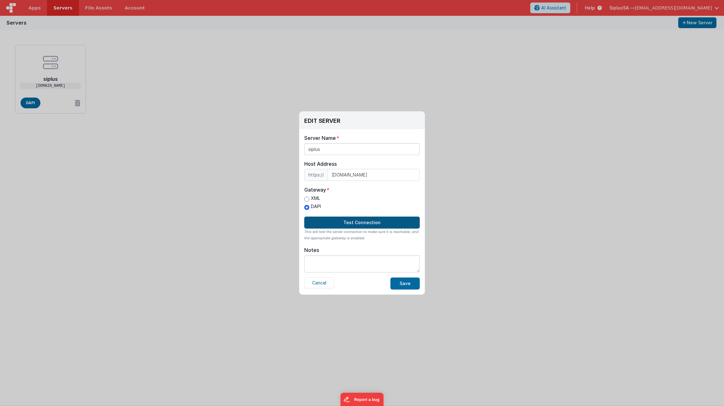
click at [357, 222] on button "Test Connection" at bounding box center [361, 222] width 115 height 12
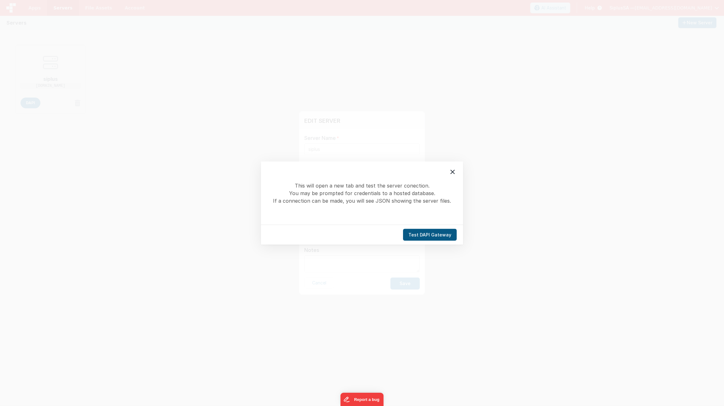
click at [437, 233] on button "Test DAPI Gateway" at bounding box center [430, 235] width 54 height 12
click at [453, 171] on icon at bounding box center [452, 172] width 4 height 4
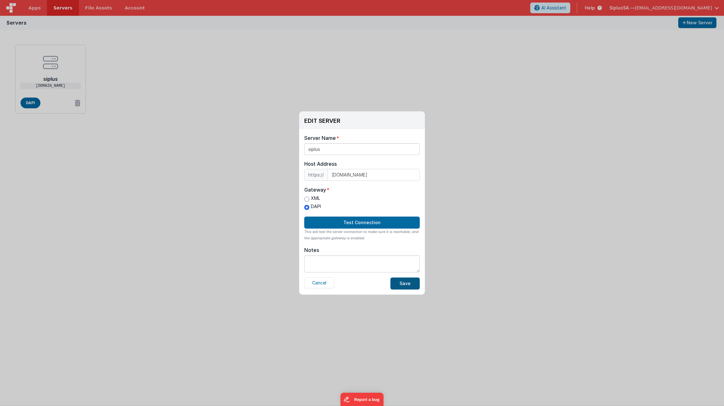
click at [415, 282] on button "Save" at bounding box center [404, 283] width 29 height 12
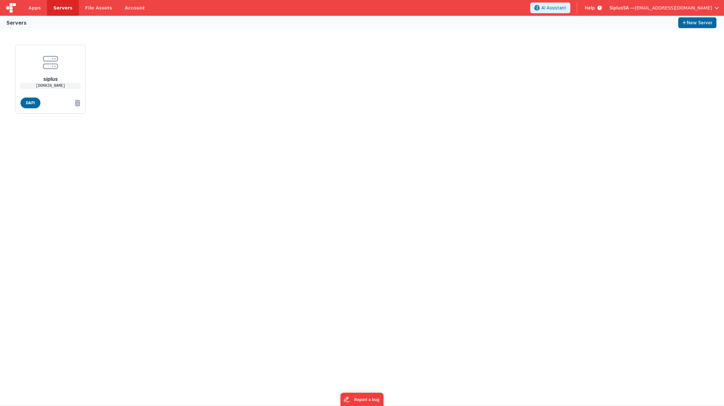
click at [53, 5] on span "Servers" at bounding box center [62, 8] width 19 height 6
click at [43, 8] on link "Apps" at bounding box center [34, 8] width 25 height 16
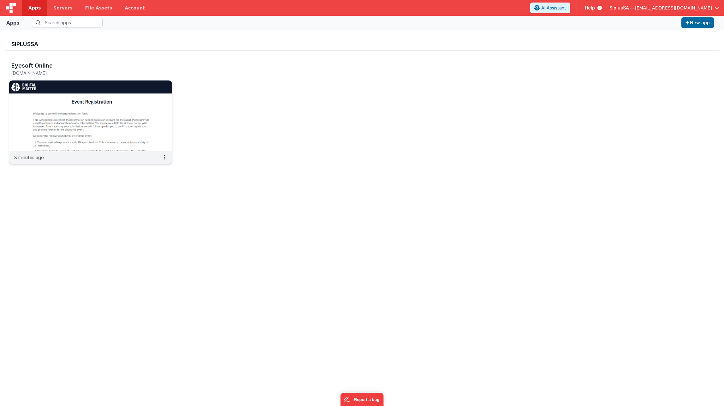
click at [133, 125] on img at bounding box center [90, 115] width 163 height 71
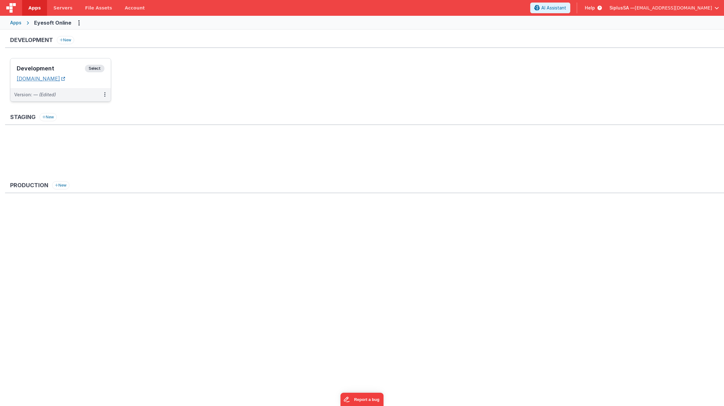
click at [65, 75] on link "[DOMAIN_NAME]" at bounding box center [41, 78] width 48 height 6
click at [66, 6] on span "Servers" at bounding box center [62, 8] width 19 height 6
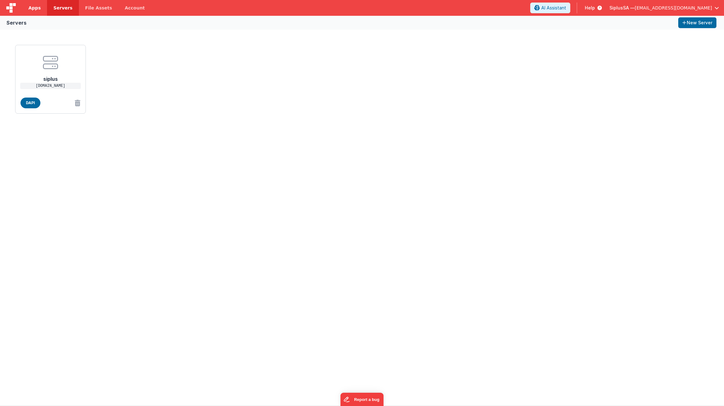
click at [42, 12] on link "Apps" at bounding box center [34, 8] width 25 height 16
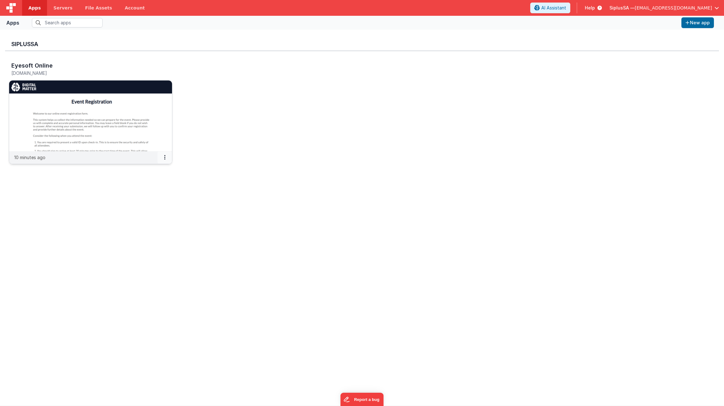
click at [165, 157] on button at bounding box center [164, 157] width 15 height 12
click at [151, 171] on link "Settings" at bounding box center [151, 169] width 44 height 11
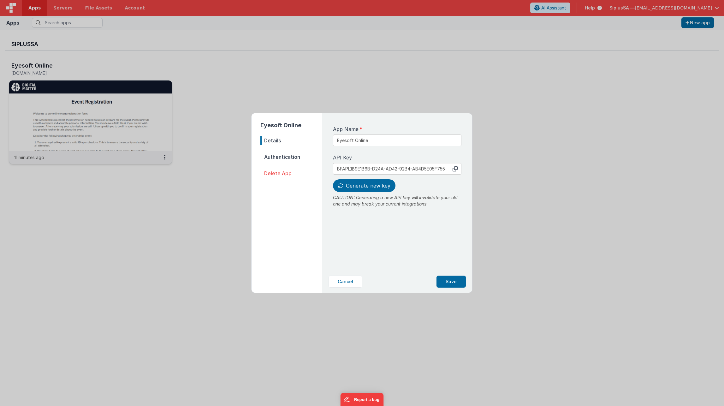
click at [278, 157] on span "Authentication" at bounding box center [291, 156] width 62 height 9
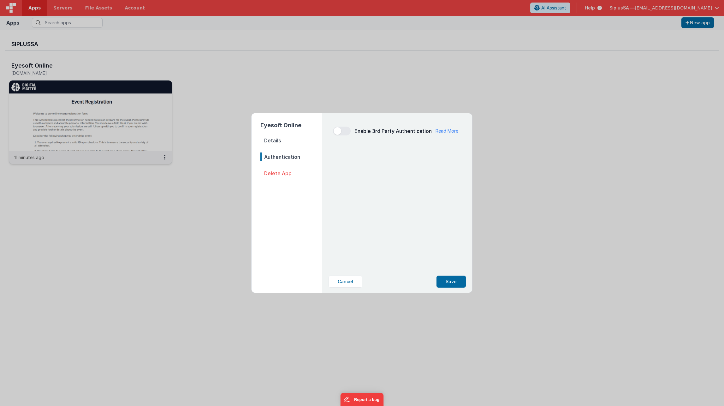
click at [264, 136] on div "Eyesoft Online Details Authentication Delete App" at bounding box center [286, 200] width 71 height 174
click at [274, 140] on span "Details" at bounding box center [291, 140] width 62 height 9
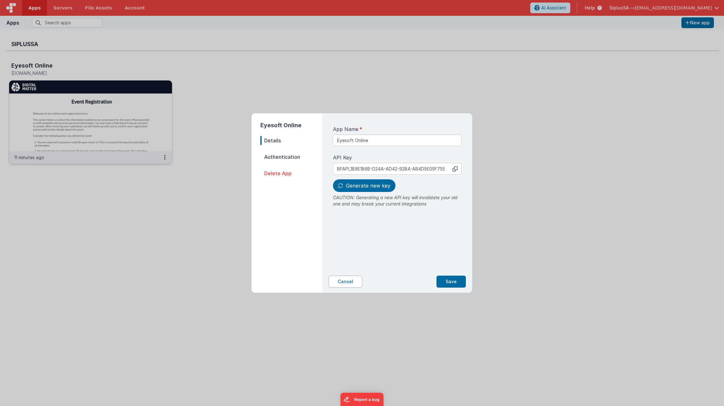
click at [356, 284] on button "Cancel" at bounding box center [345, 281] width 34 height 12
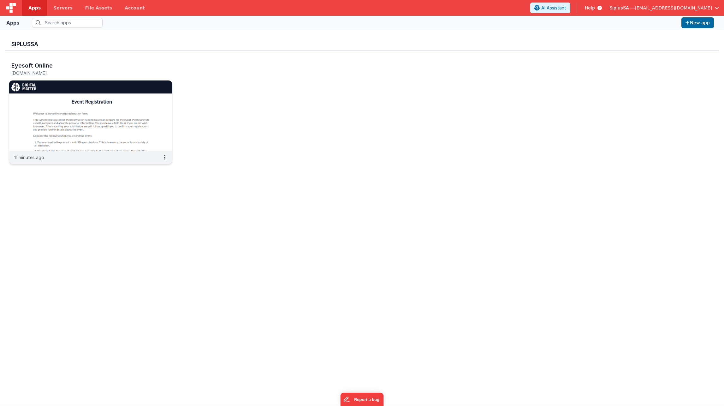
click at [113, 121] on img at bounding box center [90, 115] width 163 height 71
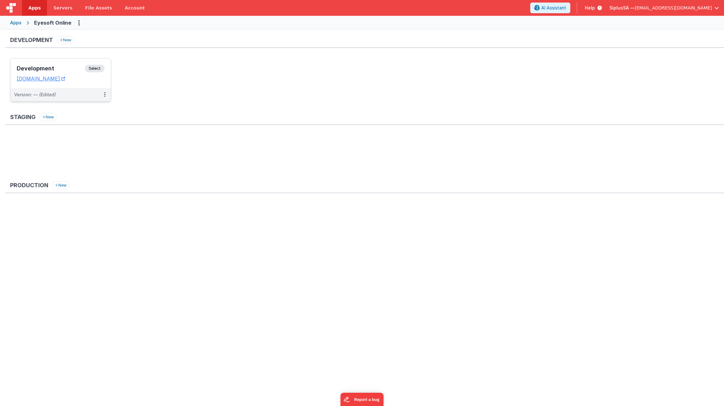
click at [92, 68] on span "Select" at bounding box center [95, 69] width 20 height 8
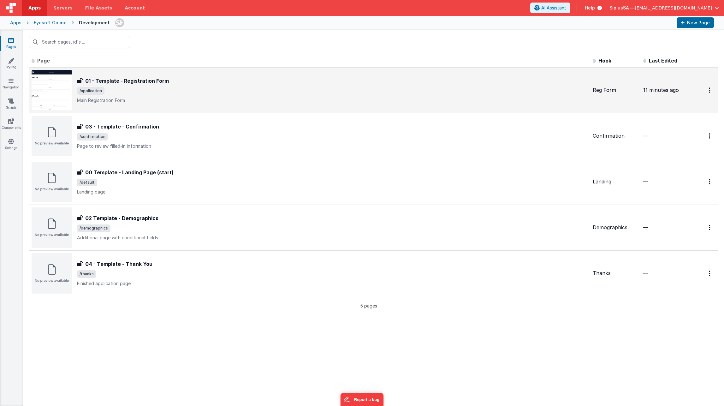
click at [124, 81] on h3 "01 - Template - Registration Form" at bounding box center [127, 81] width 84 height 8
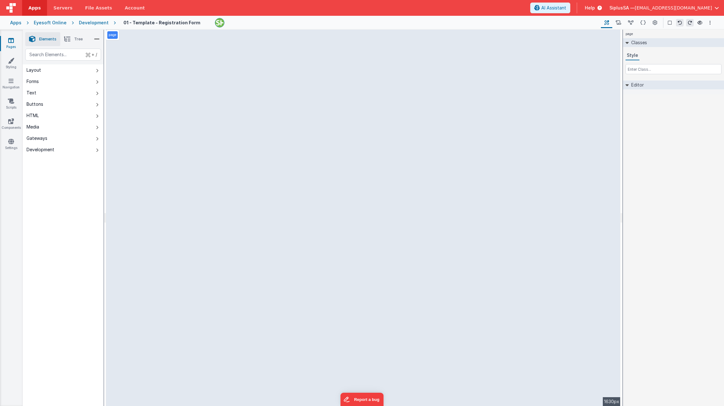
select select "email"
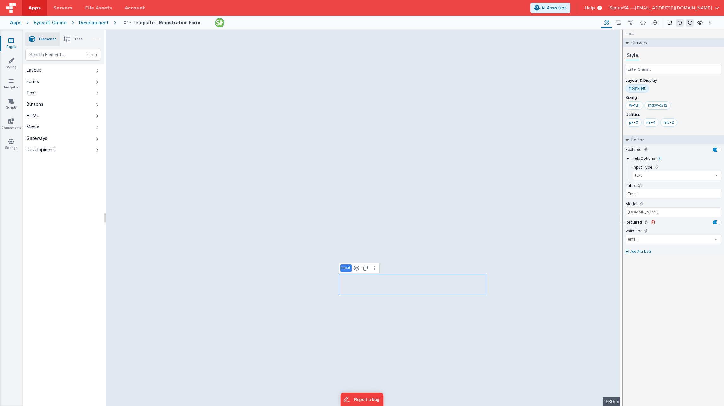
click at [645, 221] on div at bounding box center [717, 222] width 9 height 4
click at [645, 23] on icon "Options" at bounding box center [709, 23] width 1 height 4
click at [645, 33] on p "cmd + s" at bounding box center [701, 35] width 16 height 6
type input "Patient number"
type input "application.patientnumber"
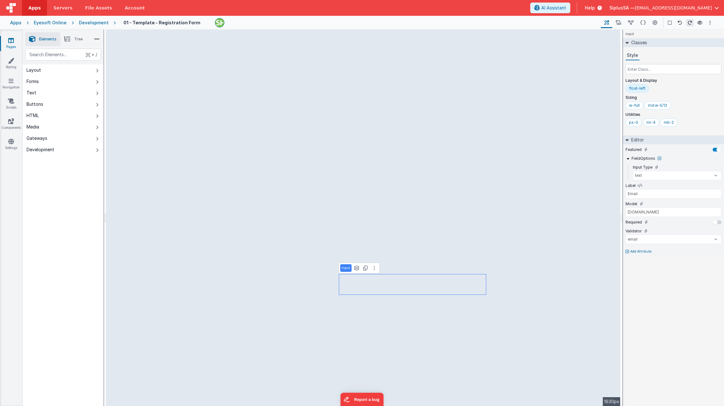
select select "string"
click at [10, 37] on div "Pages Styling Navigation Scripts Components Settings" at bounding box center [11, 218] width 23 height 376
type input "div"
type input "NAVIGATION BUTTONS (GROUP)"
select select
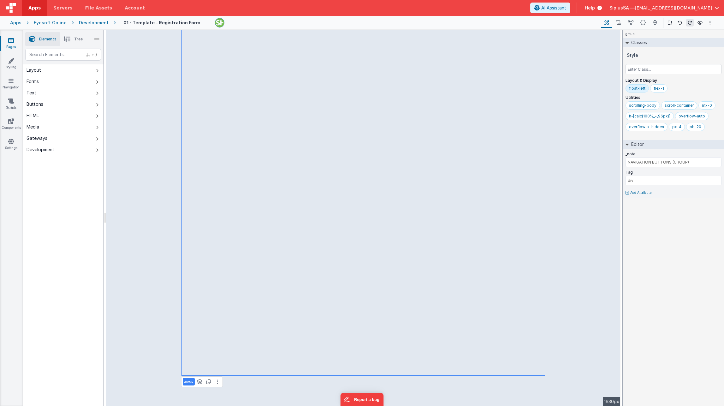
select select "submit"
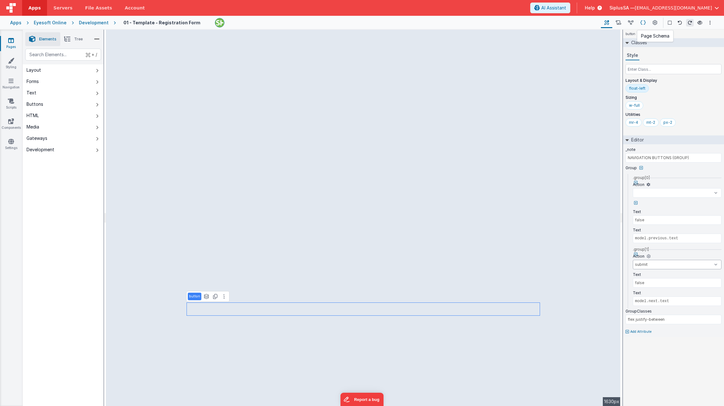
select select
click at [642, 23] on icon at bounding box center [642, 23] width 5 height 7
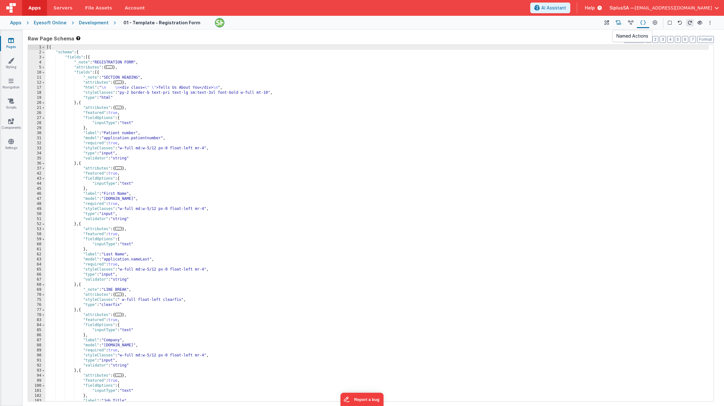
click at [616, 22] on button at bounding box center [618, 22] width 12 height 11
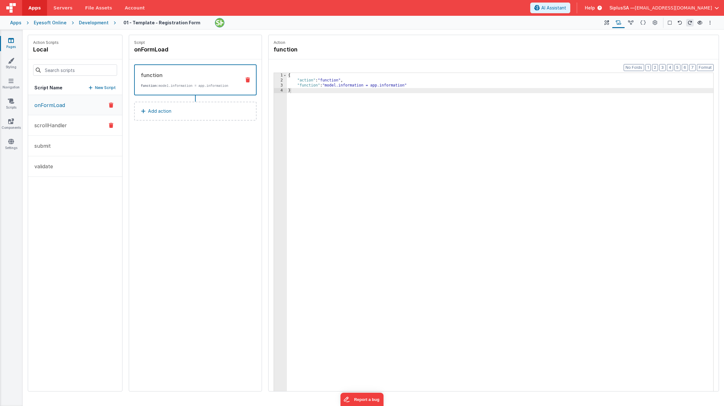
click at [86, 120] on button "scrollHandler" at bounding box center [75, 125] width 94 height 21
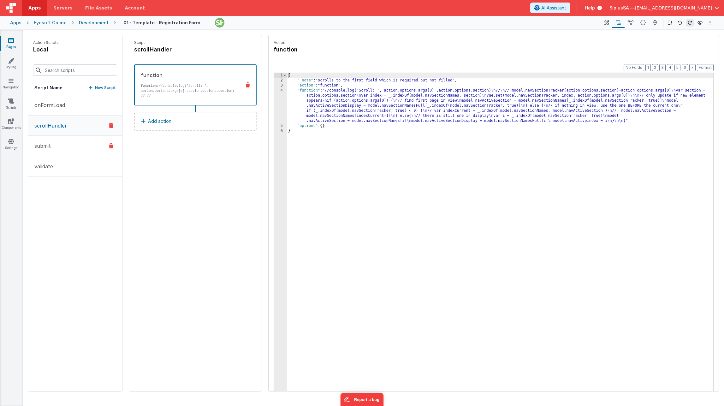
click at [54, 145] on button "submit" at bounding box center [75, 146] width 94 height 21
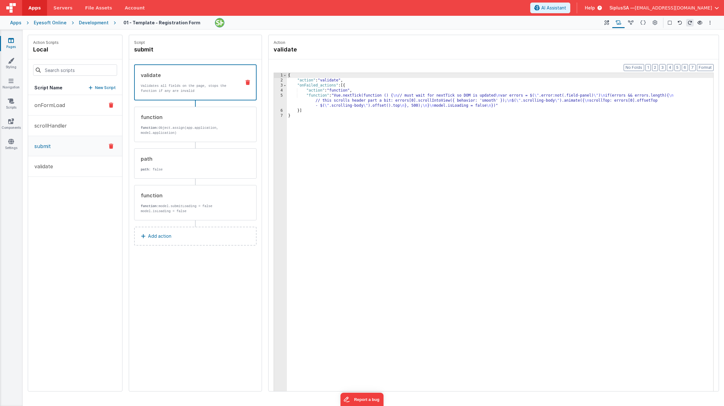
click at [51, 112] on button "onFormLoad" at bounding box center [75, 105] width 94 height 21
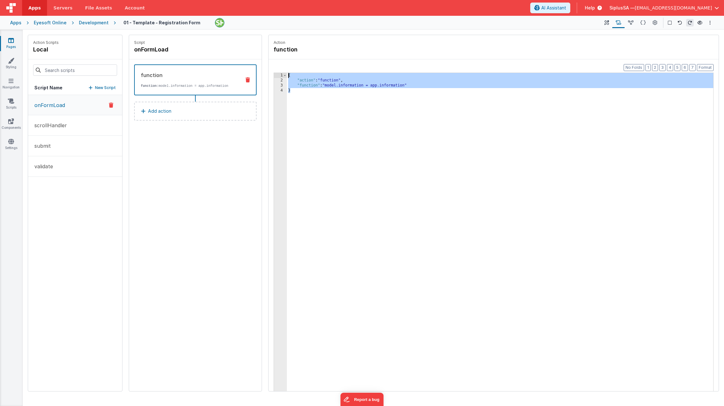
drag, startPoint x: 354, startPoint y: 101, endPoint x: 243, endPoint y: 60, distance: 118.5
click at [243, 60] on div "Action Scripts local Script Name New Script onFormLoad scrollHandler submit val…" at bounding box center [373, 213] width 691 height 357
click at [67, 130] on button "scrollHandler" at bounding box center [75, 125] width 94 height 21
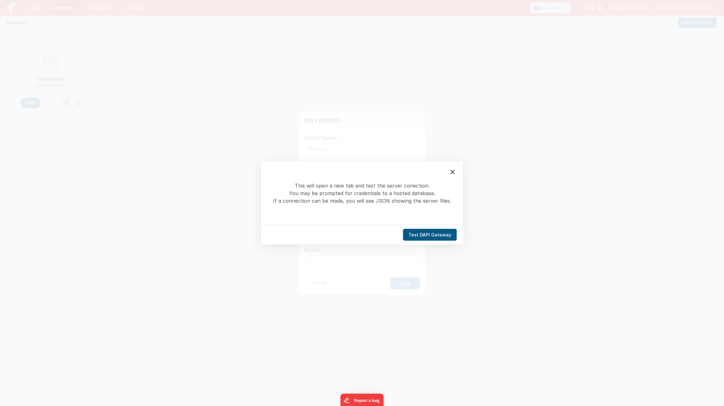
click at [442, 232] on button "Test DAPI Gateway" at bounding box center [430, 235] width 54 height 12
click at [435, 235] on button "Test DAPI Gateway" at bounding box center [430, 235] width 54 height 12
click at [435, 234] on button "Test DAPI Gateway" at bounding box center [430, 235] width 54 height 12
click at [454, 171] on icon at bounding box center [453, 172] width 8 height 8
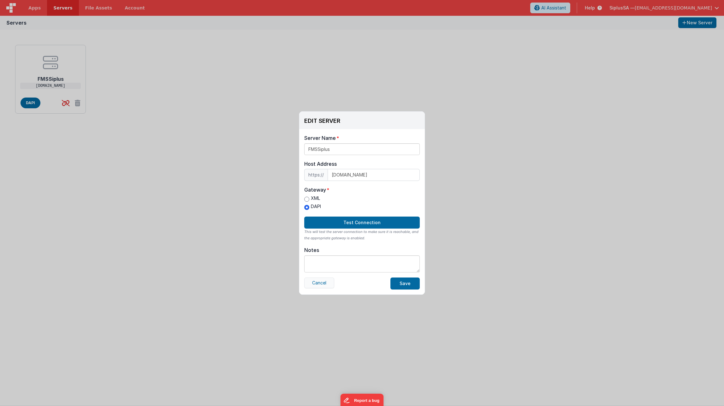
click at [321, 284] on button "Cancel" at bounding box center [319, 282] width 30 height 11
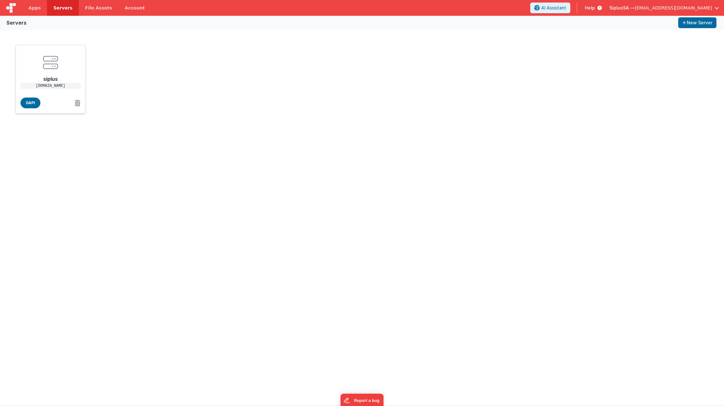
click at [23, 69] on div "siplus fmserver.siplus.ch" at bounding box center [51, 72] width 60 height 45
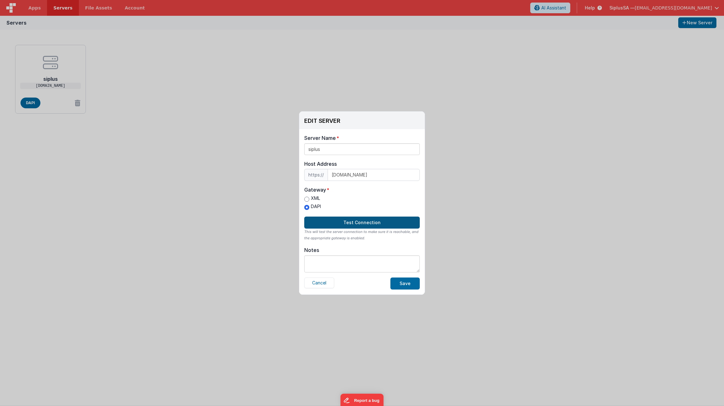
click at [388, 218] on button "Test Connection" at bounding box center [361, 222] width 115 height 12
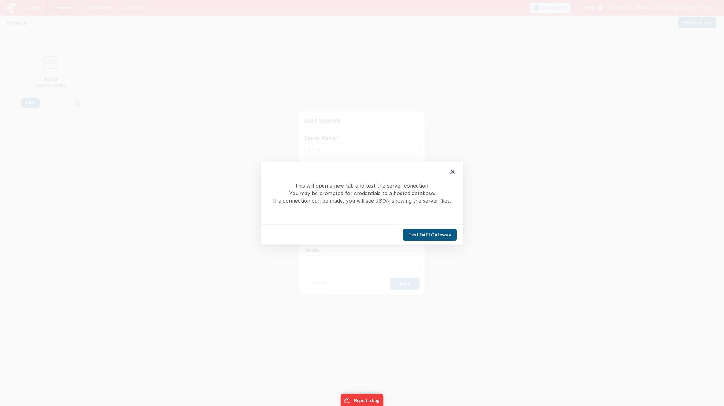
click at [424, 235] on button "Test DAPI Gateway" at bounding box center [430, 235] width 54 height 12
click at [453, 174] on icon at bounding box center [453, 172] width 8 height 8
